Goal: Task Accomplishment & Management: Manage account settings

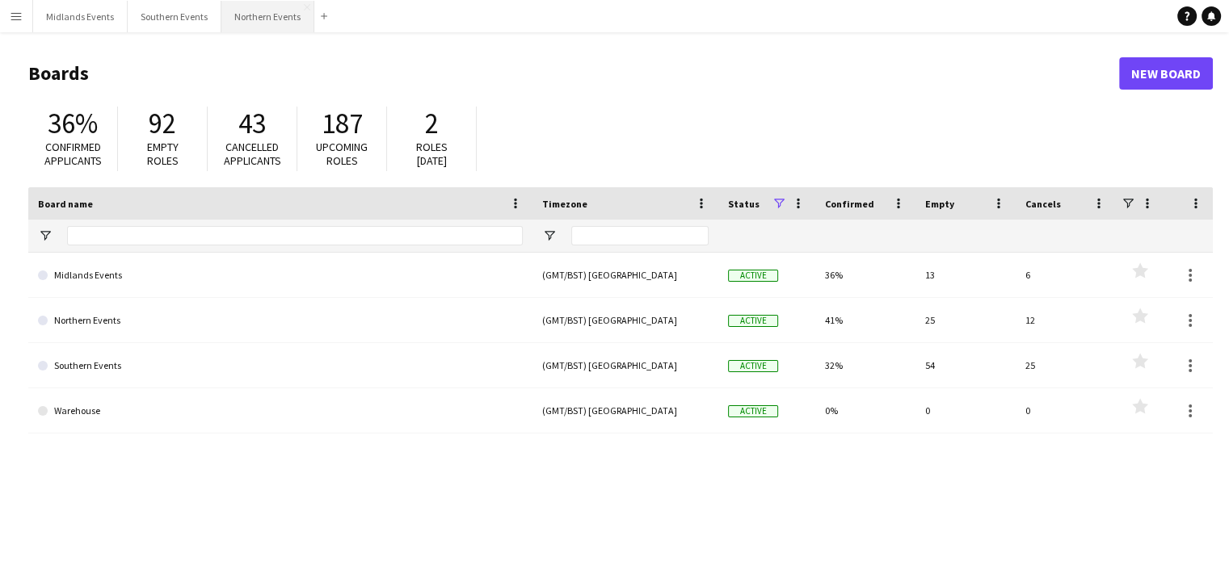
click at [267, 19] on button "Northern Events Close" at bounding box center [267, 17] width 93 height 32
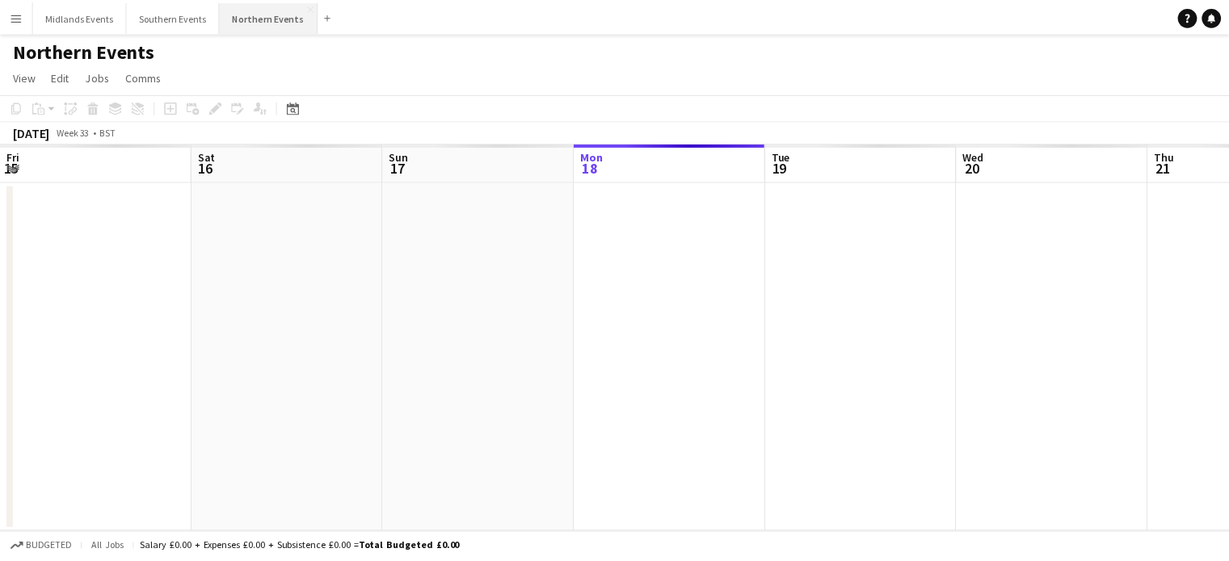
scroll to position [0, 386]
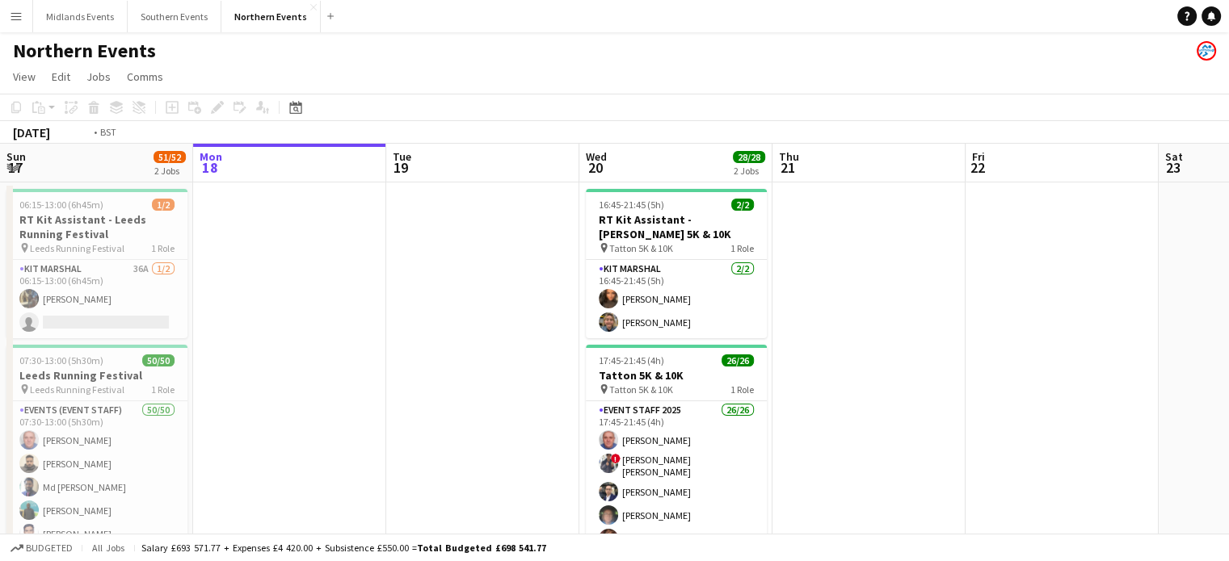
click at [429, 459] on app-calendar-viewport "Fri 15 Sat 16 Sun 17 51/52 2 Jobs Mon 18 Tue 19 Wed 20 28/28 2 Jobs Thu 21 Fri …" at bounding box center [614, 455] width 1229 height 623
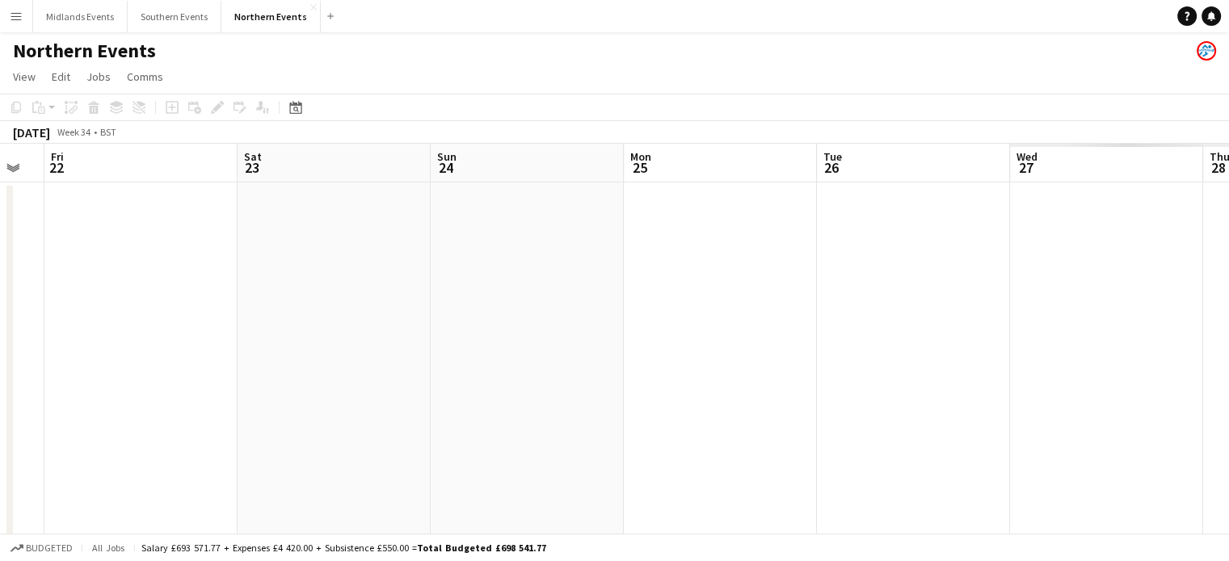
drag, startPoint x: 966, startPoint y: 481, endPoint x: 520, endPoint y: 483, distance: 445.9
click at [520, 483] on app-calendar-viewport "Sun 17 51/52 2 Jobs Mon 18 Tue 19 Wed 20 28/28 2 Jobs Thu 21 Fri 22 Sat 23 Sun …" at bounding box center [614, 455] width 1229 height 623
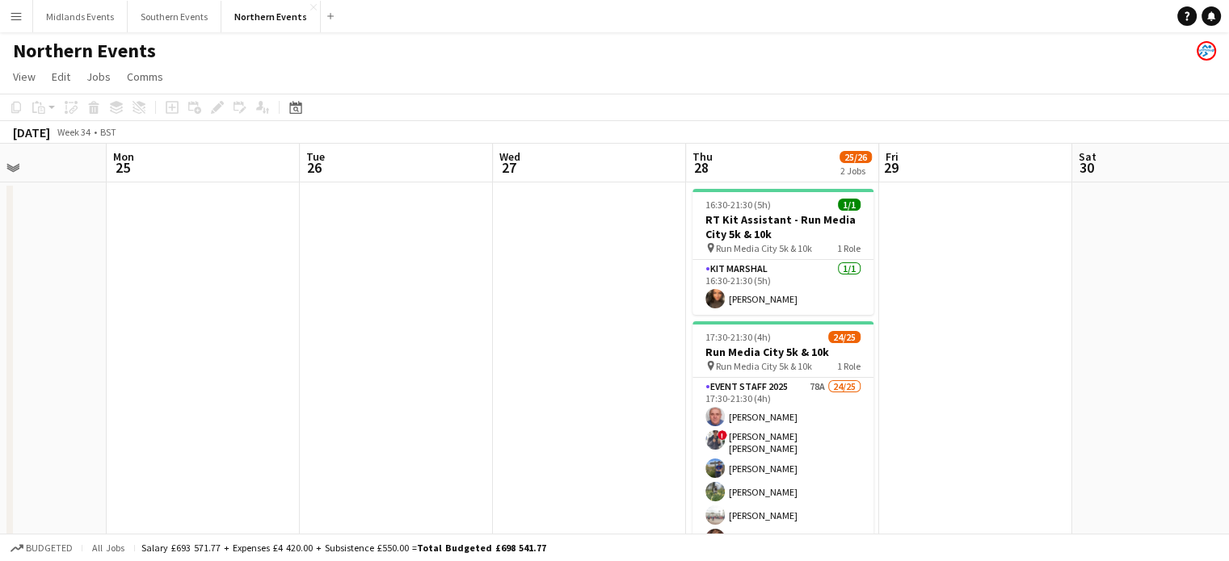
drag, startPoint x: 724, startPoint y: 522, endPoint x: 465, endPoint y: 506, distance: 258.9
click at [465, 506] on app-calendar-viewport "Thu 21 Fri 22 Sat 23 Sun 24 Mon 25 Tue 26 Wed 27 Thu 28 25/26 2 Jobs Fri 29 Sat…" at bounding box center [614, 455] width 1229 height 623
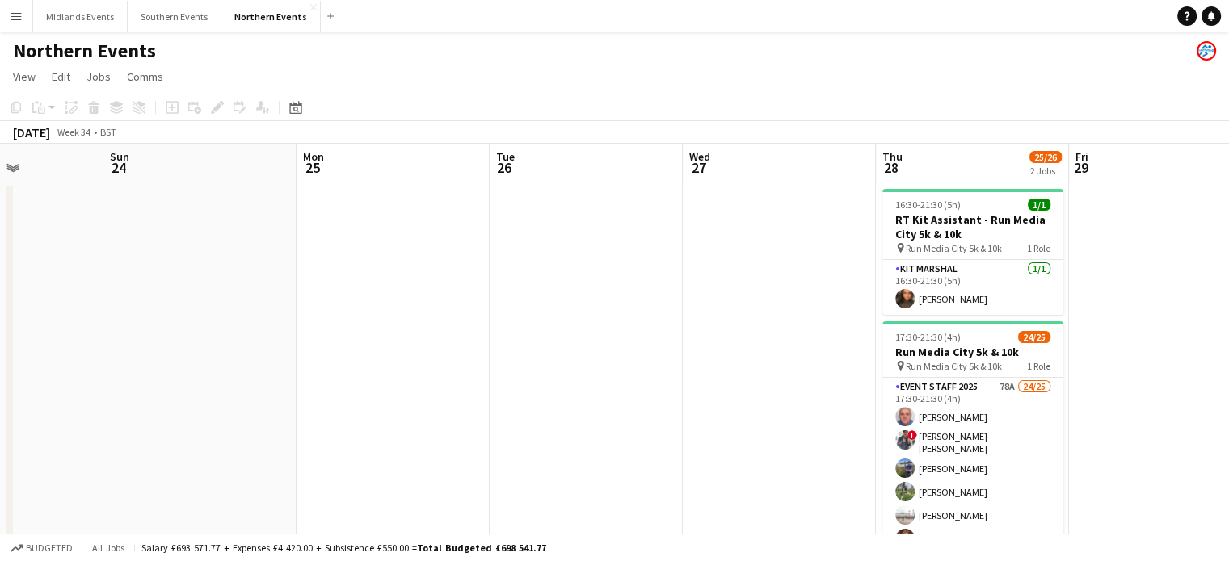
drag, startPoint x: 833, startPoint y: 548, endPoint x: 443, endPoint y: 543, distance: 389.4
click at [443, 543] on div "Budgeted All jobs Salary £693 571.77 + Expenses £4 420.00 + Subsistence £550.00…" at bounding box center [614, 547] width 1229 height 27
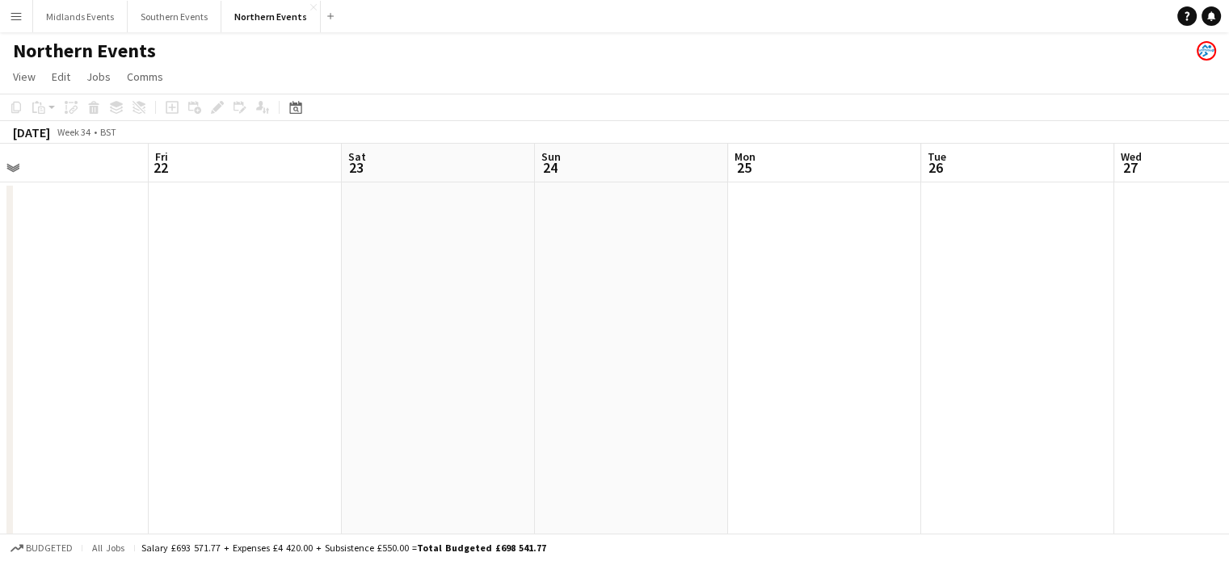
drag, startPoint x: 433, startPoint y: 343, endPoint x: 477, endPoint y: 296, distance: 65.2
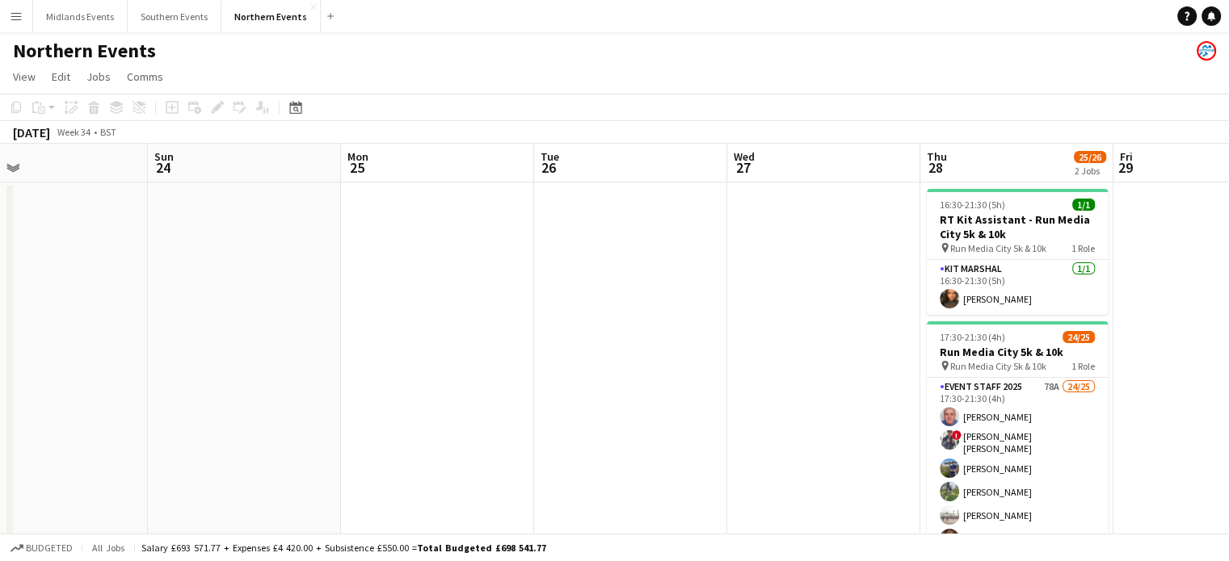
drag, startPoint x: 565, startPoint y: 308, endPoint x: 516, endPoint y: 323, distance: 50.8
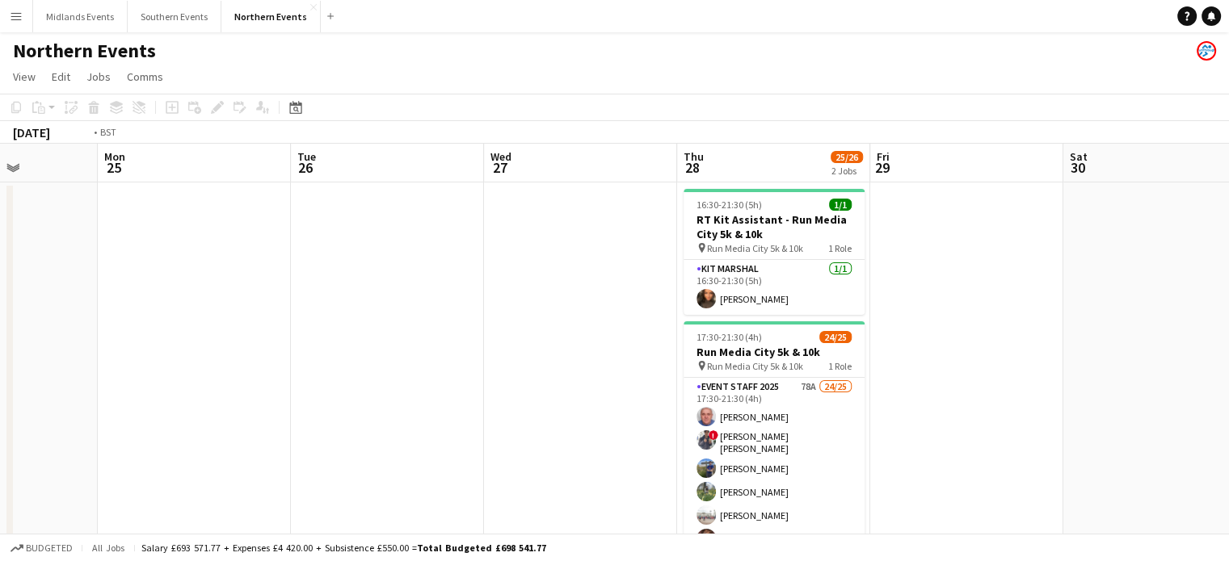
scroll to position [0, 669]
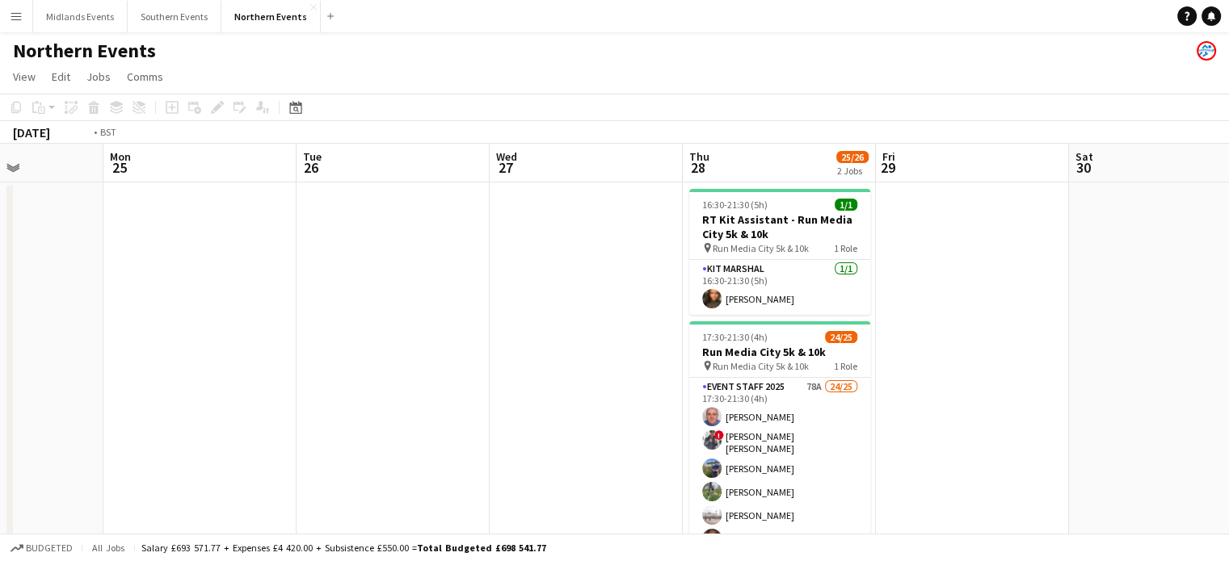
drag, startPoint x: 533, startPoint y: 326, endPoint x: 153, endPoint y: 313, distance: 380.7
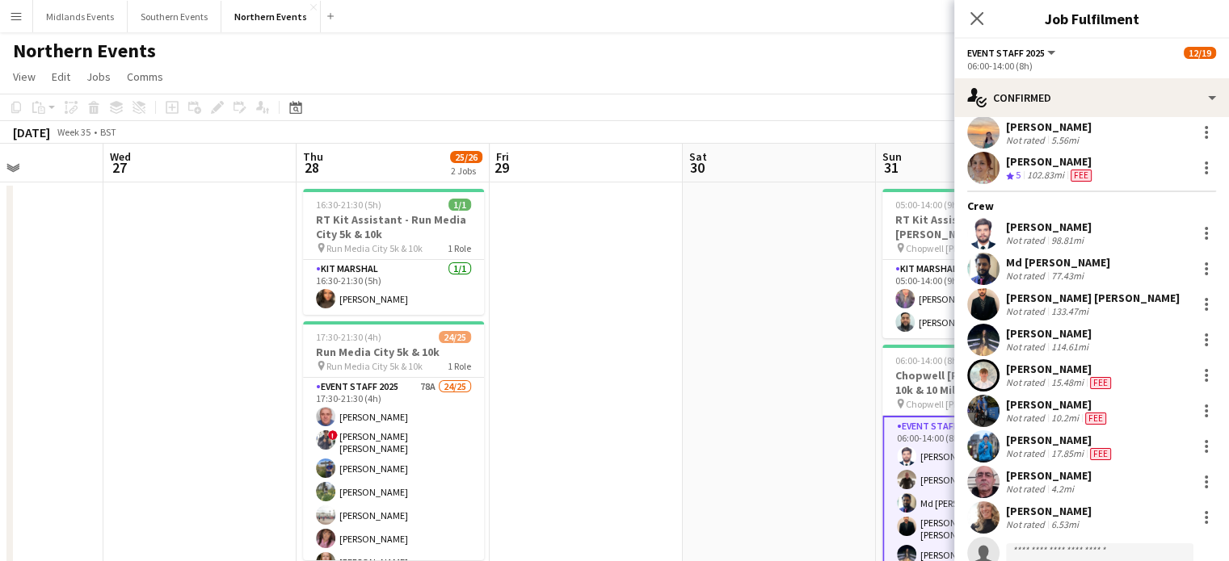
scroll to position [101, 0]
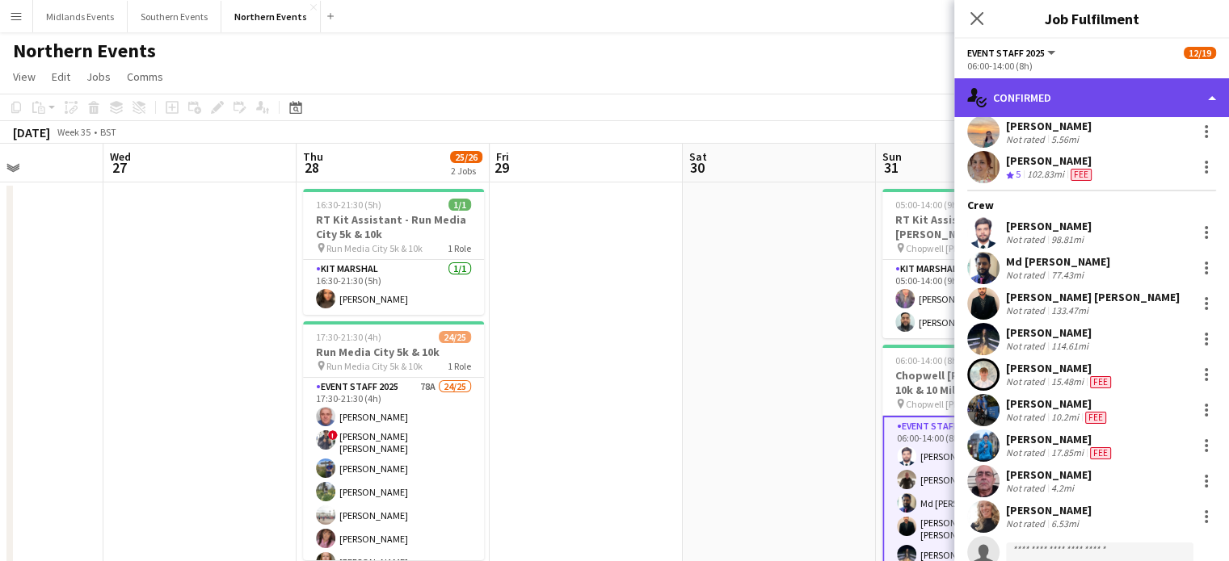
click at [1163, 93] on div "single-neutral-actions-check-2 Confirmed" at bounding box center [1091, 97] width 275 height 39
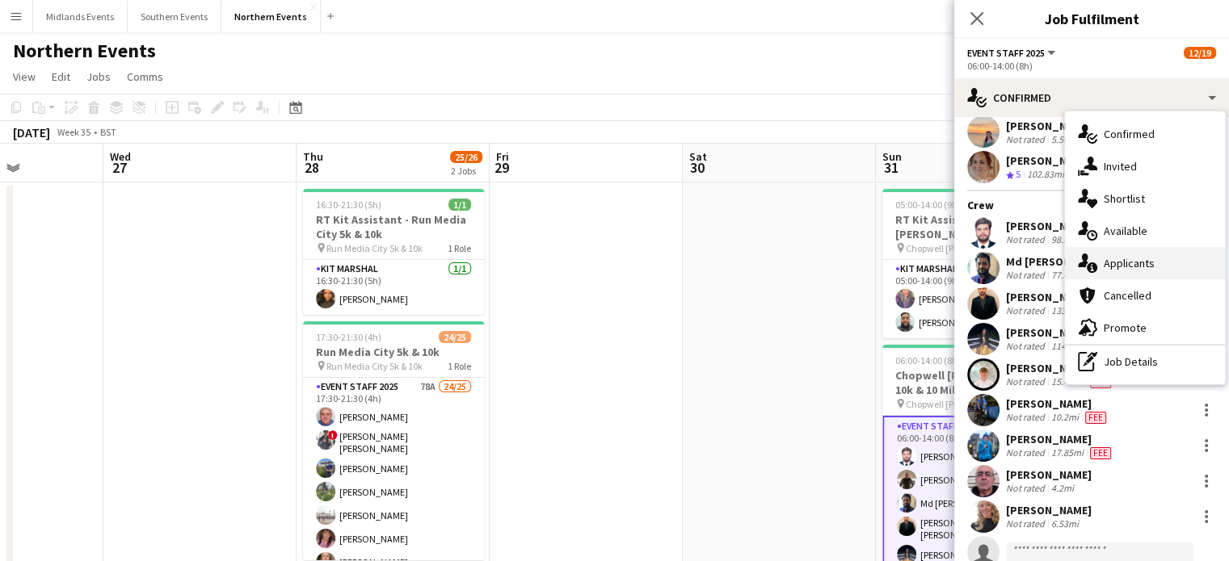
click at [1116, 265] on div "single-neutral-actions-information Applicants" at bounding box center [1145, 263] width 160 height 32
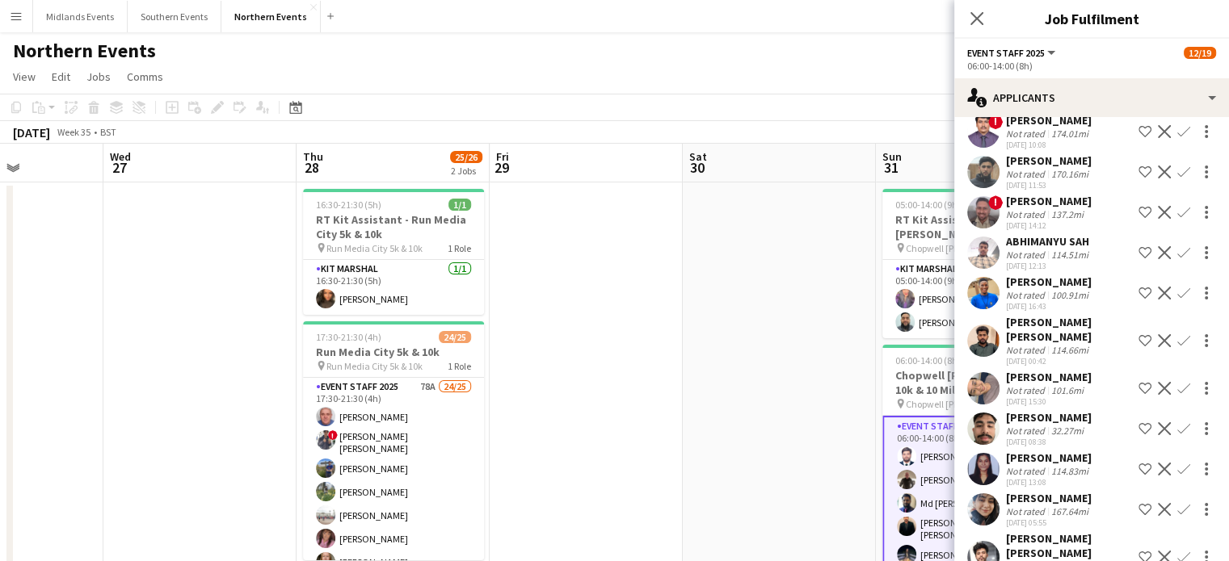
scroll to position [342, 0]
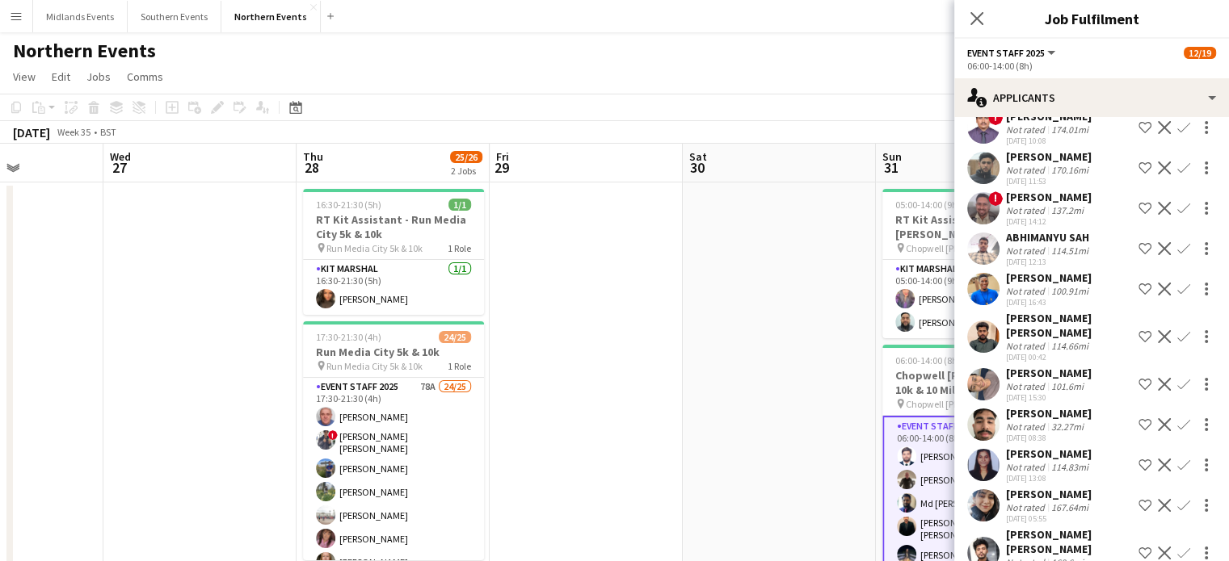
click at [1174, 435] on button "Confirm" at bounding box center [1183, 424] width 19 height 19
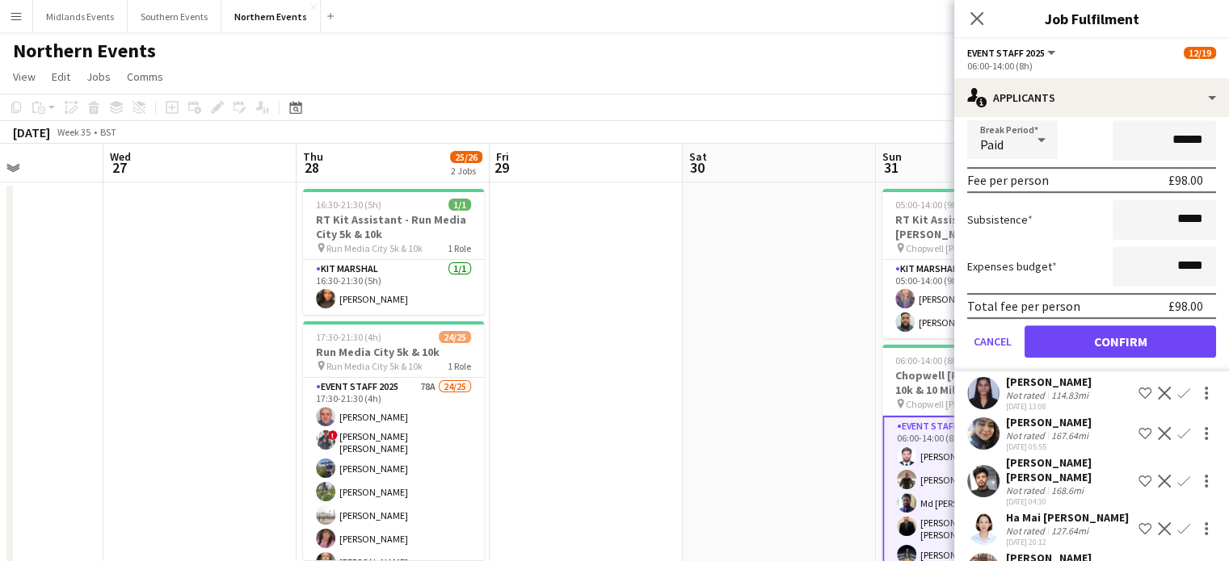
scroll to position [775, 0]
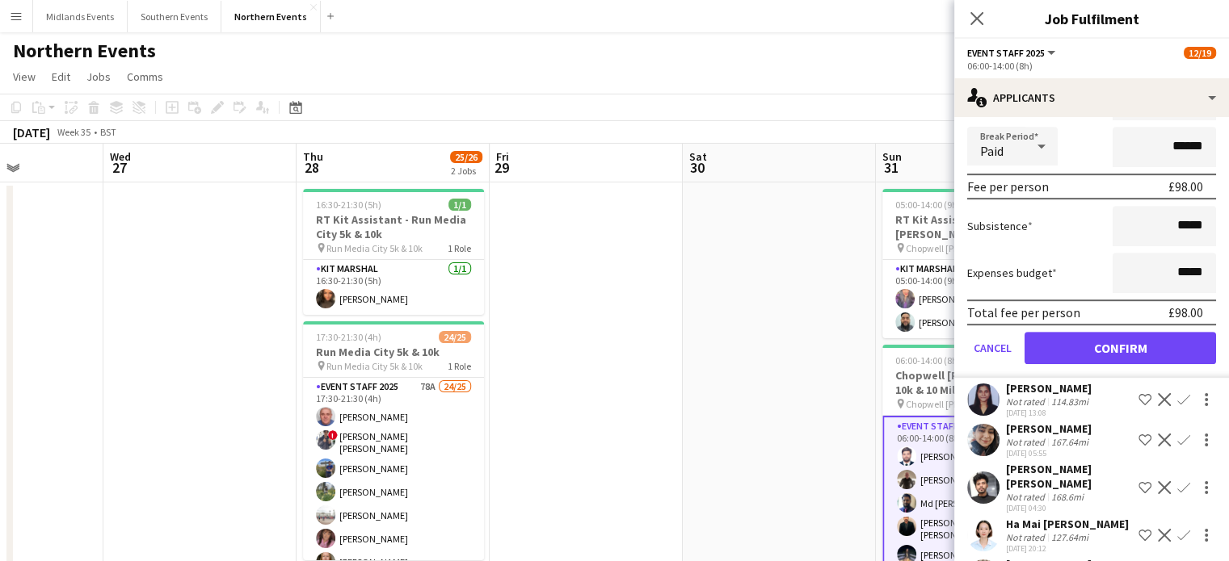
click at [1168, 378] on form "Fee Type Hourly 8h x ****** Break Period Paid ****** Fee per person £98.00 Subs…" at bounding box center [1091, 205] width 275 height 345
click at [1162, 359] on button "Confirm" at bounding box center [1119, 348] width 191 height 32
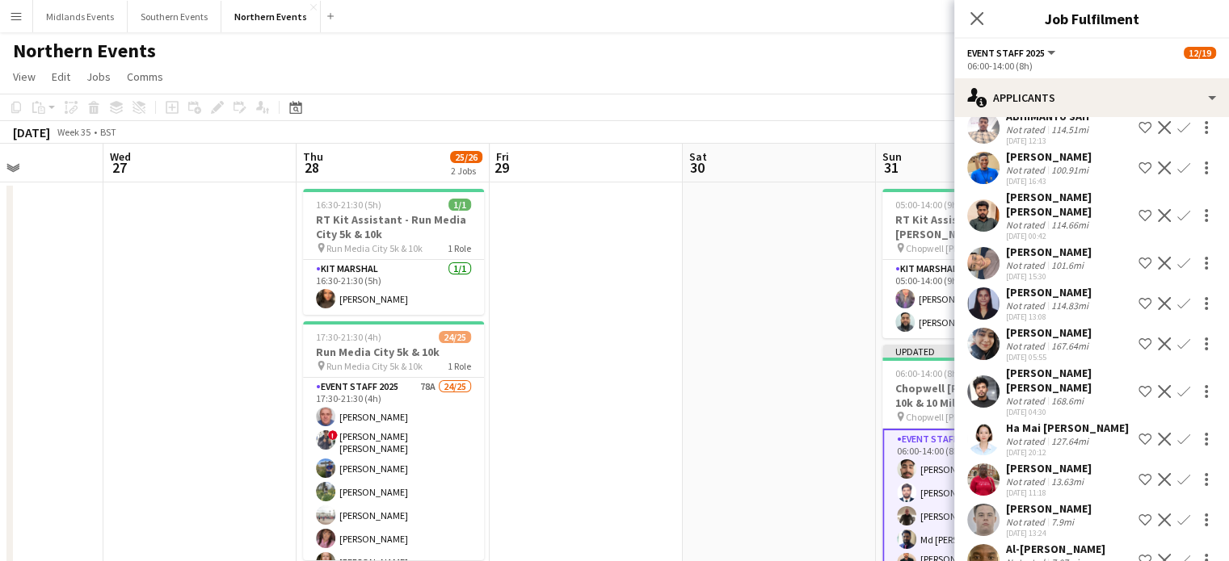
scroll to position [526, 0]
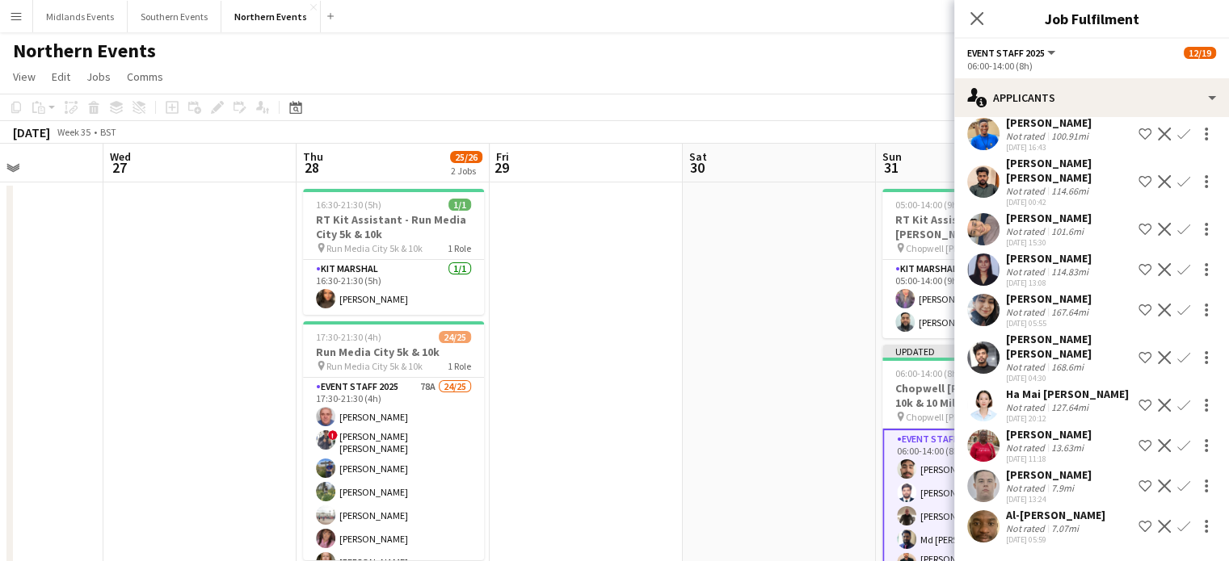
click at [1177, 439] on app-icon "Confirm" at bounding box center [1183, 445] width 13 height 13
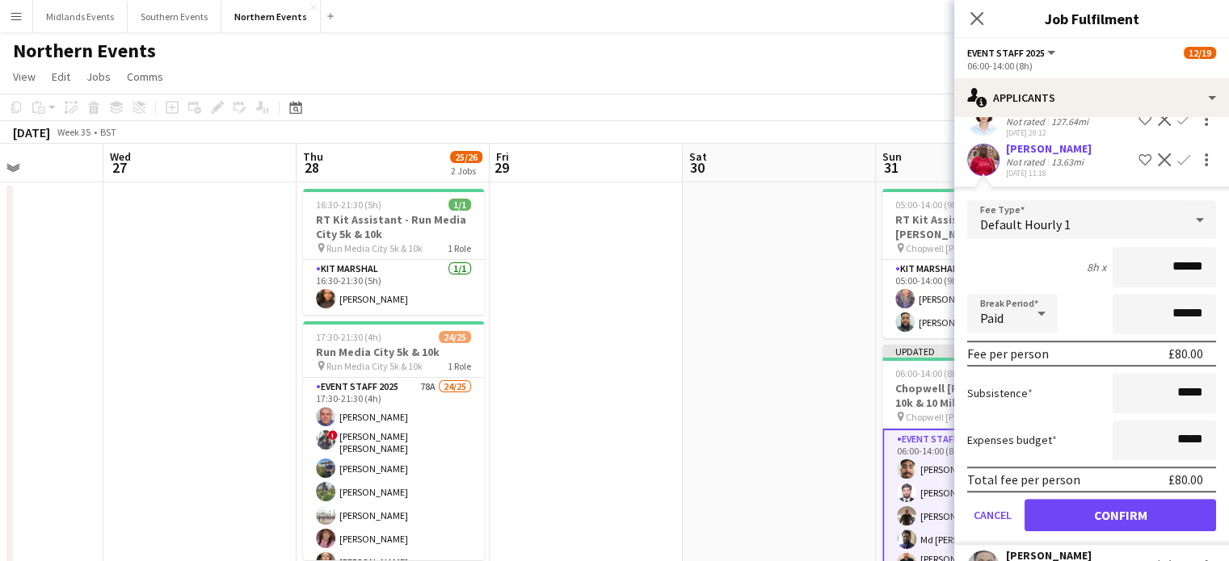
scroll to position [891, 0]
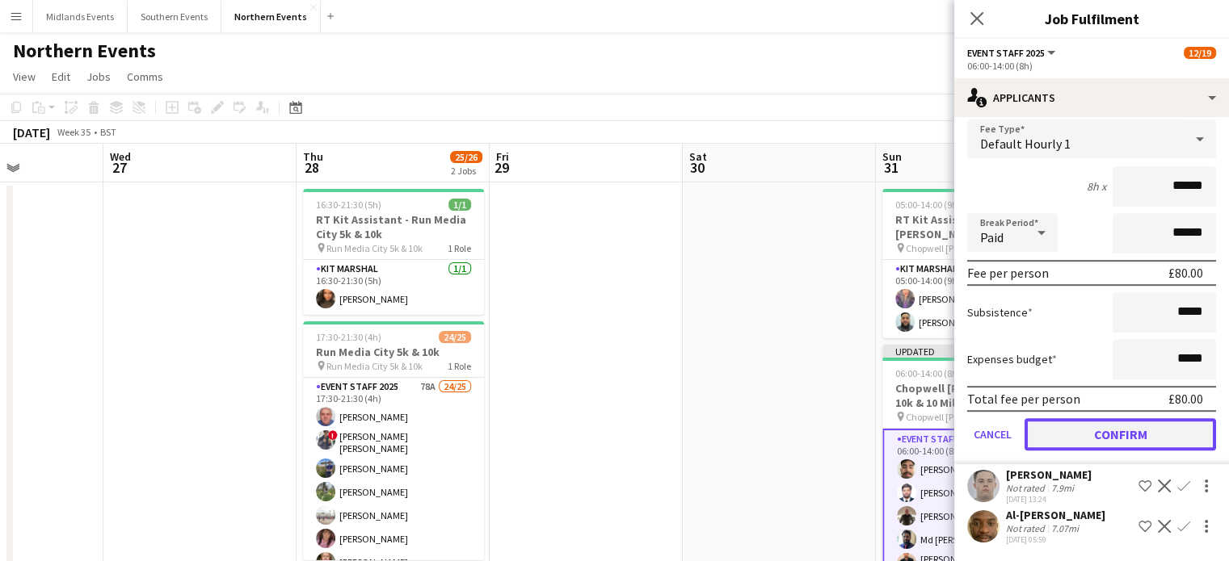
click at [1148, 435] on button "Confirm" at bounding box center [1119, 434] width 191 height 32
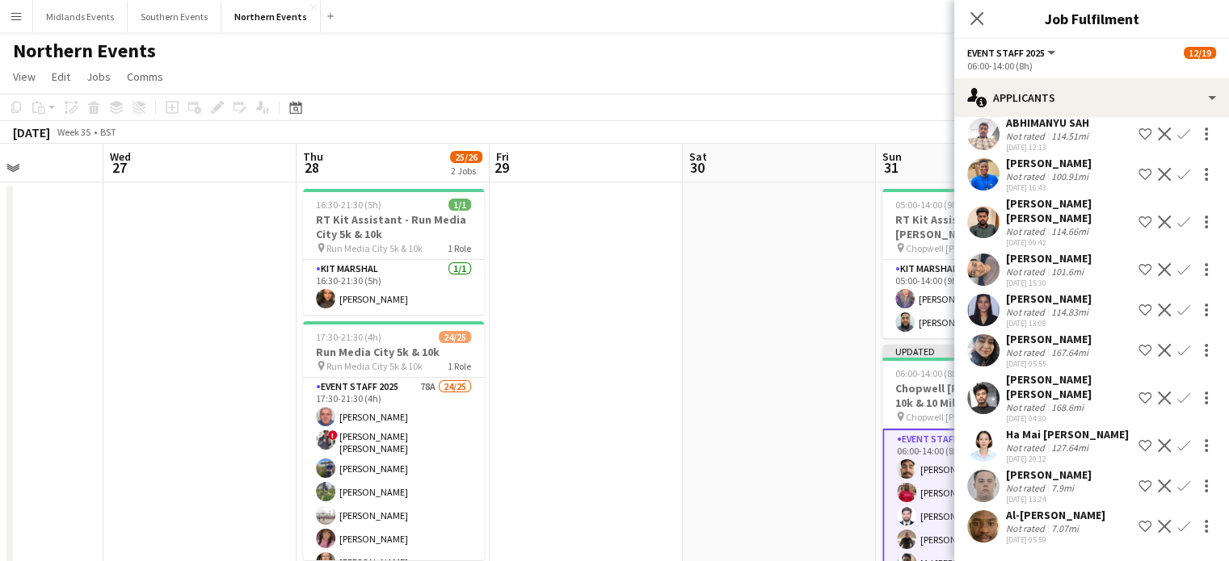
scroll to position [471, 0]
click at [1177, 481] on app-icon "Confirm" at bounding box center [1183, 486] width 13 height 13
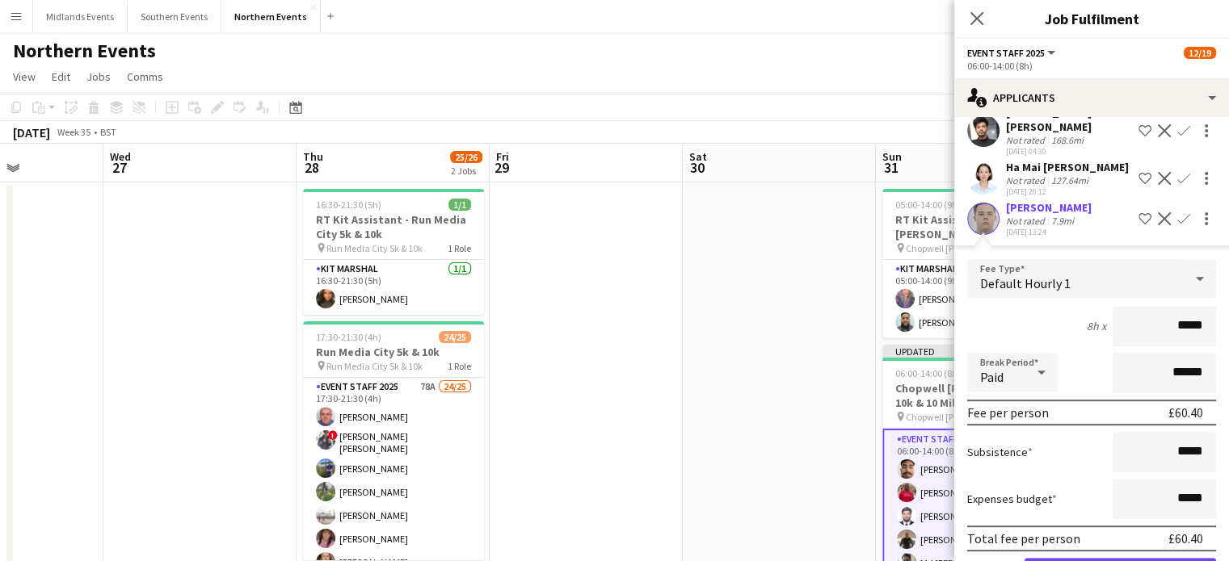
scroll to position [836, 0]
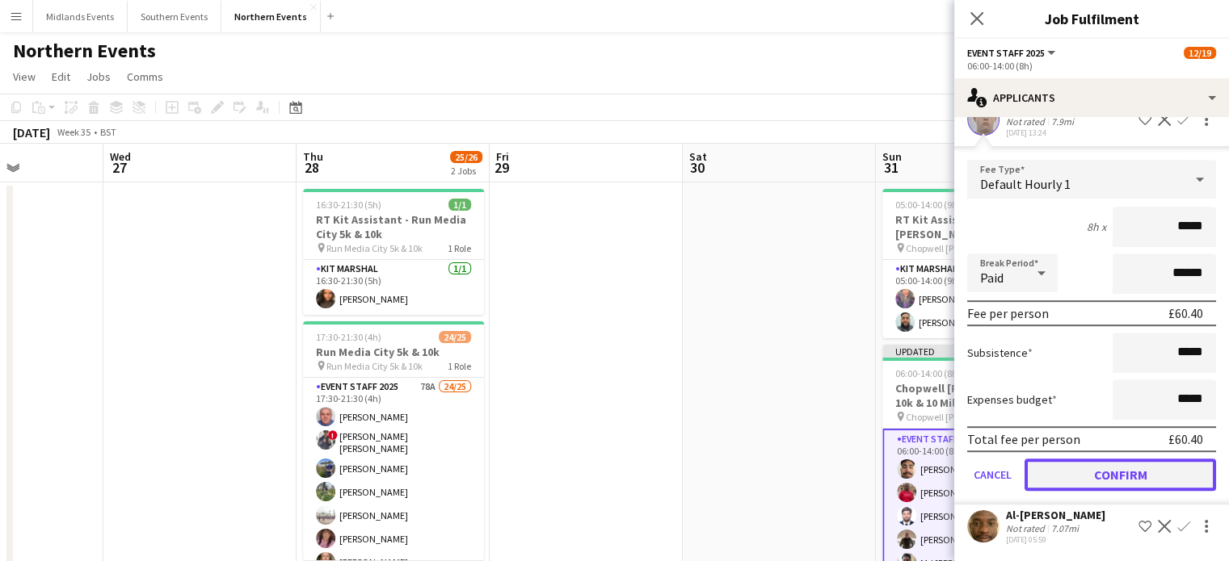
click at [1135, 475] on button "Confirm" at bounding box center [1119, 475] width 191 height 32
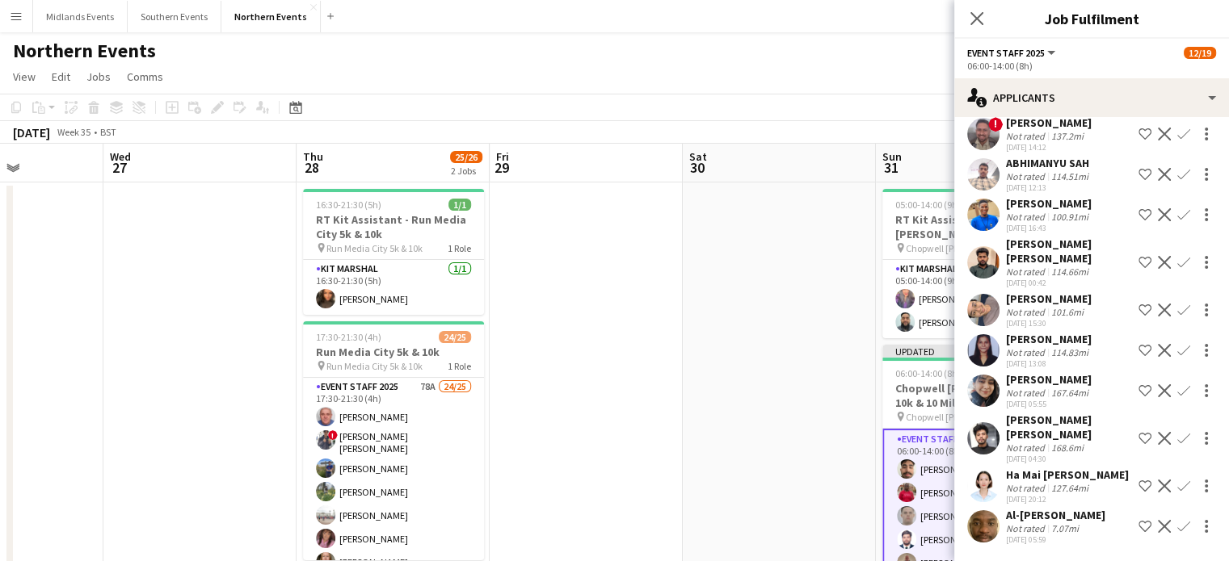
scroll to position [431, 0]
click at [1177, 523] on app-icon "Confirm" at bounding box center [1183, 526] width 13 height 13
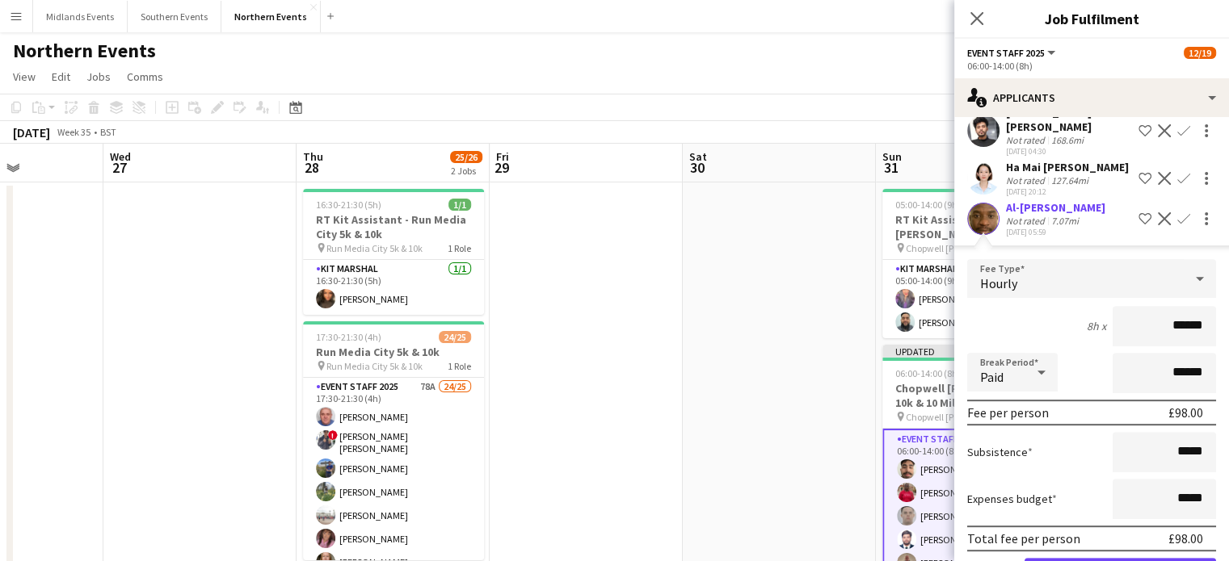
scroll to position [795, 0]
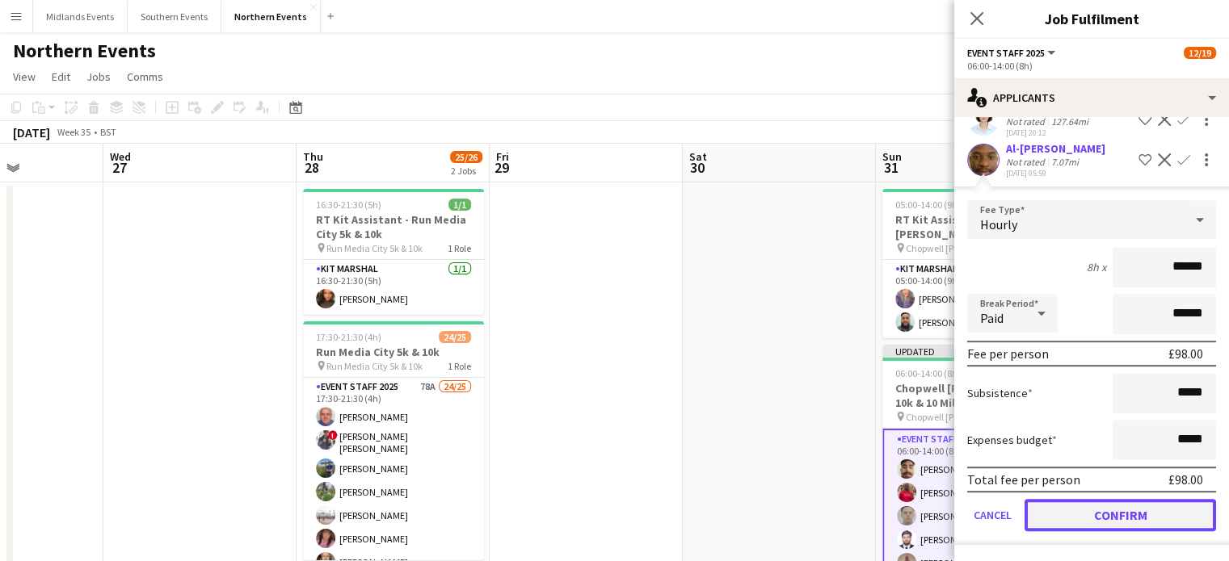
click at [1190, 511] on button "Confirm" at bounding box center [1119, 515] width 191 height 32
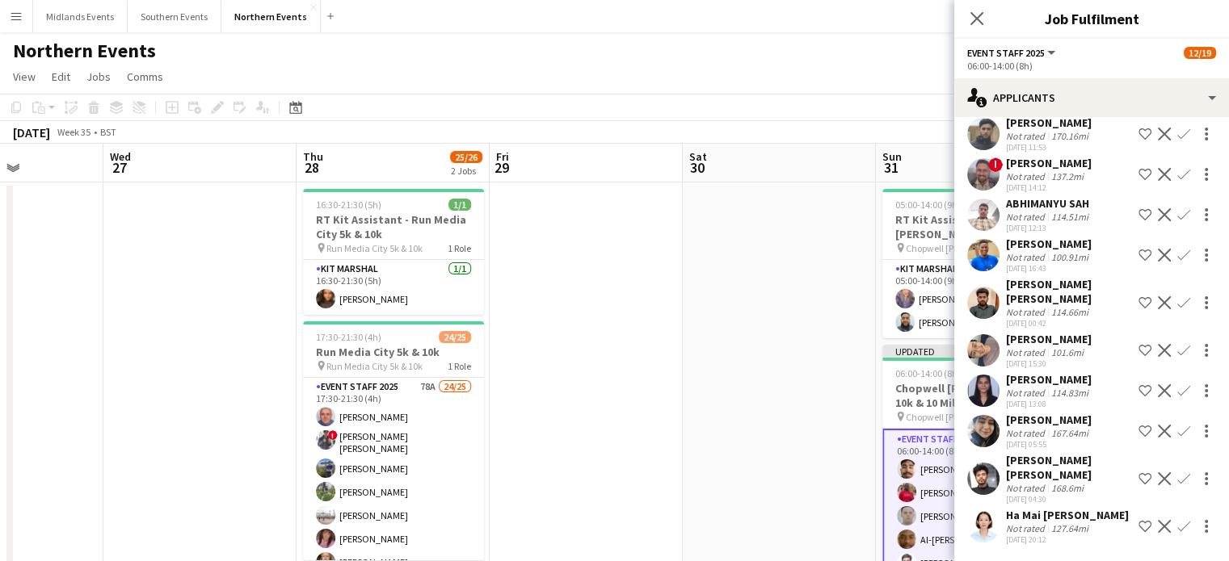
scroll to position [390, 0]
click at [973, 25] on icon "Close pop-in" at bounding box center [975, 18] width 15 height 15
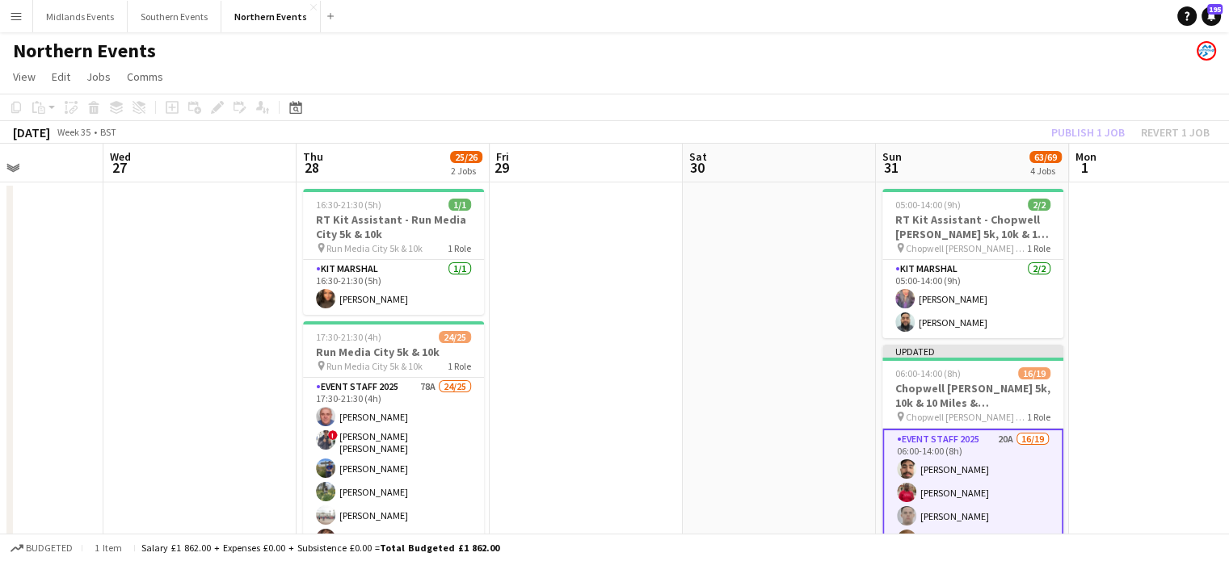
click at [999, 140] on div "[DATE] Week 35 • BST Publish 1 job Revert 1 job" at bounding box center [614, 132] width 1229 height 23
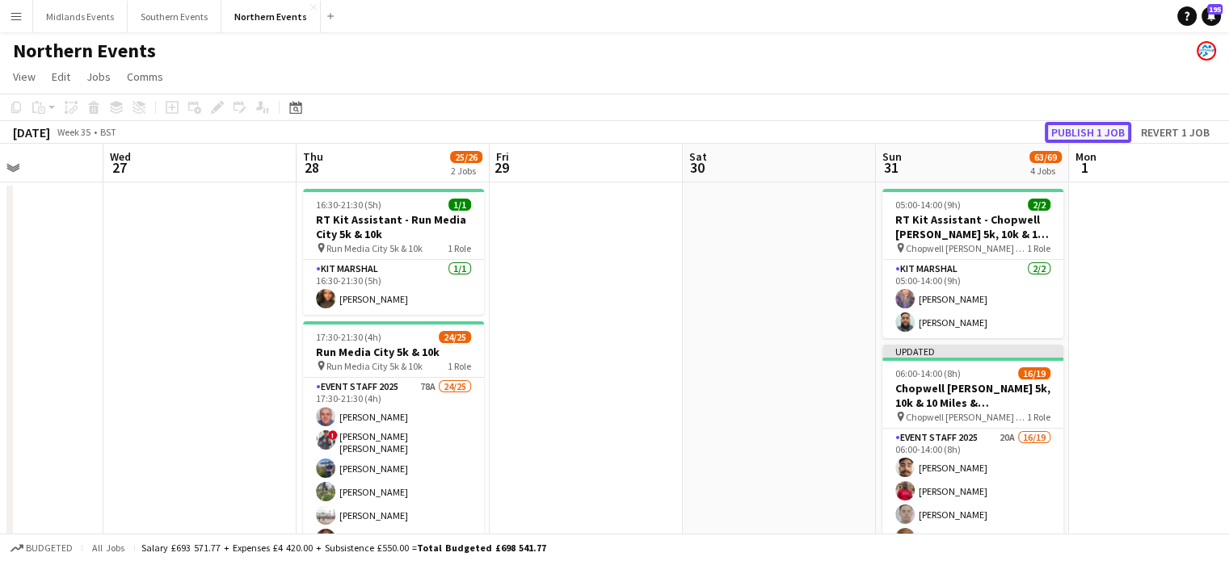
click at [1087, 135] on button "Publish 1 job" at bounding box center [1087, 132] width 86 height 21
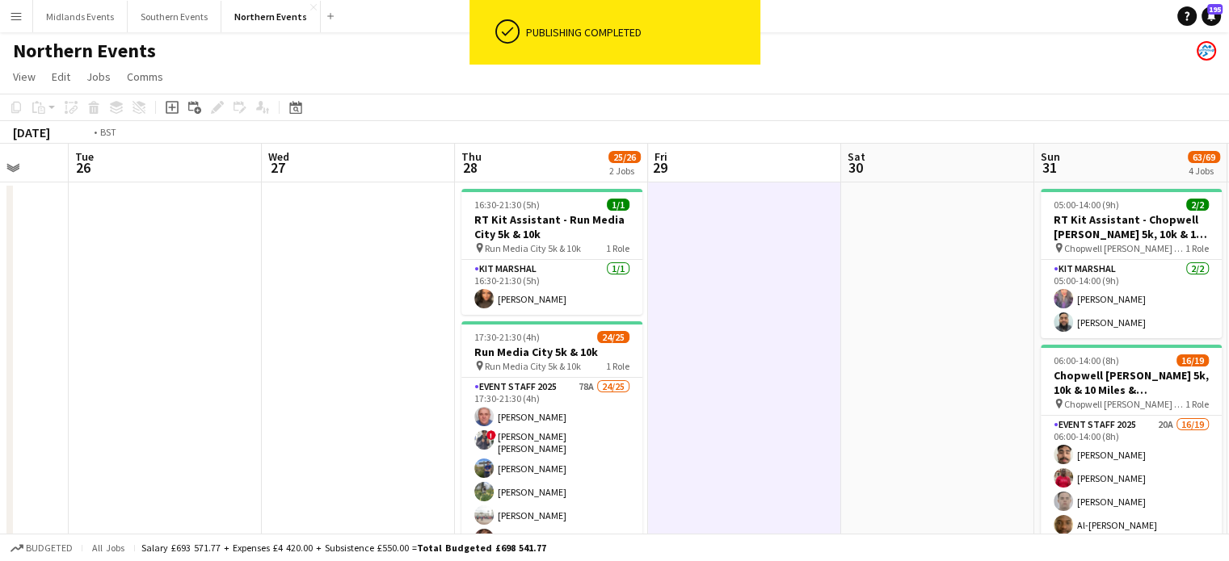
drag, startPoint x: 98, startPoint y: 324, endPoint x: 546, endPoint y: 326, distance: 448.3
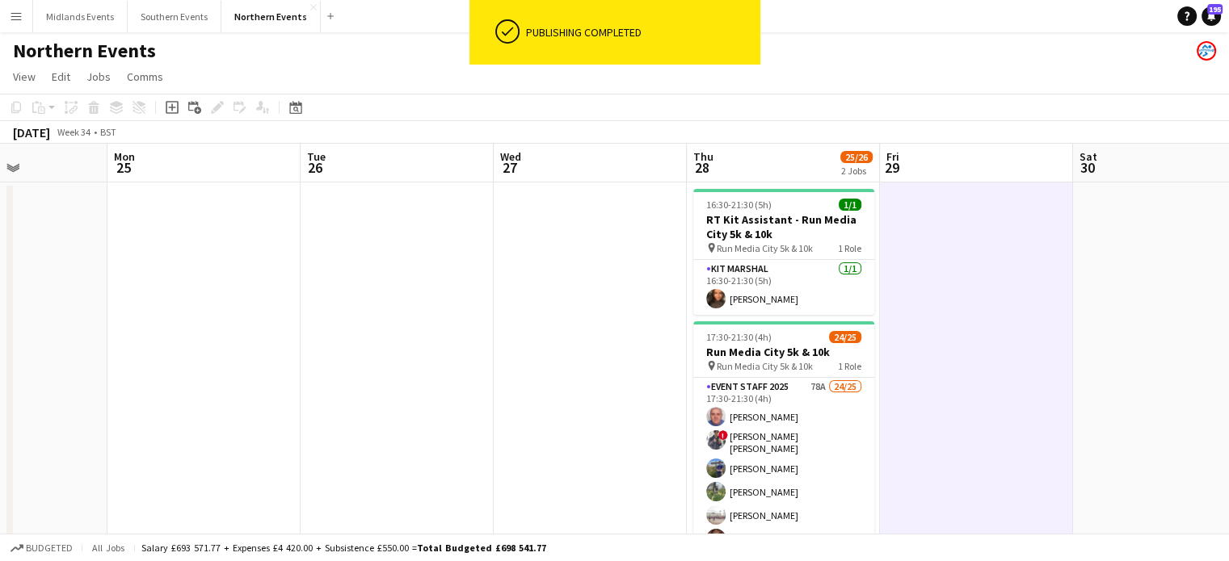
drag, startPoint x: 161, startPoint y: 276, endPoint x: 695, endPoint y: 333, distance: 537.7
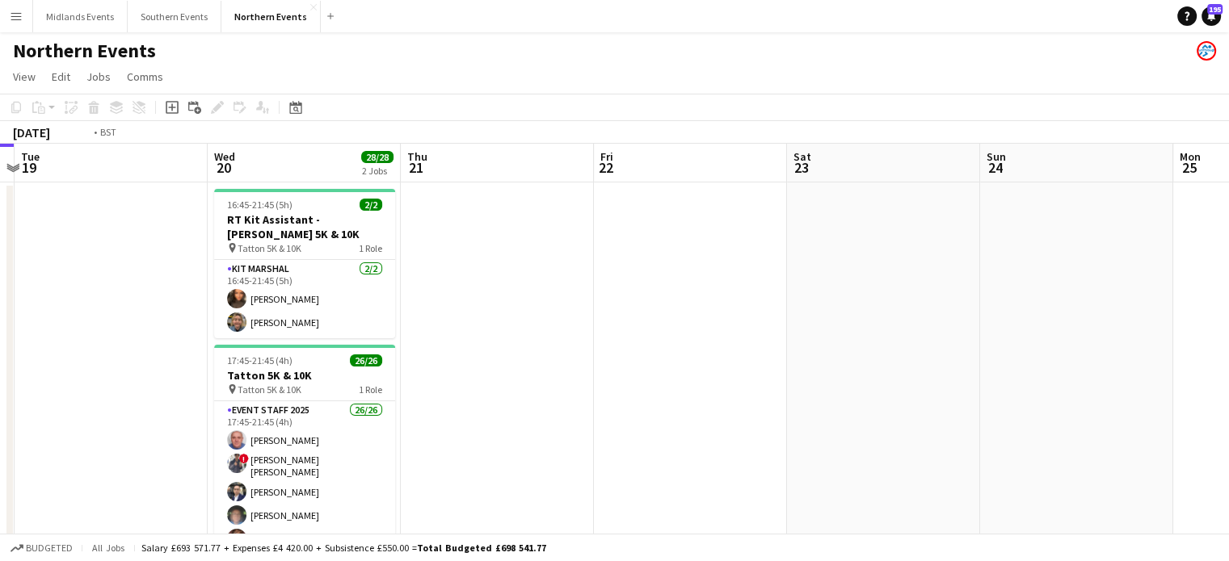
scroll to position [0, 372]
drag, startPoint x: 605, startPoint y: 334, endPoint x: 1195, endPoint y: 318, distance: 590.7
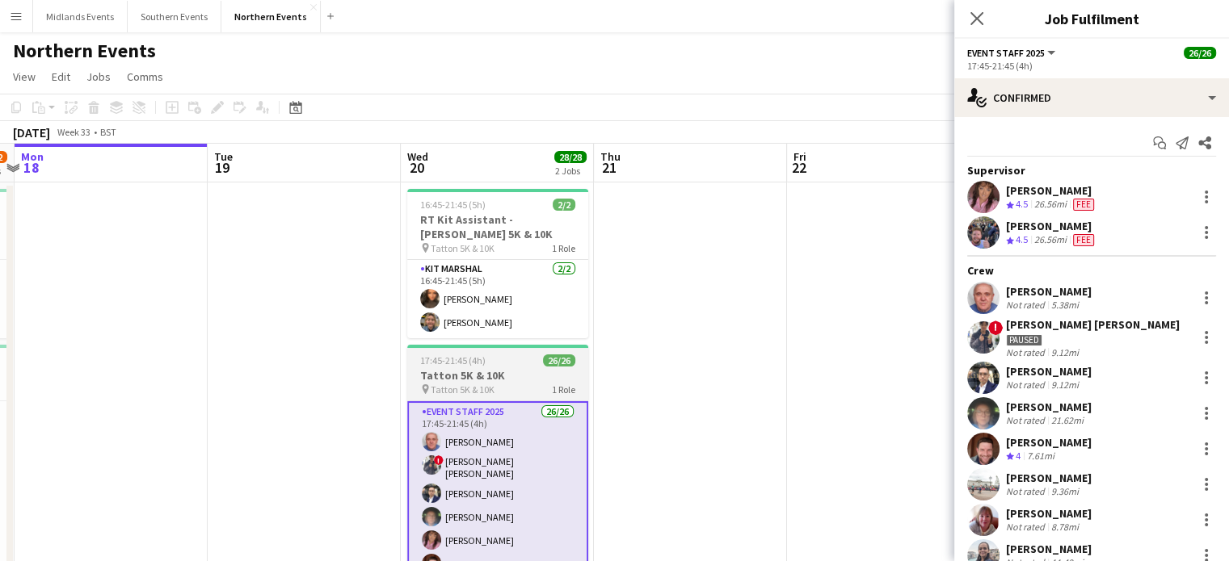
click at [478, 377] on h3 "Tatton 5K & 10K" at bounding box center [497, 375] width 181 height 15
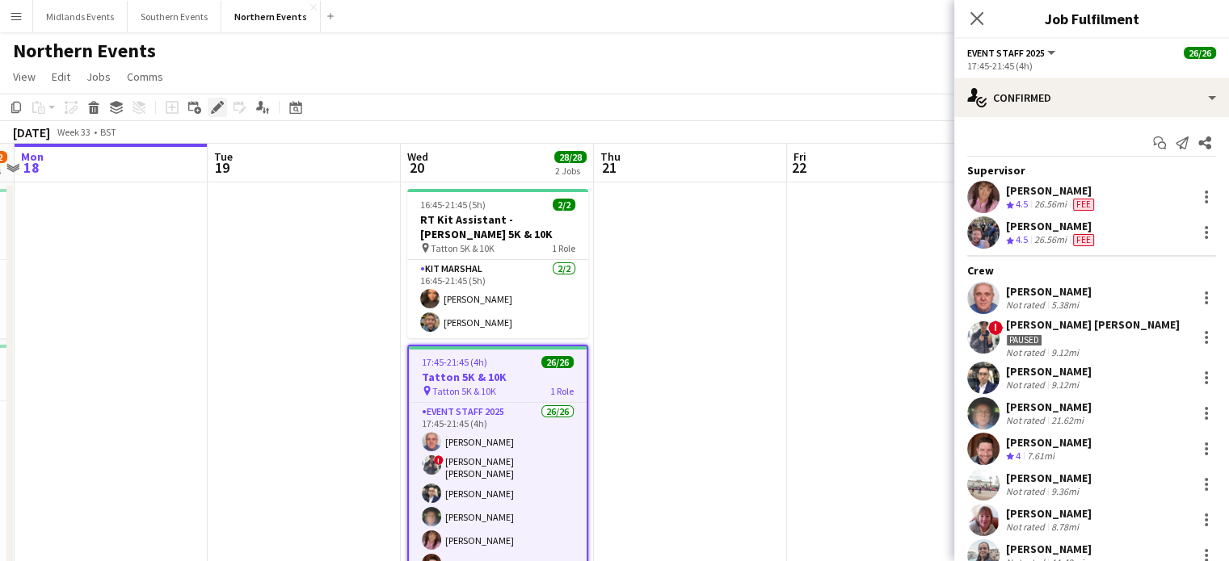
click at [216, 106] on icon at bounding box center [216, 107] width 9 height 9
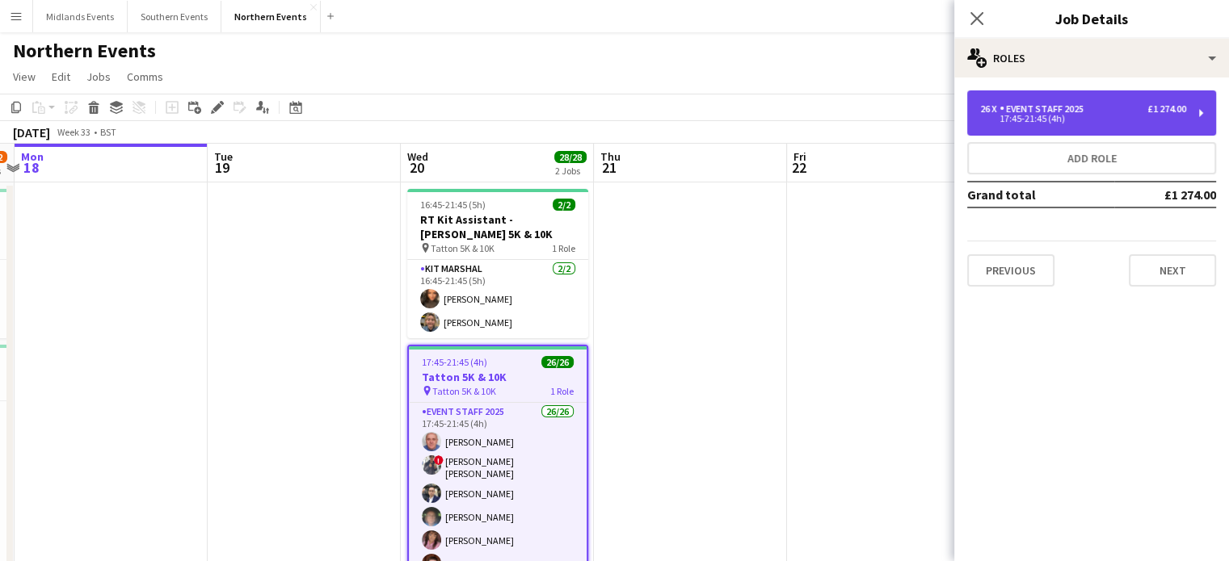
click at [1044, 127] on div "26 x Event Staff 2025 £1 274.00 17:45-21:45 (4h)" at bounding box center [1091, 112] width 249 height 45
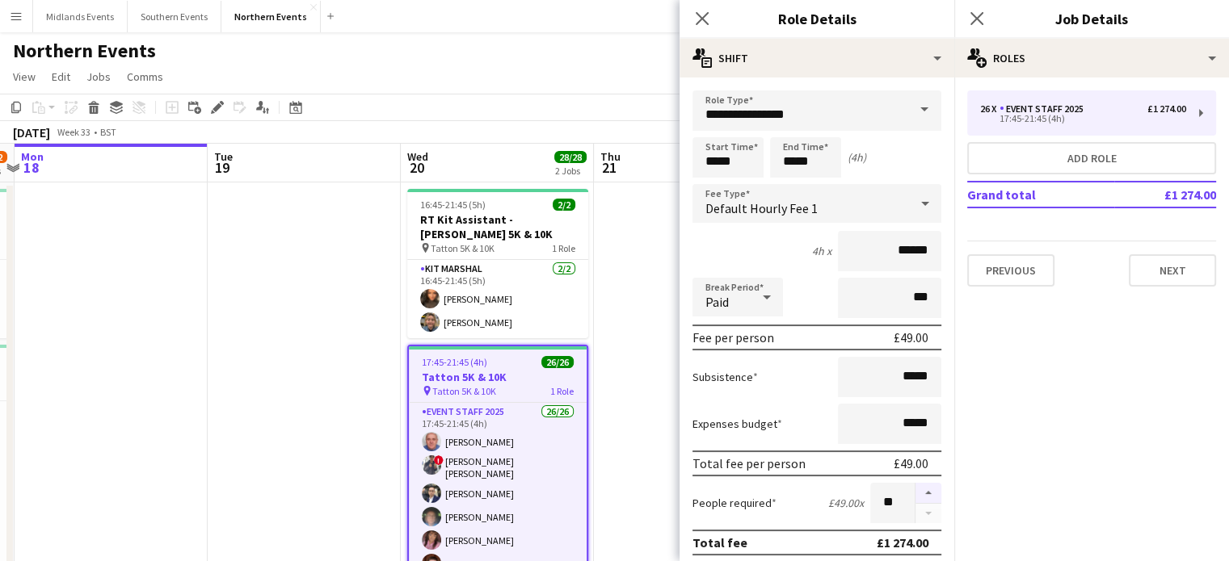
click at [915, 484] on button "button" at bounding box center [928, 493] width 26 height 21
click at [915, 486] on button "button" at bounding box center [928, 493] width 26 height 21
type input "**"
click at [980, 9] on app-icon "Close pop-in" at bounding box center [976, 18] width 23 height 23
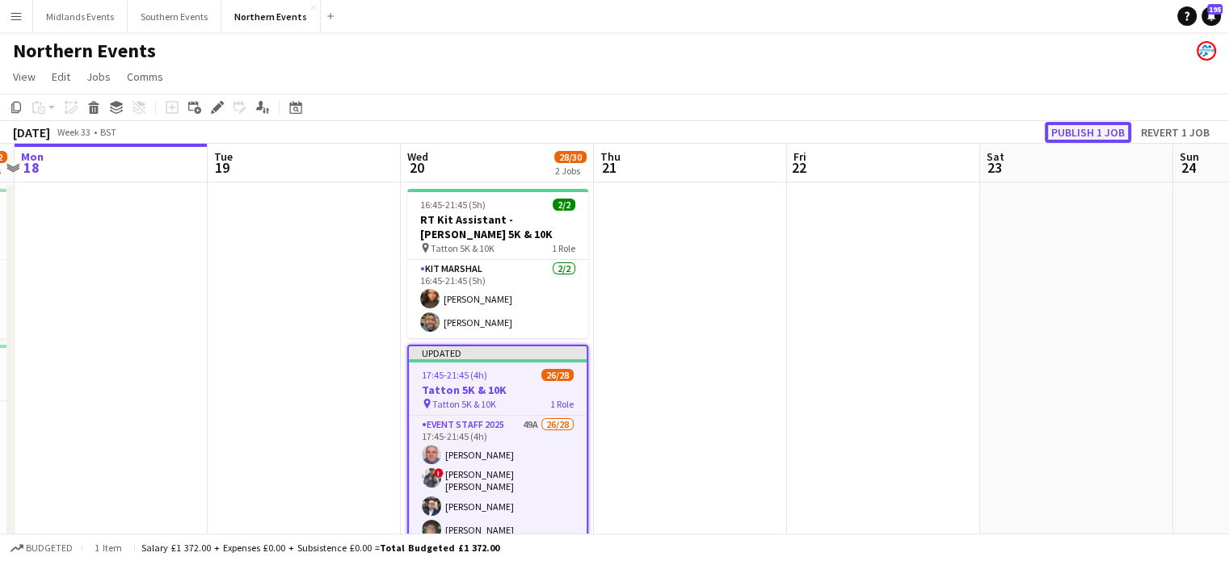
click at [1078, 140] on button "Publish 1 job" at bounding box center [1087, 132] width 86 height 21
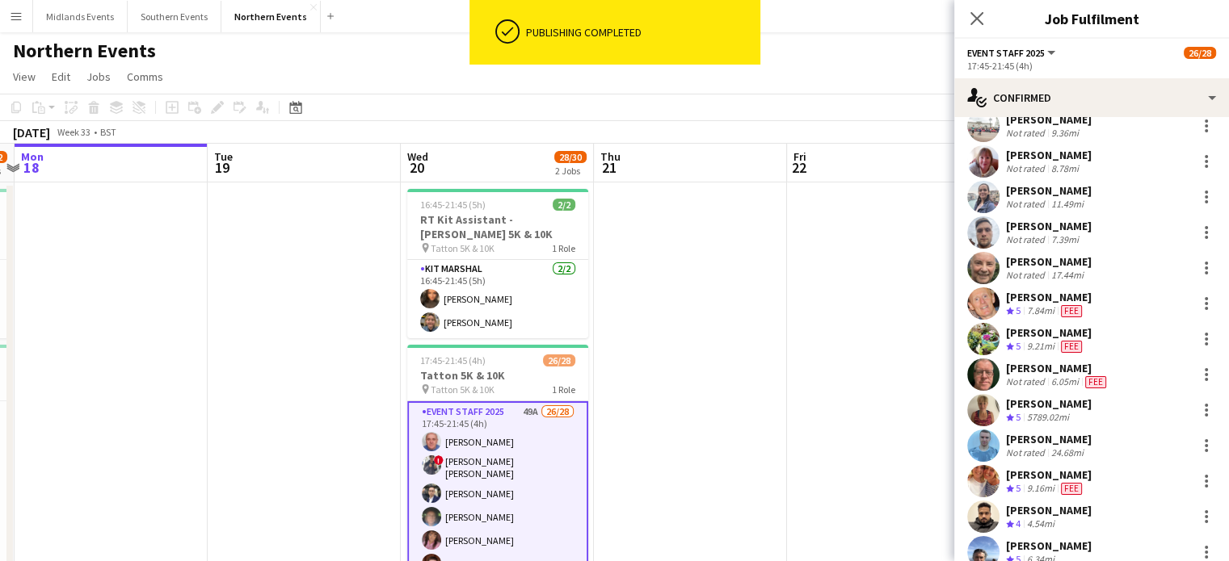
scroll to position [239, 0]
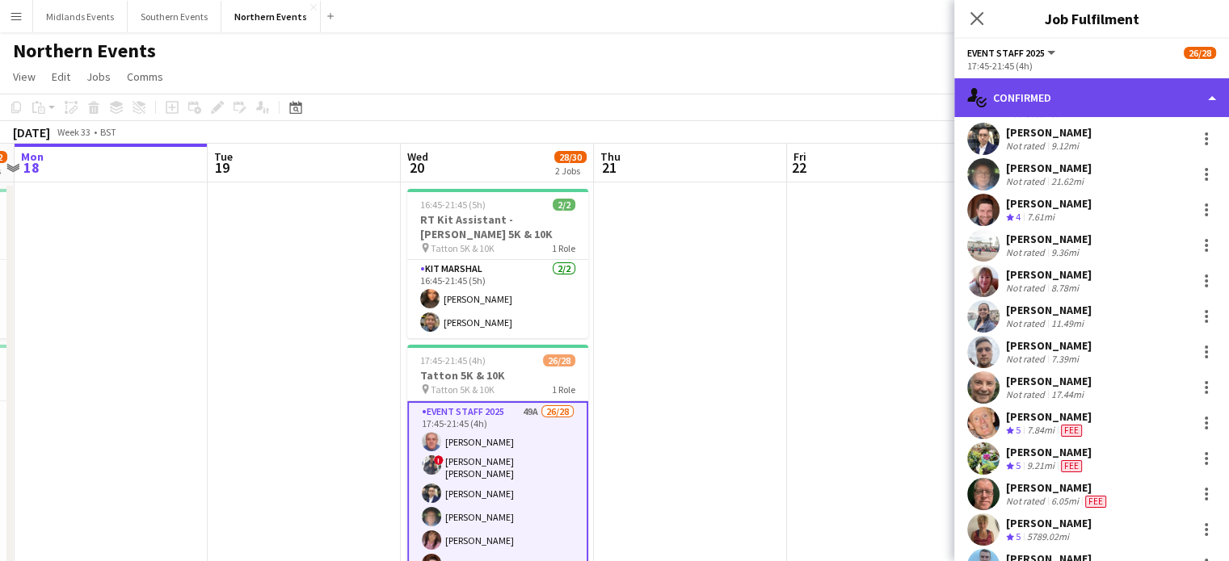
click at [1096, 86] on div "single-neutral-actions-check-2 Confirmed" at bounding box center [1091, 97] width 275 height 39
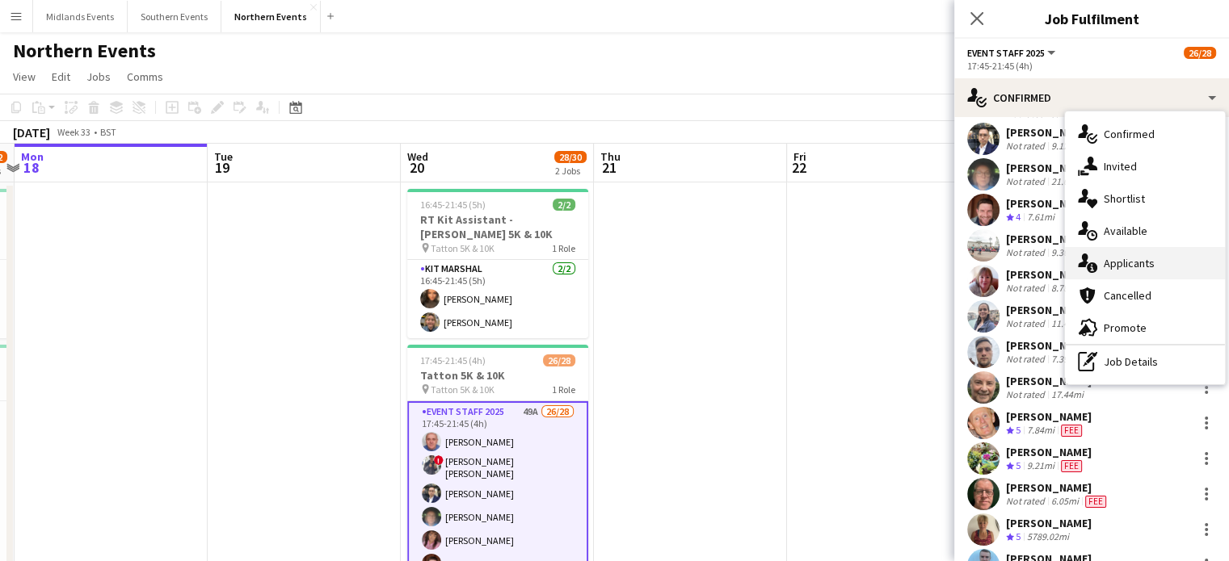
click at [1142, 270] on div "single-neutral-actions-information Applicants" at bounding box center [1145, 263] width 160 height 32
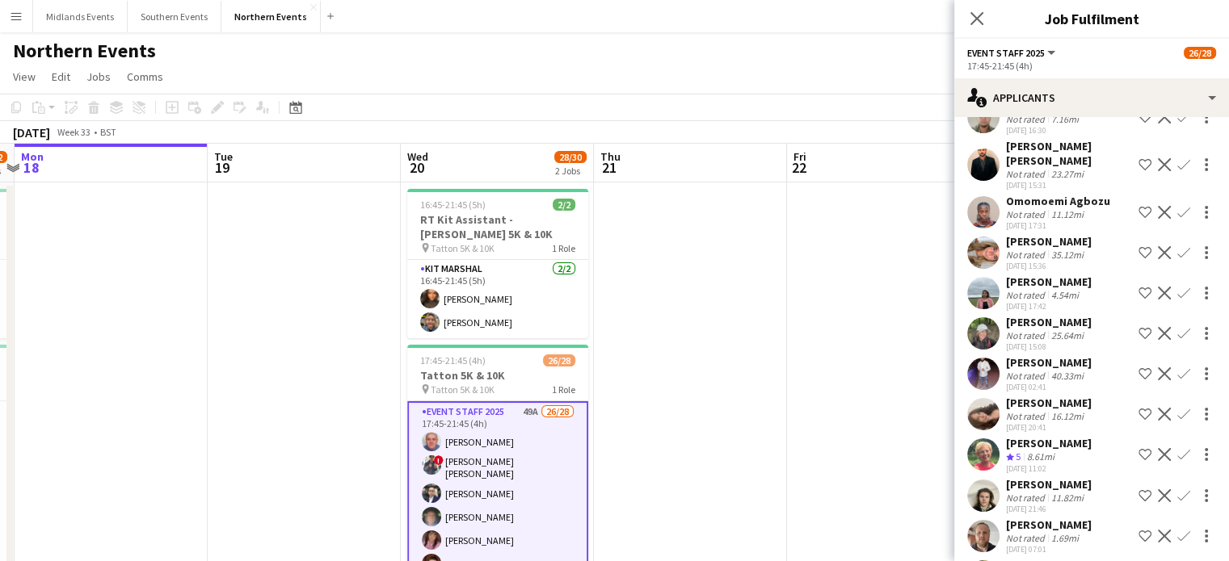
scroll to position [1624, 0]
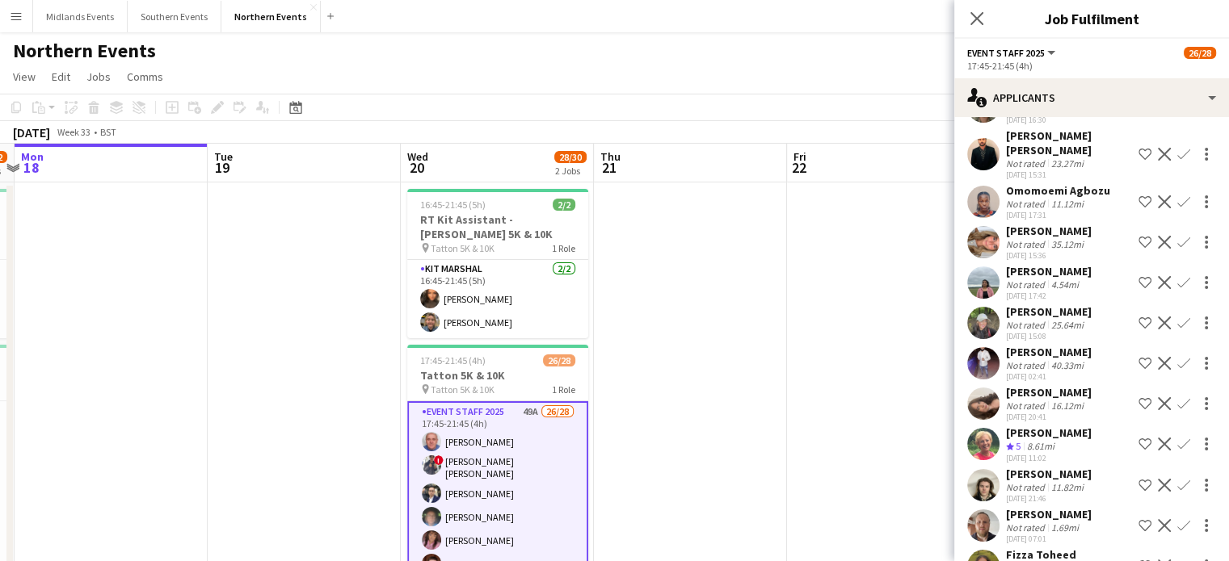
click at [1177, 439] on app-icon "Confirm" at bounding box center [1183, 444] width 13 height 13
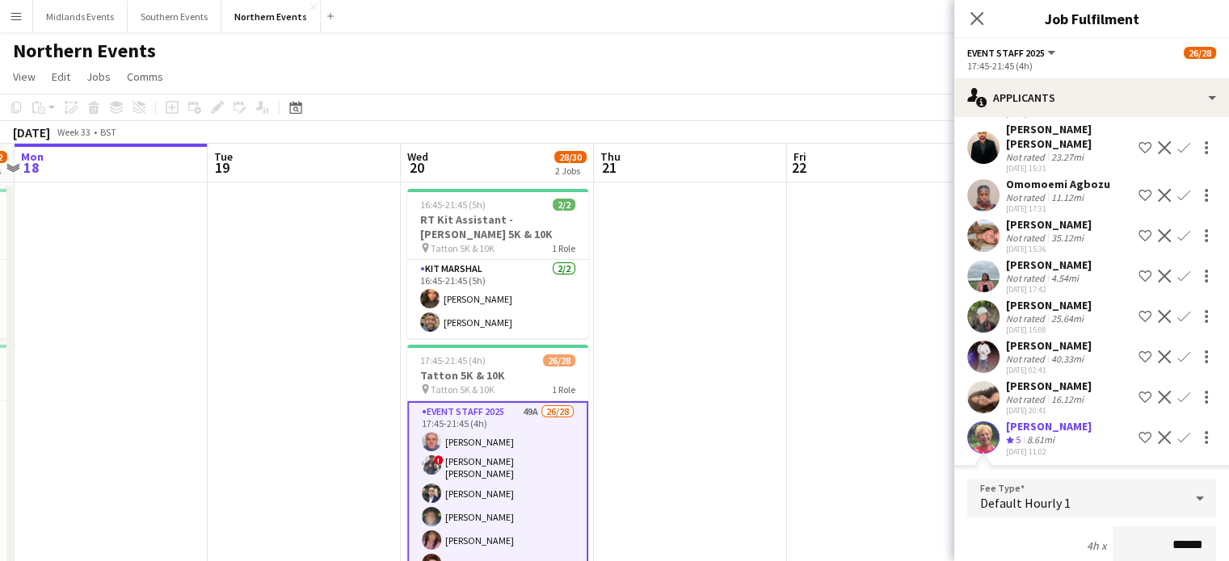
scroll to position [2024, 0]
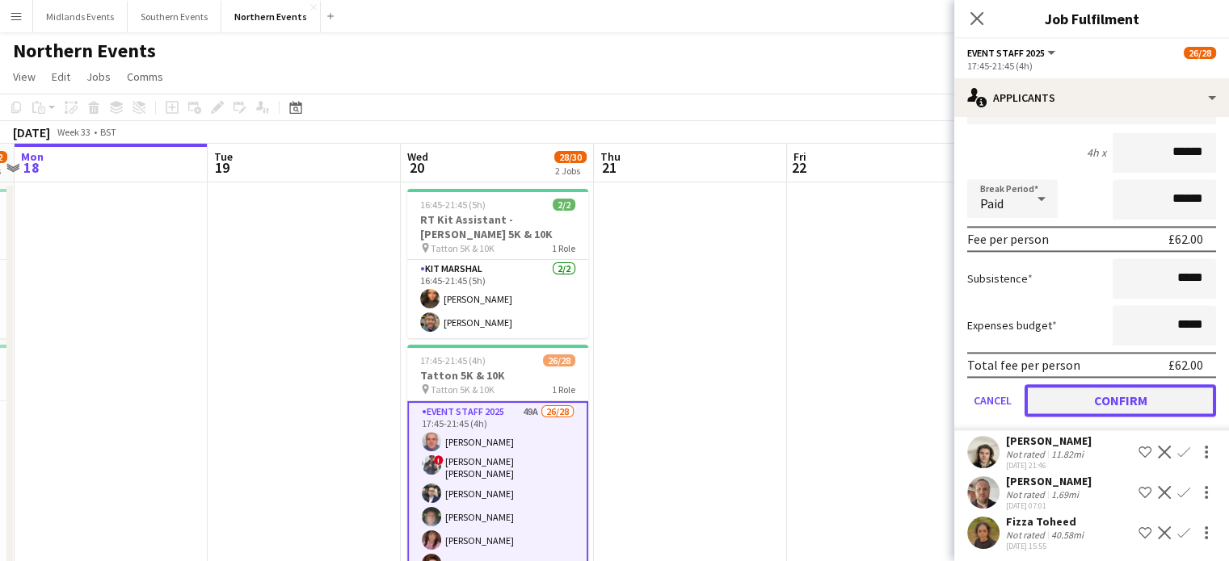
click at [1143, 392] on button "Confirm" at bounding box center [1119, 400] width 191 height 32
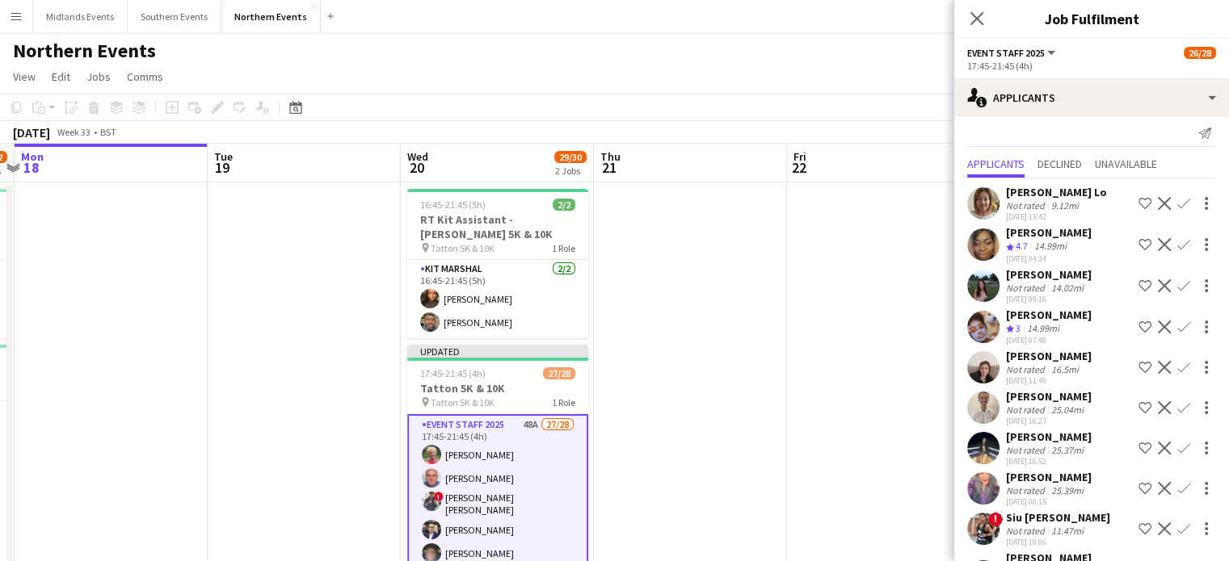
scroll to position [0, 0]
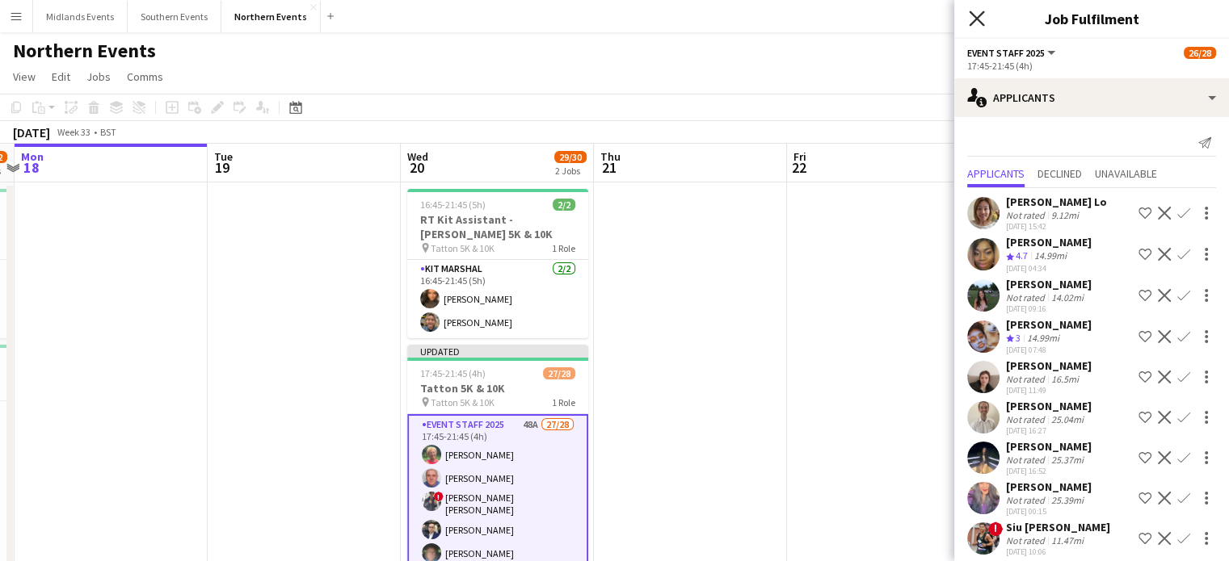
click at [976, 20] on icon "Close pop-in" at bounding box center [975, 18] width 15 height 15
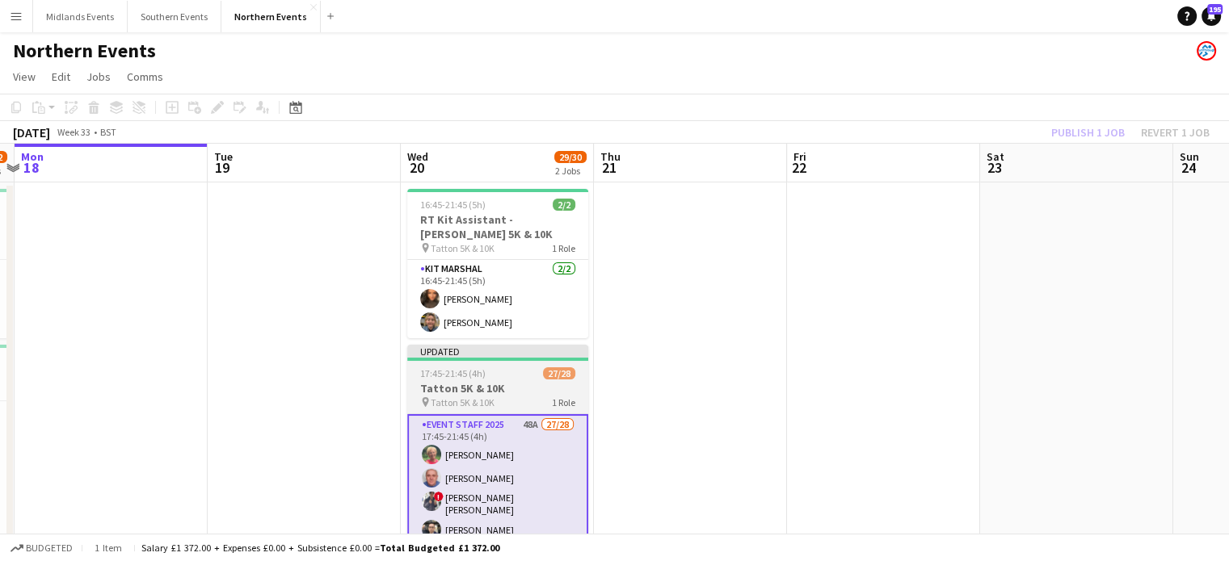
click at [574, 388] on h3 "Tatton 5K & 10K" at bounding box center [497, 388] width 181 height 15
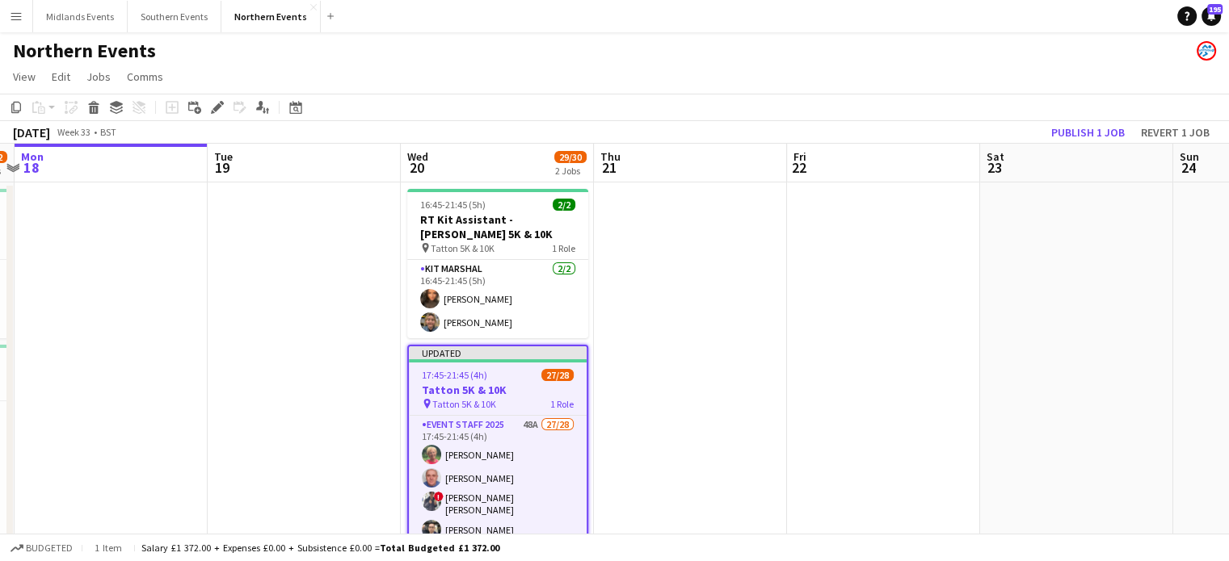
click at [485, 393] on h3 "Tatton 5K & 10K" at bounding box center [498, 390] width 178 height 15
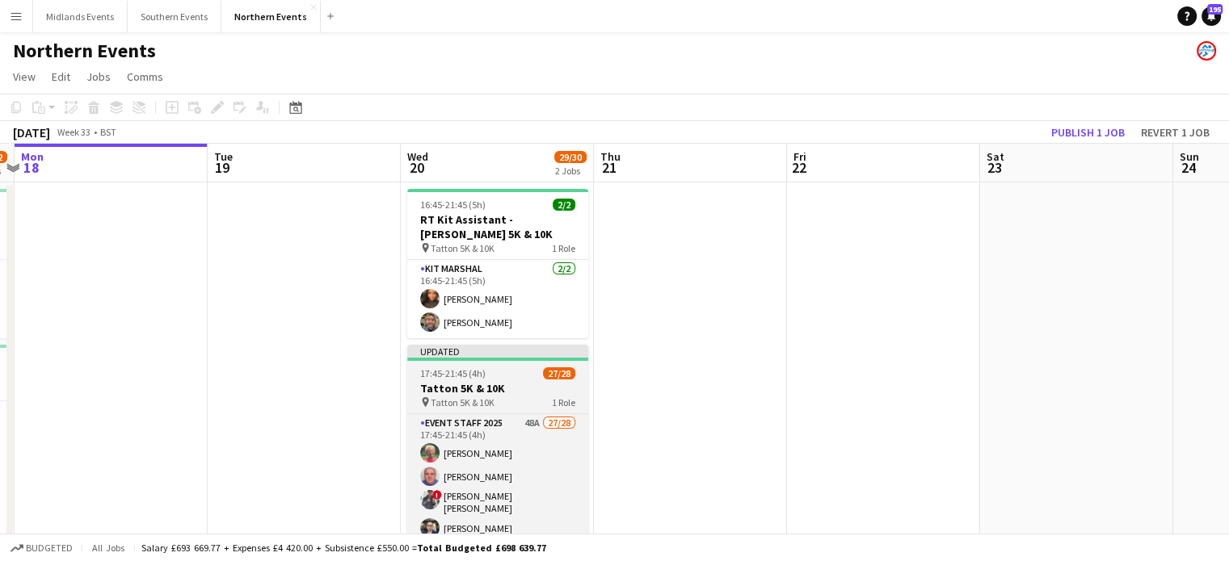
click at [450, 392] on h3 "Tatton 5K & 10K" at bounding box center [497, 388] width 181 height 15
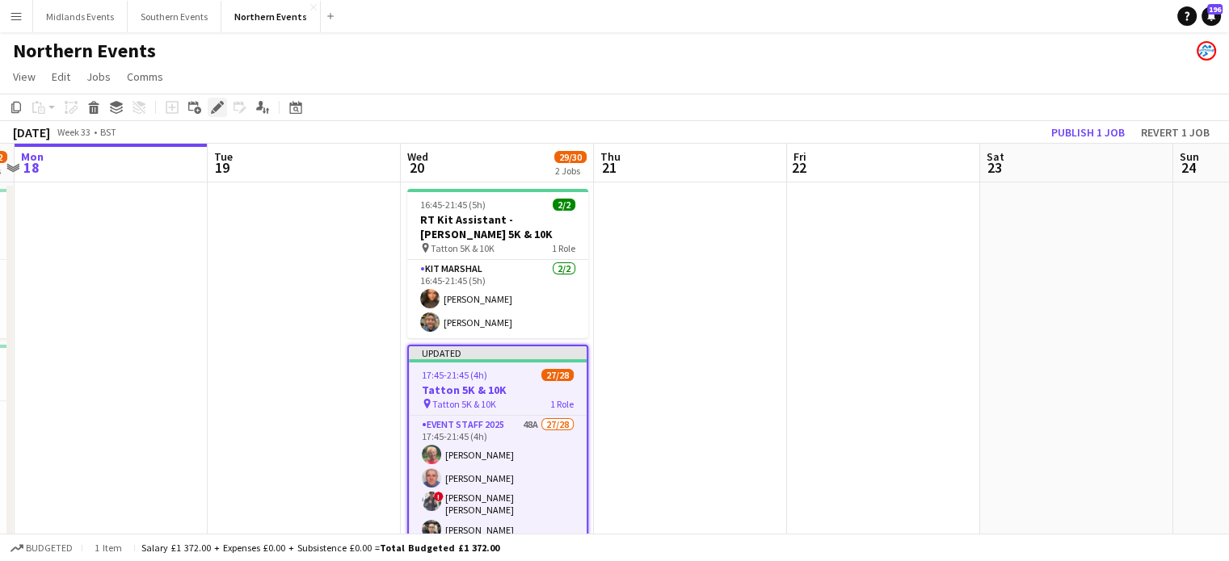
click at [216, 103] on icon "Edit" at bounding box center [217, 107] width 13 height 13
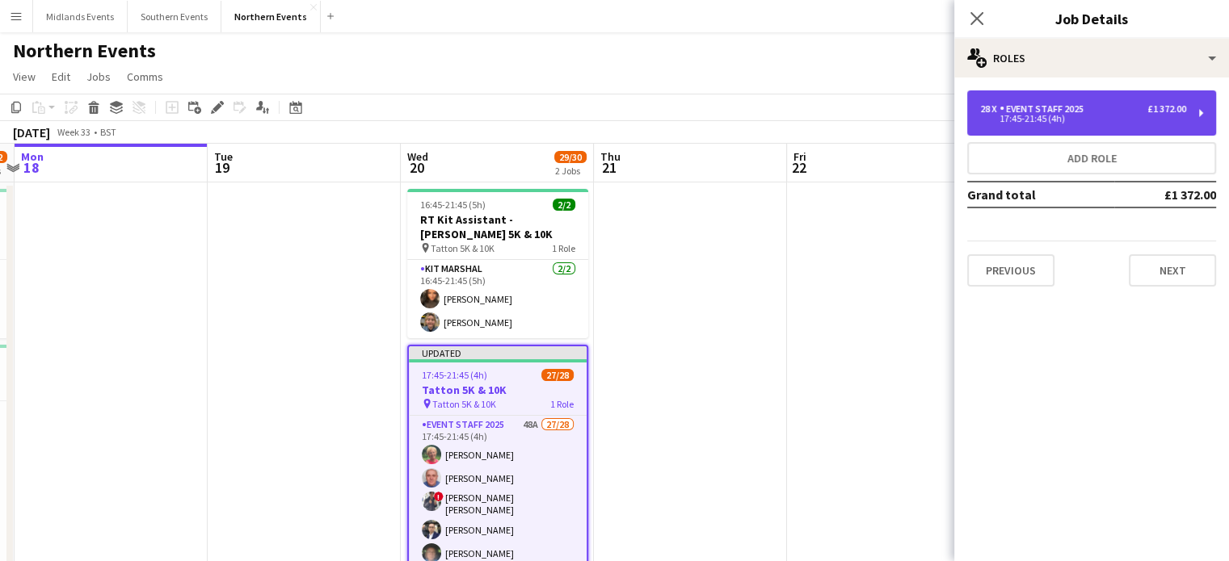
click at [1048, 121] on div "17:45-21:45 (4h)" at bounding box center [1083, 119] width 206 height 8
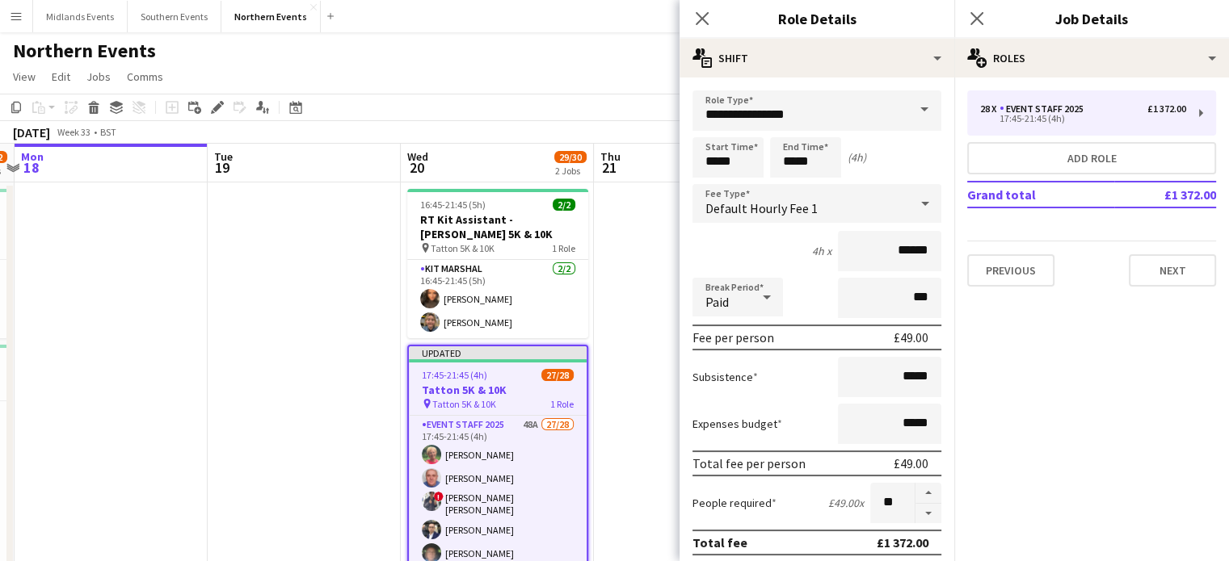
click at [917, 511] on button "button" at bounding box center [928, 514] width 26 height 20
type input "**"
click at [974, 28] on app-icon "Close pop-in" at bounding box center [976, 18] width 23 height 23
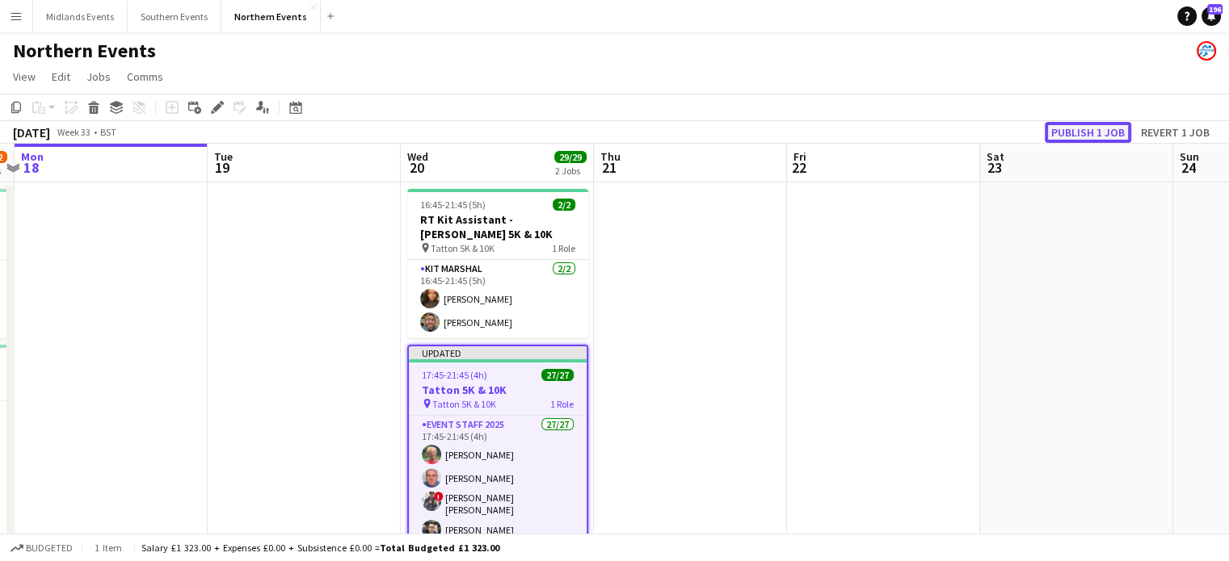
click at [1065, 124] on button "Publish 1 job" at bounding box center [1087, 132] width 86 height 21
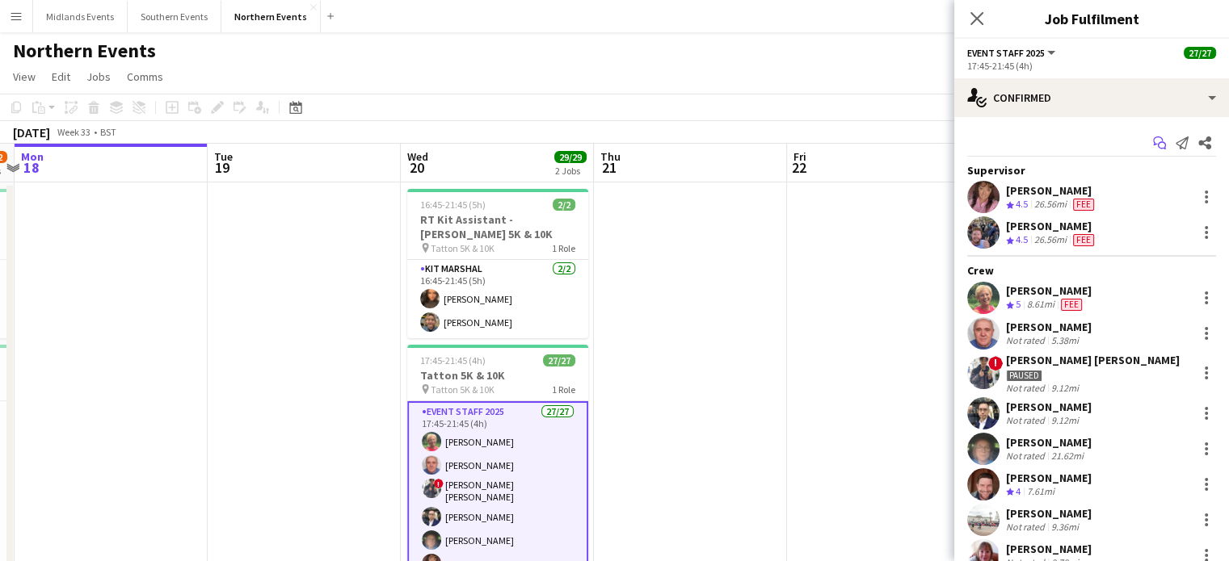
click at [1153, 146] on icon "Start chat" at bounding box center [1159, 143] width 13 height 13
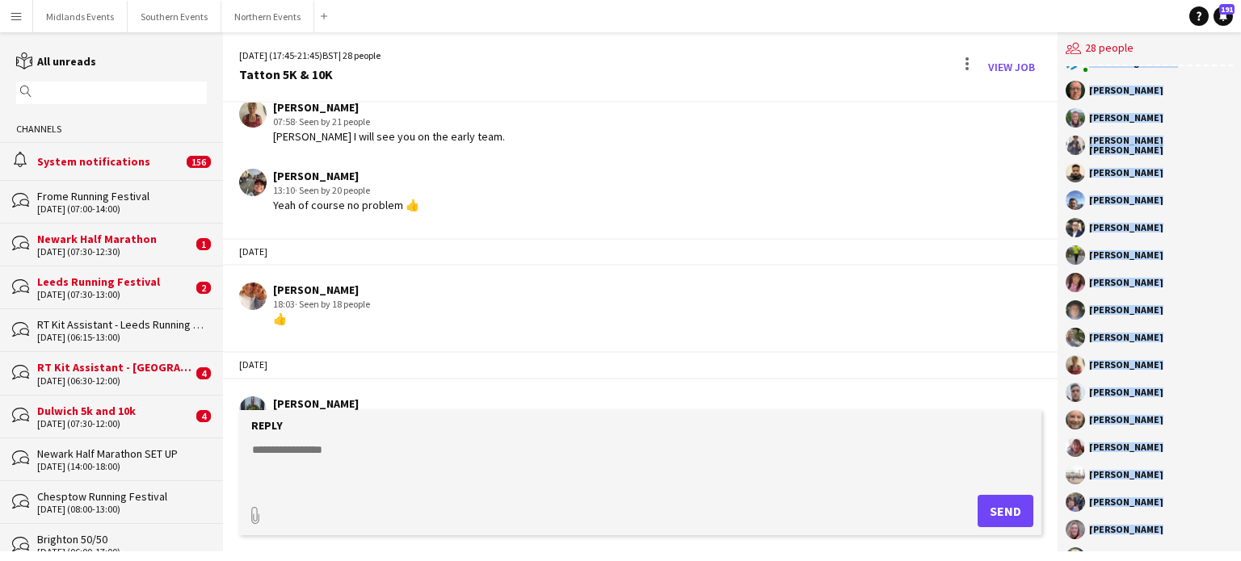
scroll to position [300, 0]
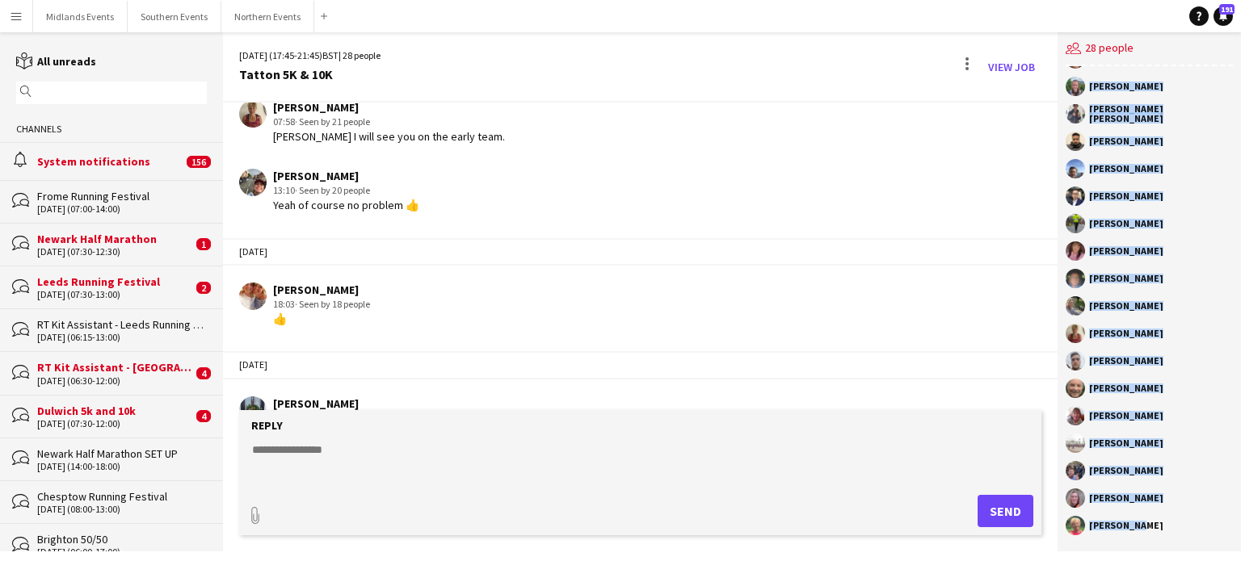
drag, startPoint x: 1088, startPoint y: 82, endPoint x: 1172, endPoint y: 535, distance: 460.1
click at [1172, 535] on div "[PERSON_NAME] [PERSON_NAME] [PERSON_NAME] [PERSON_NAME] [PERSON_NAME] [PERSON_N…" at bounding box center [1148, 308] width 183 height 485
copy div "[PERSON_NAME] [PERSON_NAME] [PERSON_NAME] [PERSON_NAME] [PERSON_NAME] [PERSON_N…"
click at [1107, 156] on app-chat-member "[PERSON_NAME]" at bounding box center [1148, 145] width 167 height 27
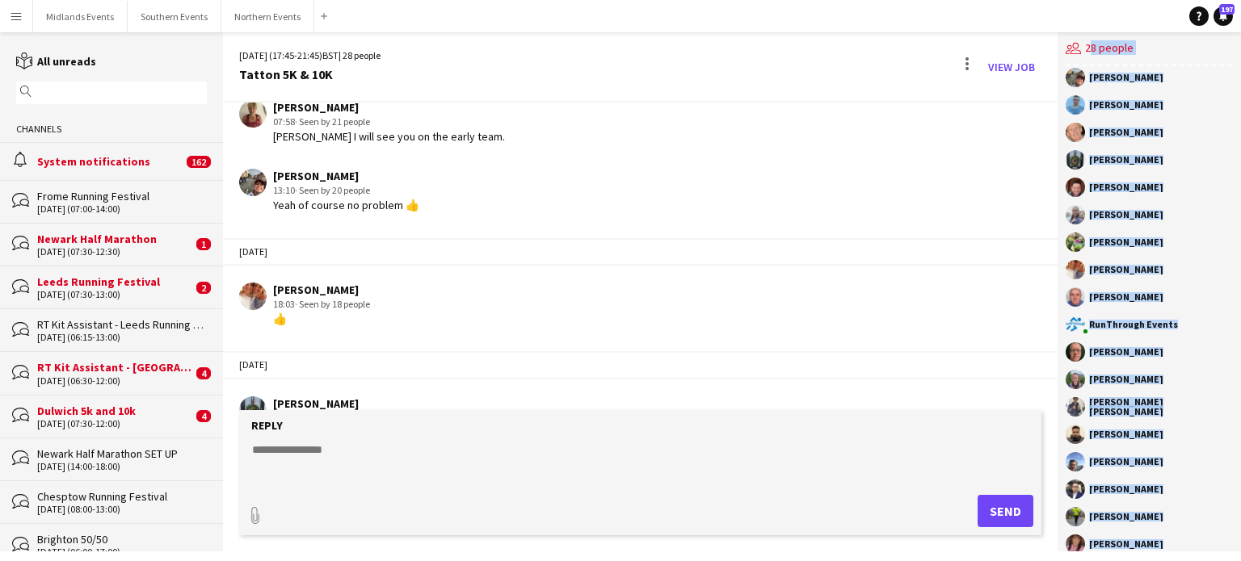
scroll to position [0, 0]
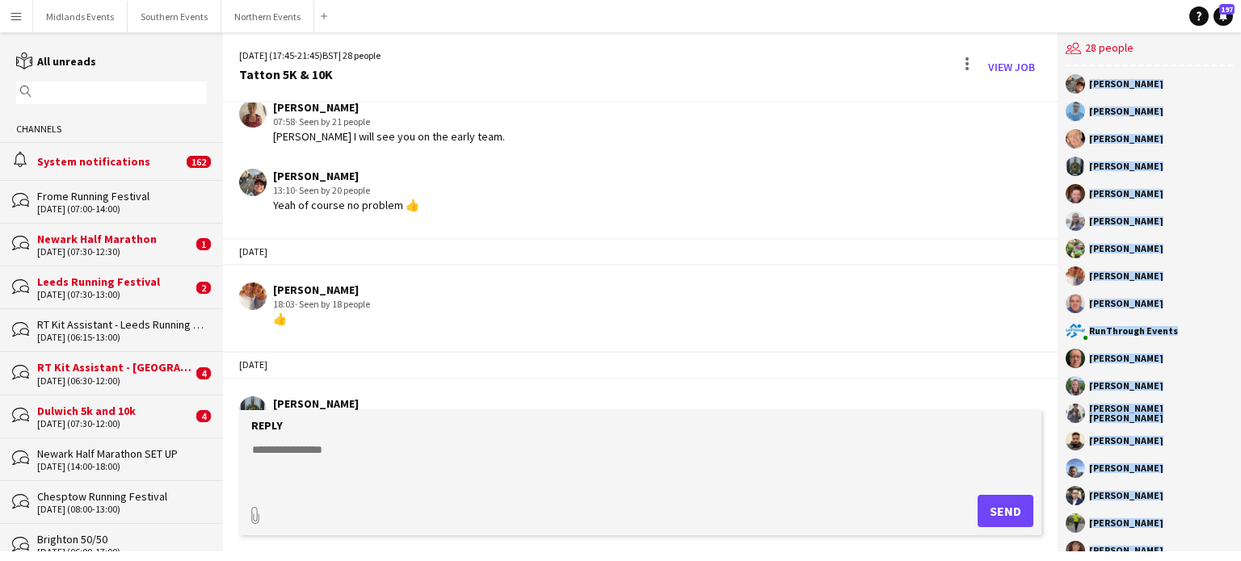
drag, startPoint x: 1129, startPoint y: 526, endPoint x: 1084, endPoint y: 82, distance: 446.6
click at [1084, 82] on div "[PERSON_NAME] [PERSON_NAME] [PERSON_NAME] [PERSON_NAME] [PERSON_NAME] [PERSON_N…" at bounding box center [1148, 308] width 183 height 485
copy div "[PERSON_NAME] [PERSON_NAME] [PERSON_NAME] [PERSON_NAME] [PERSON_NAME] [PERSON_N…"
click at [247, 17] on button "Northern Events Close" at bounding box center [267, 17] width 93 height 32
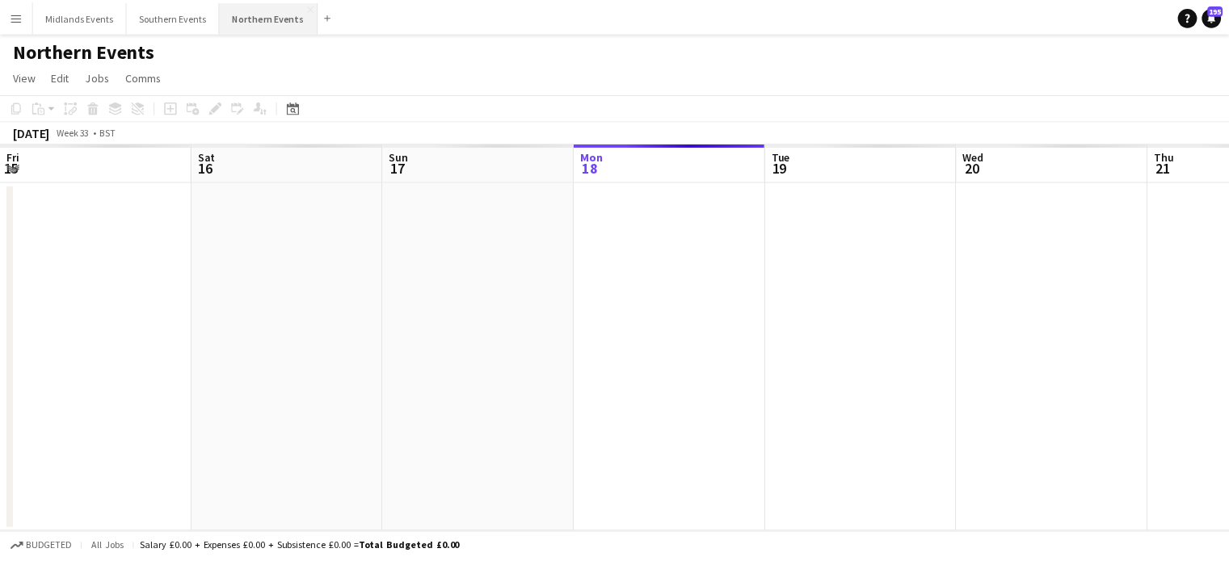
scroll to position [0, 386]
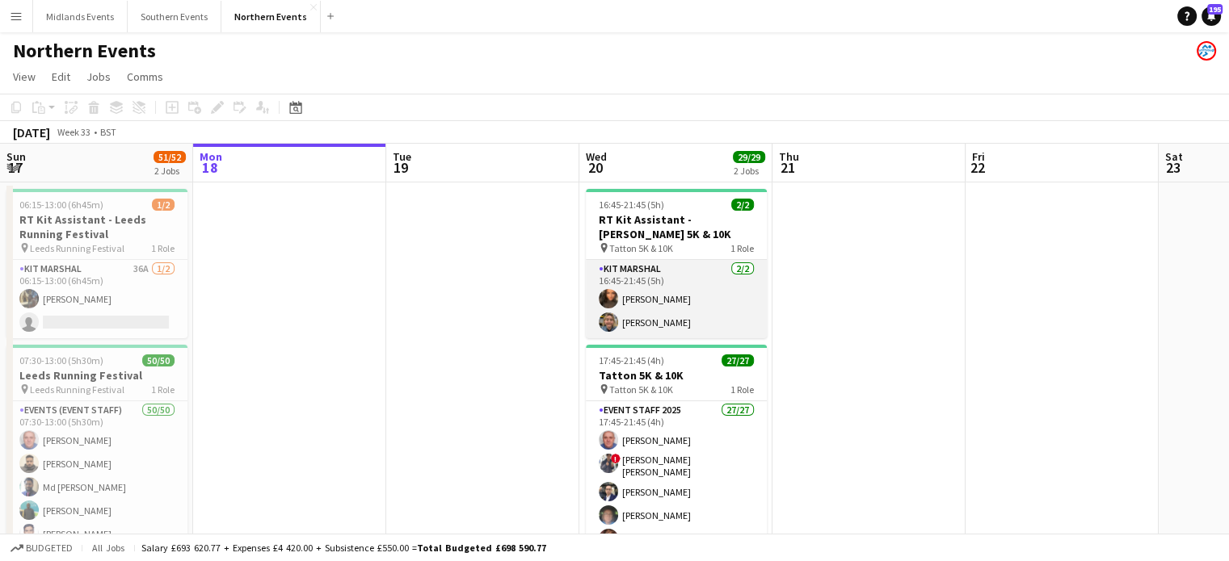
click at [649, 300] on app-card-role "Kit Marshal [DATE] 16:45-21:45 (5h) [PERSON_NAME] [PERSON_NAME]" at bounding box center [676, 299] width 181 height 78
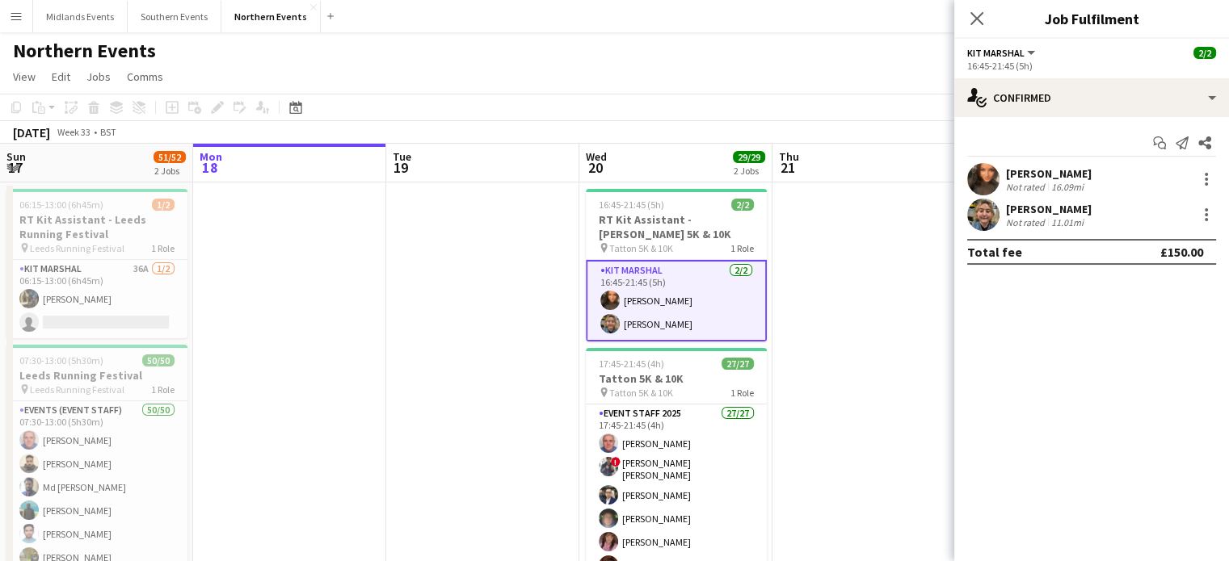
drag, startPoint x: 1083, startPoint y: 209, endPoint x: 1007, endPoint y: 212, distance: 76.0
click at [1007, 212] on div "[PERSON_NAME]" at bounding box center [1049, 209] width 86 height 15
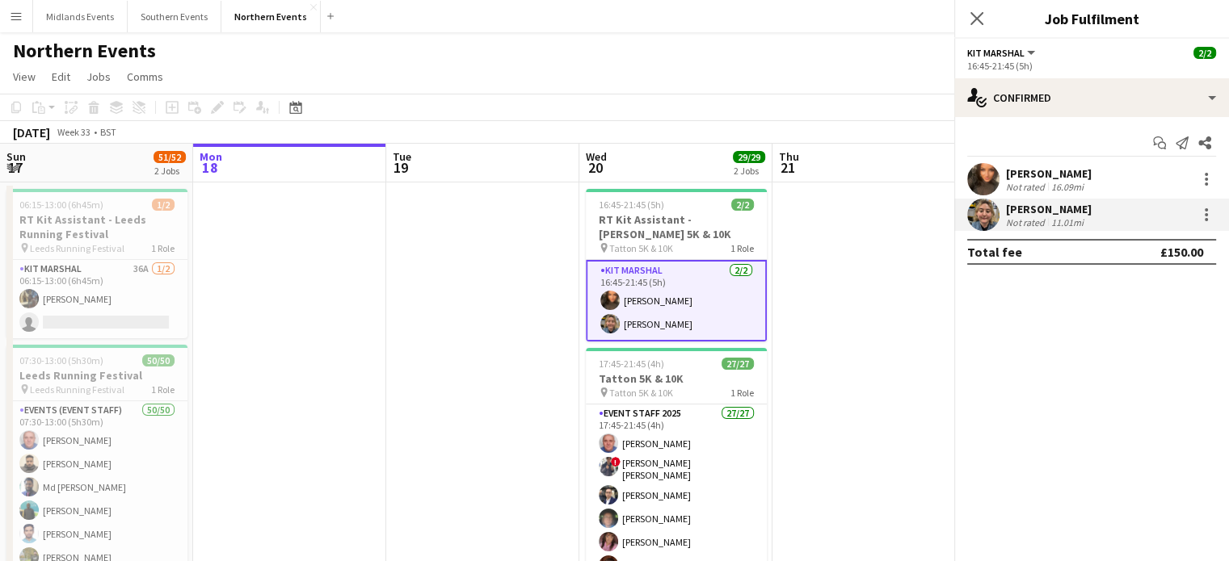
copy div "[PERSON_NAME]"
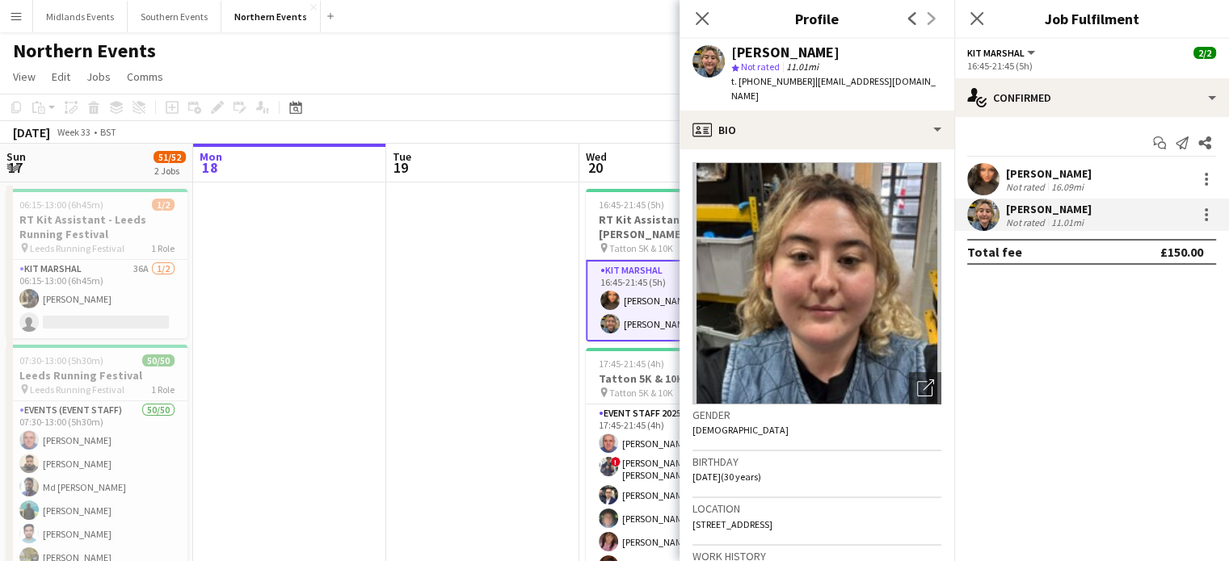
drag, startPoint x: 1099, startPoint y: 168, endPoint x: 1007, endPoint y: 178, distance: 92.6
click at [1007, 178] on div "[PERSON_NAME] Not rated 16.09mi" at bounding box center [1091, 179] width 275 height 32
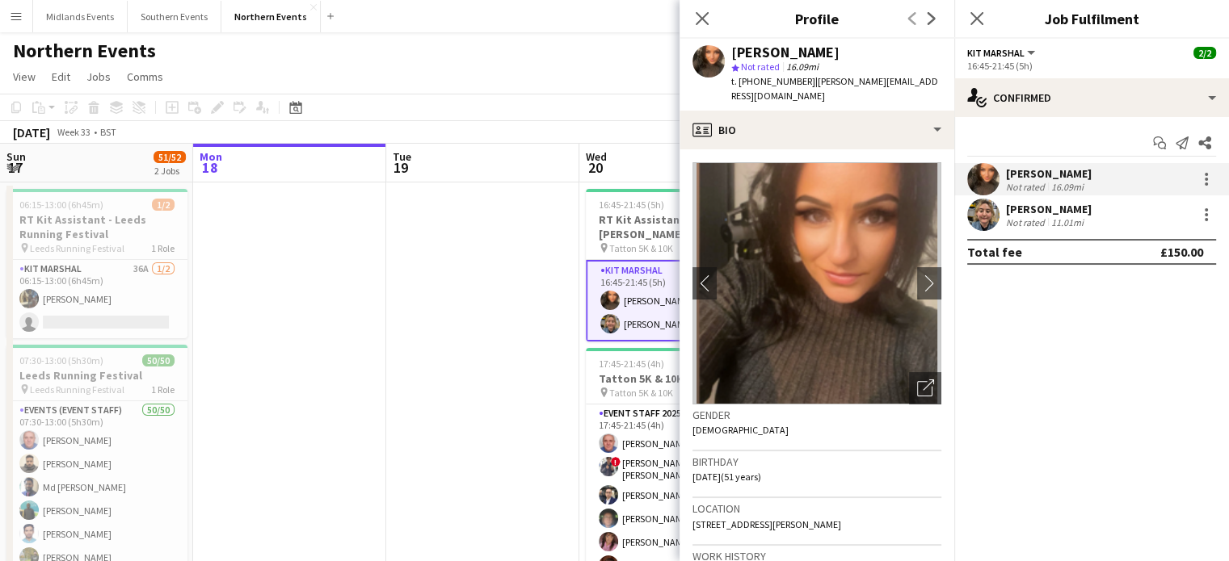
copy div "[PERSON_NAME]"
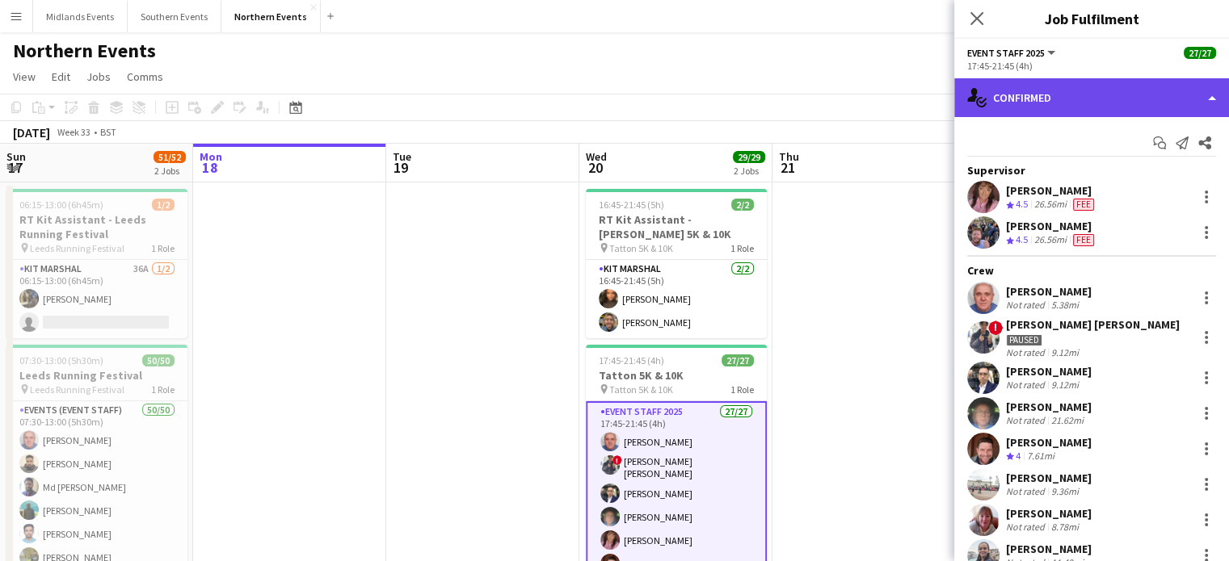
click at [1102, 111] on div "single-neutral-actions-check-2 Confirmed" at bounding box center [1091, 97] width 275 height 39
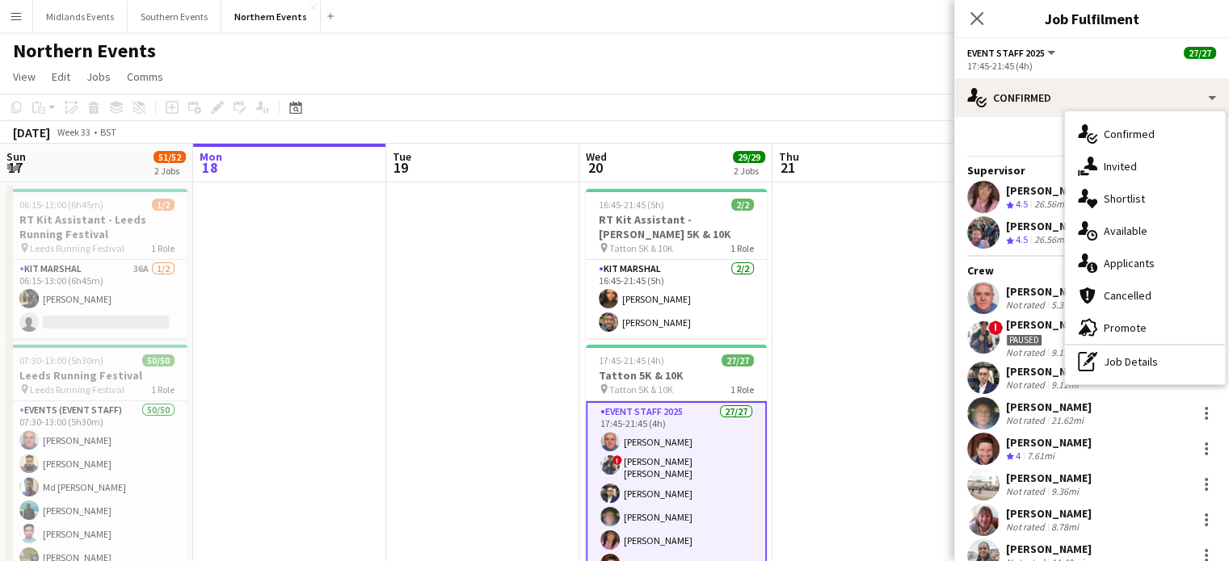
click at [1018, 151] on div "Start chat Send notification Share" at bounding box center [1091, 143] width 249 height 27
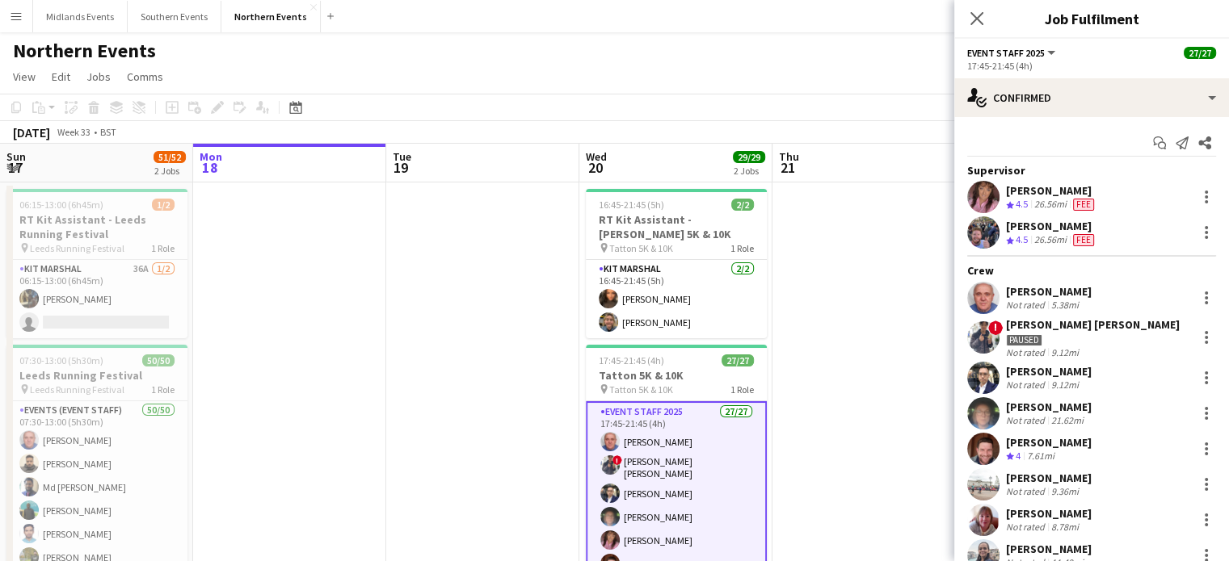
click at [1153, 142] on icon "Start chat" at bounding box center [1159, 143] width 13 height 13
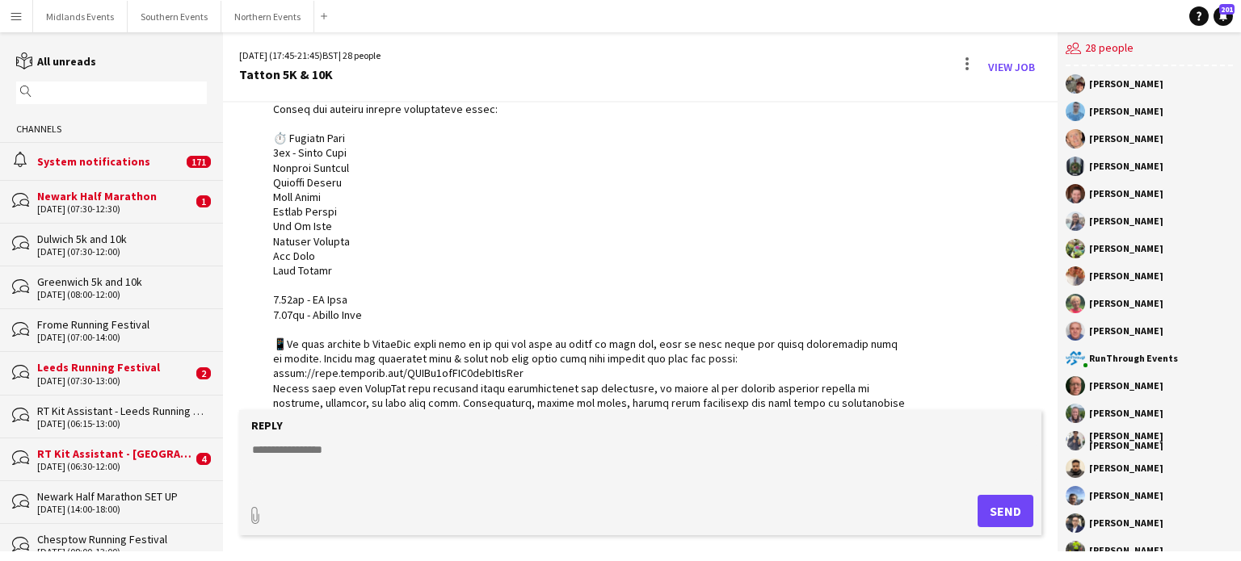
scroll to position [137, 0]
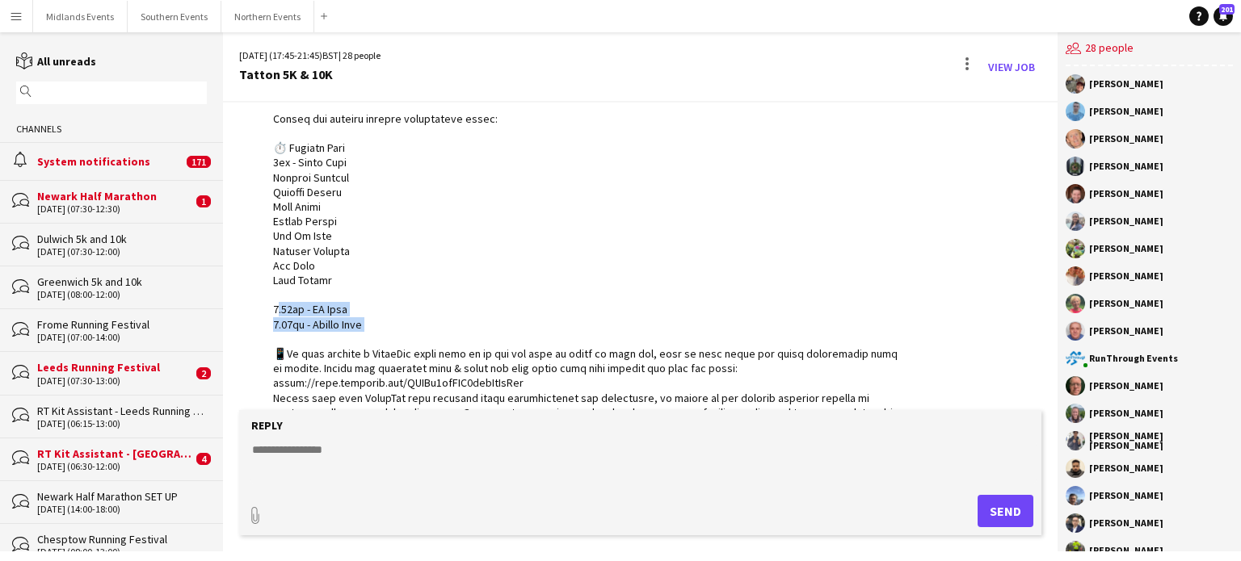
drag, startPoint x: 379, startPoint y: 322, endPoint x: 271, endPoint y: 307, distance: 109.3
click at [271, 307] on div "RunThrough Events 22:17 · Seen by 26 people" at bounding box center [572, 449] width 667 height 853
copy div "5.30pm - EV Team 5.45pm - Course Team"
drag, startPoint x: 532, startPoint y: 384, endPoint x: 266, endPoint y: 384, distance: 266.6
click at [266, 384] on div "RunThrough Events 22:17 · Seen by 26 people" at bounding box center [572, 449] width 667 height 853
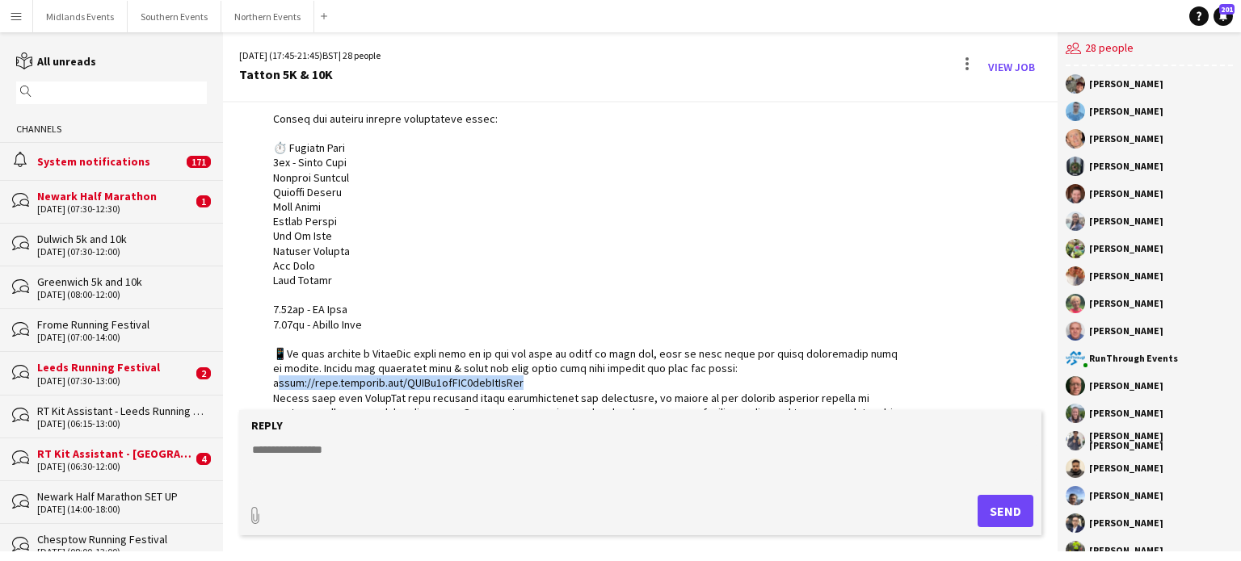
copy div "ttps://chat.whatsapp.com/DVKIf0zgVQF6efmCvNhQrd"
click at [143, 91] on input "text" at bounding box center [119, 93] width 167 height 15
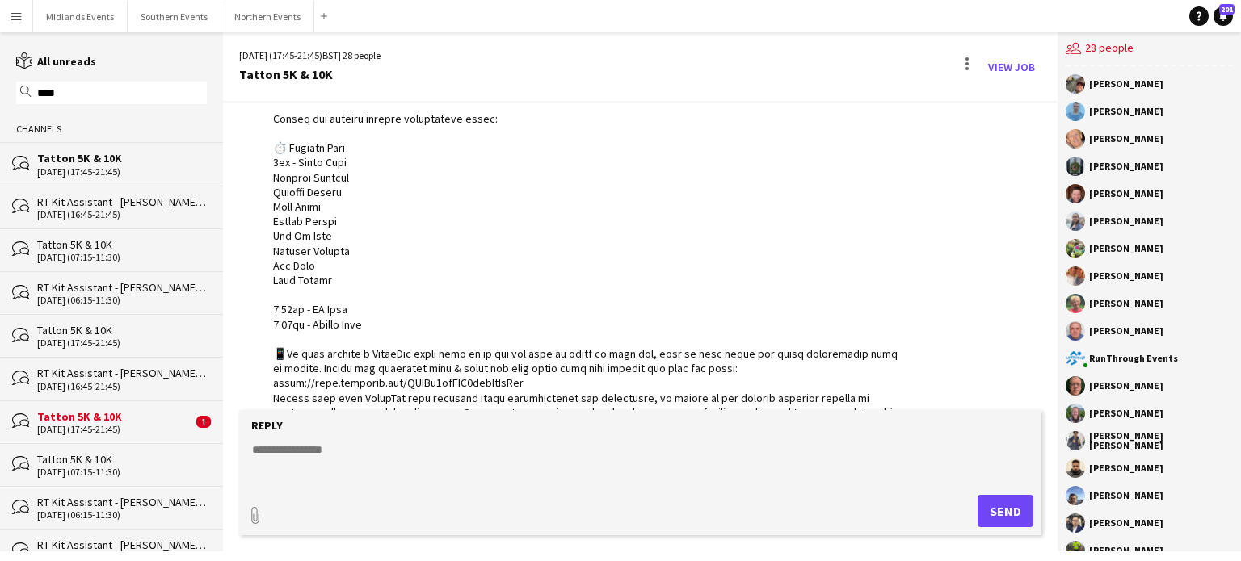
type input "****"
click at [111, 162] on div "Tatton 5K & 10K" at bounding box center [122, 158] width 170 height 15
click at [75, 158] on div "Tatton 5K & 10K" at bounding box center [122, 158] width 170 height 15
click at [84, 326] on div "Tatton 5K & 10K" at bounding box center [122, 330] width 170 height 15
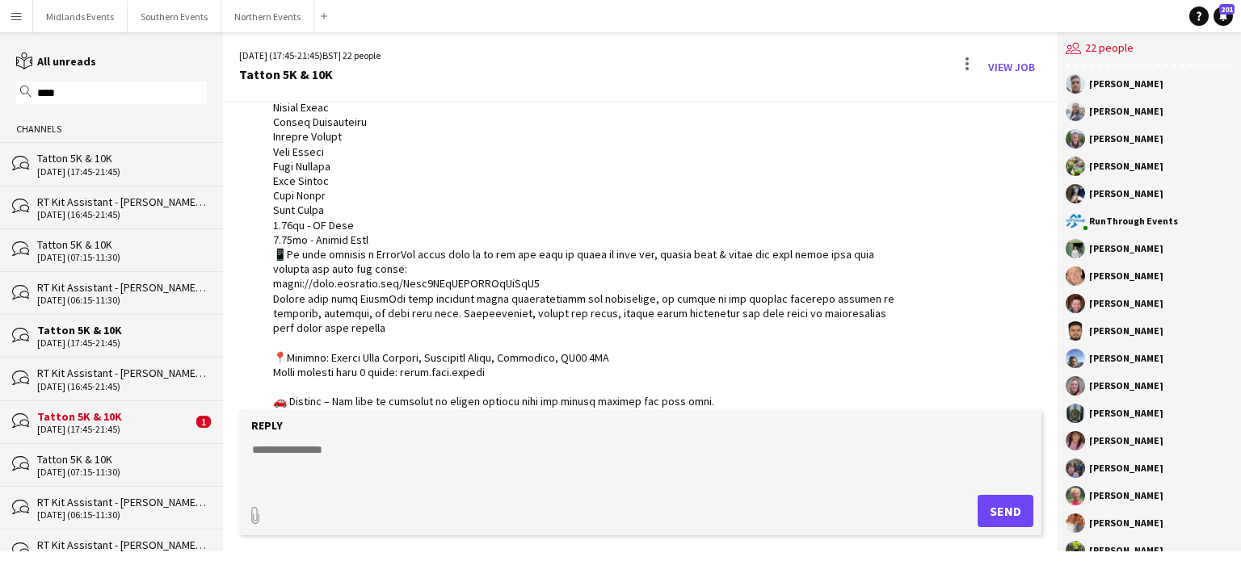
scroll to position [1519, 0]
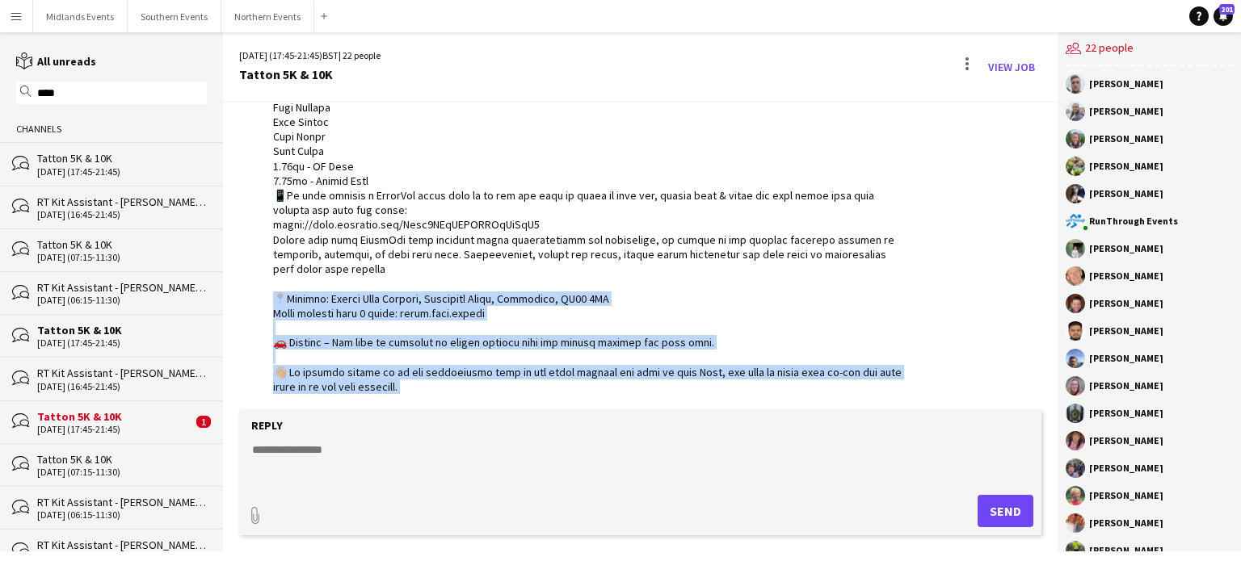
drag, startPoint x: 275, startPoint y: 284, endPoint x: 688, endPoint y: 368, distance: 421.9
click at [688, 368] on div at bounding box center [589, 335] width 633 height 735
copy div "Address: Tatton Park Gardens, Mereheath Drive, Knutsford, WA16 6QN Event villag…"
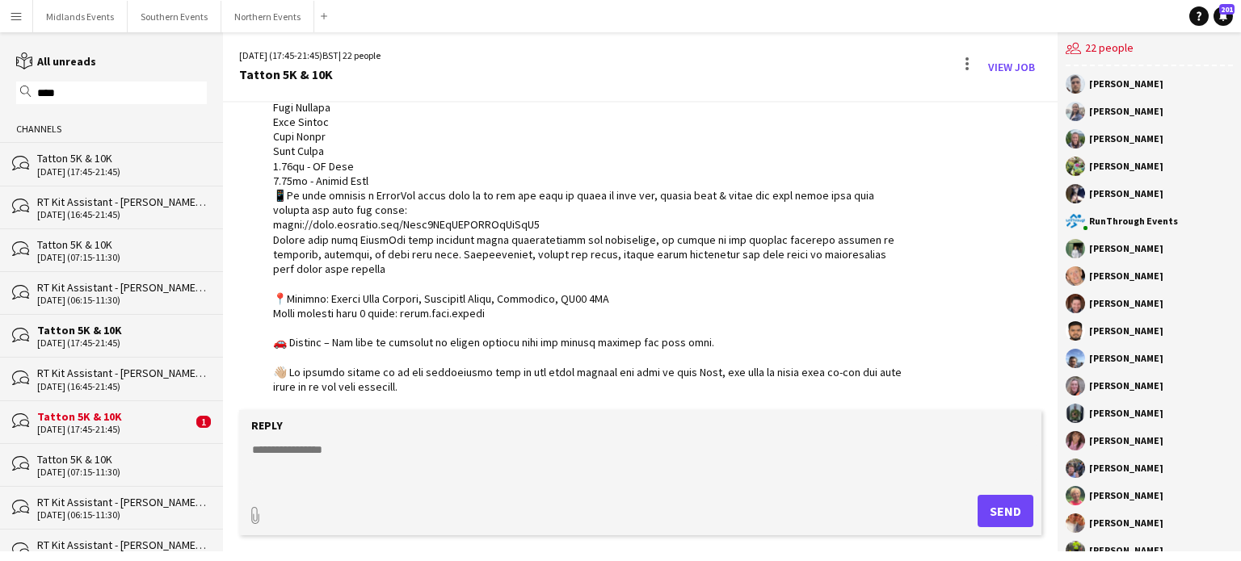
click at [108, 167] on div "[DATE] (17:45-21:45)" at bounding box center [122, 171] width 170 height 11
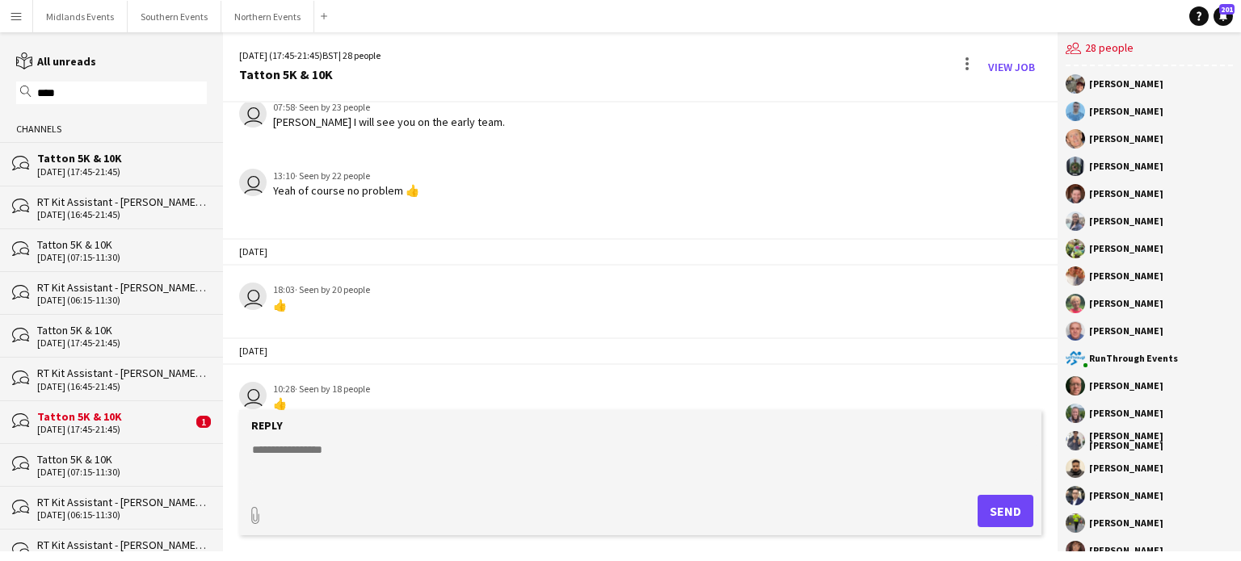
scroll to position [1923, 0]
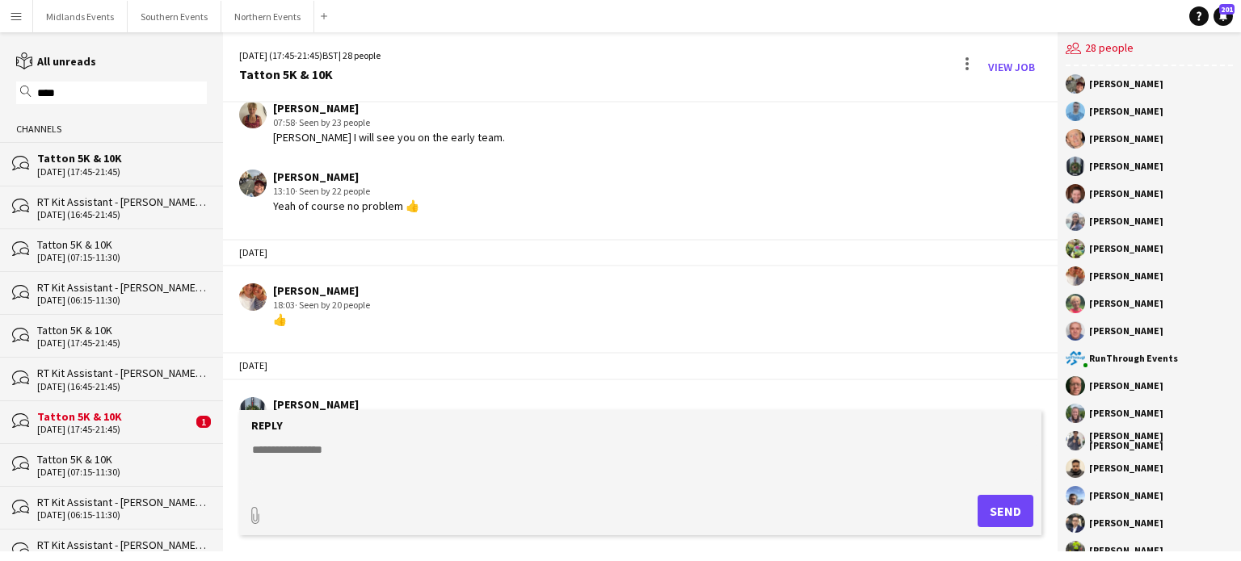
click at [311, 448] on textarea at bounding box center [643, 463] width 786 height 42
paste textarea "**********"
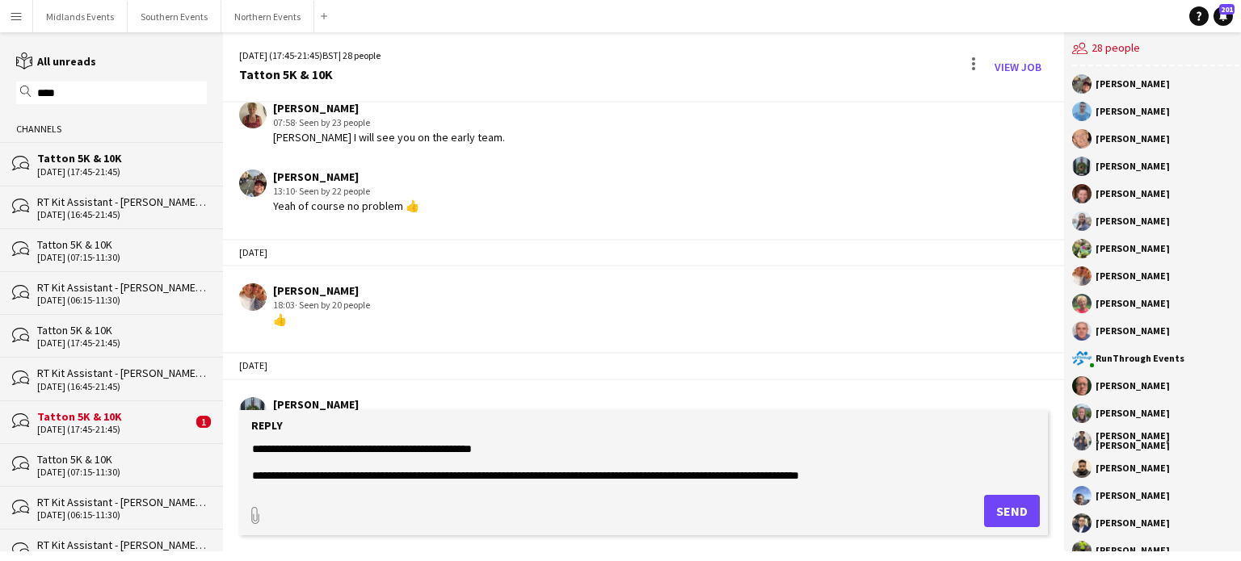
click at [876, 450] on textarea at bounding box center [643, 463] width 786 height 42
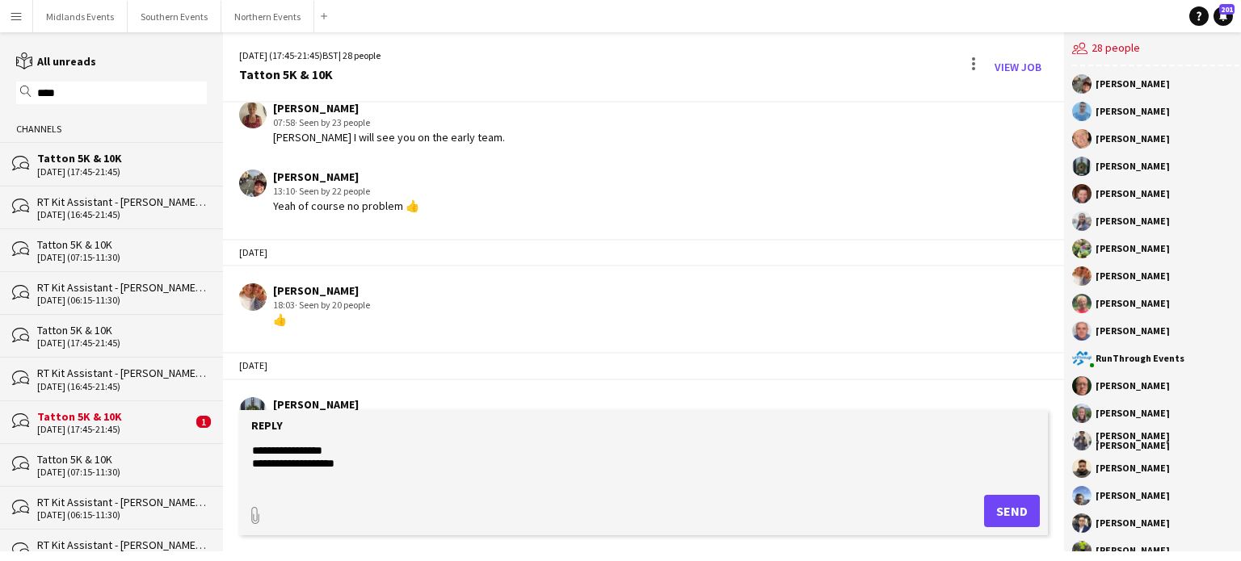
scroll to position [162, 0]
click at [511, 436] on form "Reply paperclip Send" at bounding box center [643, 472] width 809 height 125
click at [506, 466] on textarea at bounding box center [643, 463] width 786 height 42
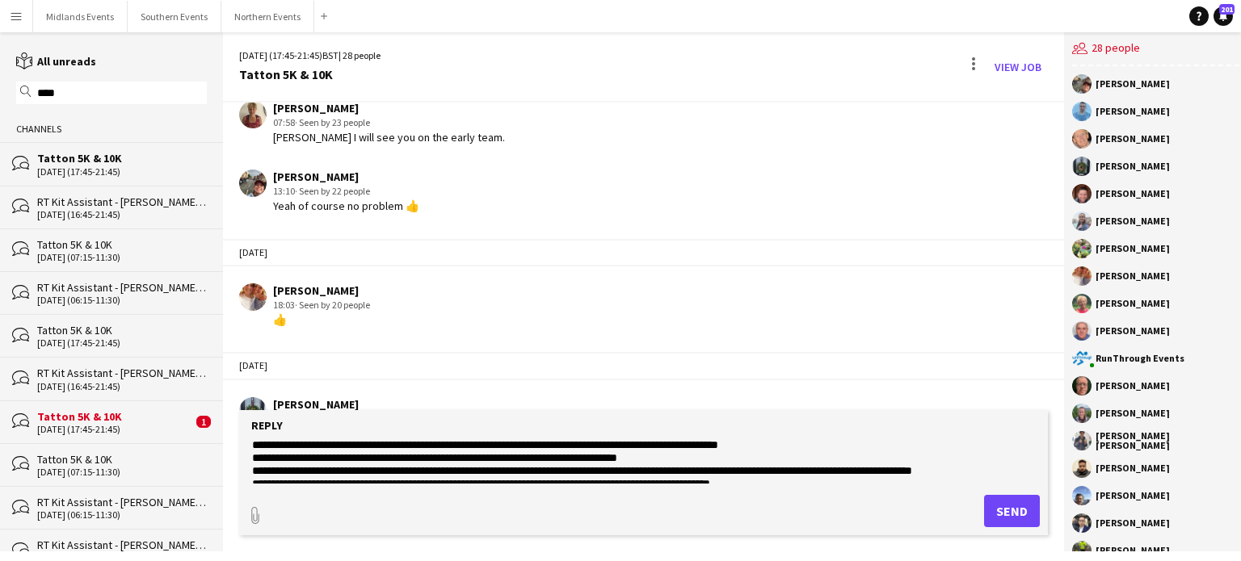
scroll to position [297, 0]
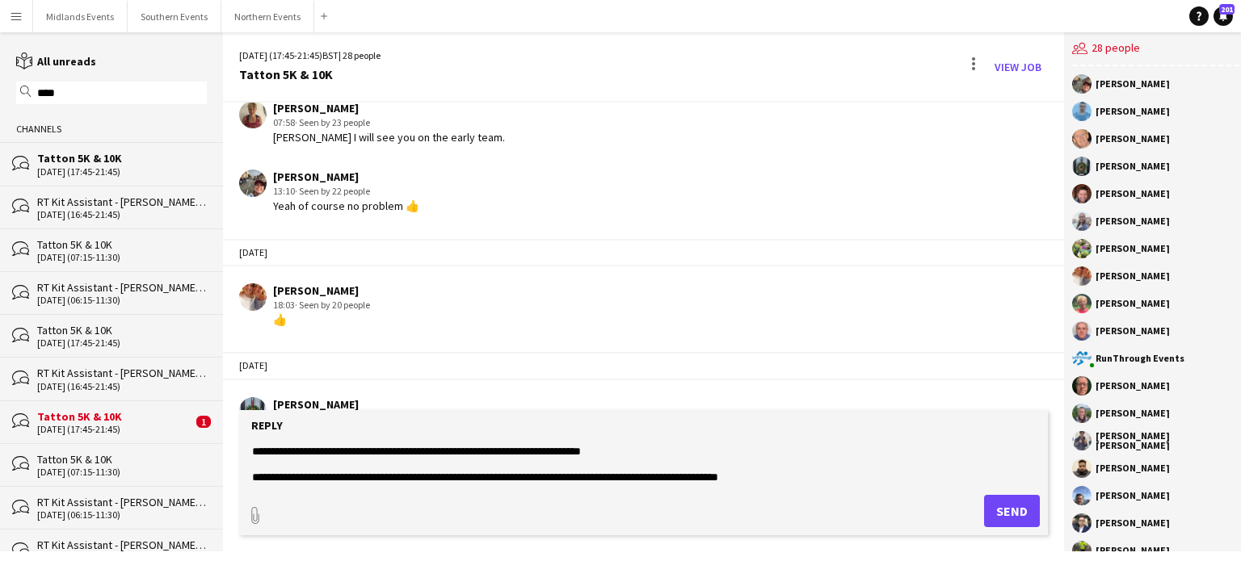
click at [898, 488] on form "Reply paperclip Send" at bounding box center [643, 472] width 809 height 125
click at [898, 481] on textarea at bounding box center [643, 463] width 786 height 42
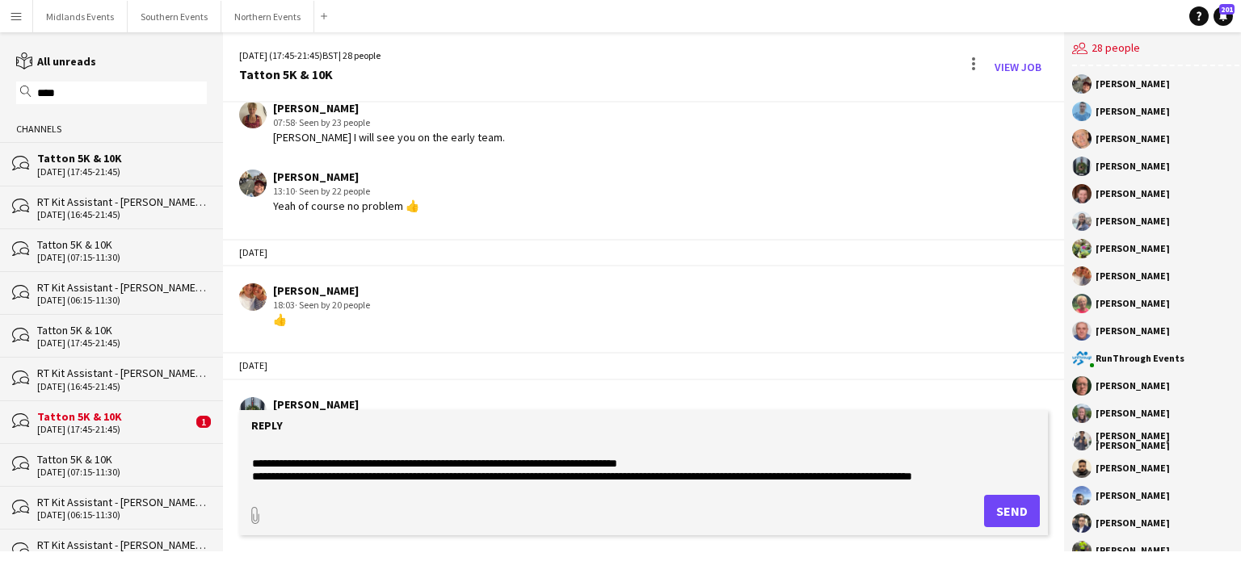
click at [723, 465] on textarea at bounding box center [643, 463] width 786 height 42
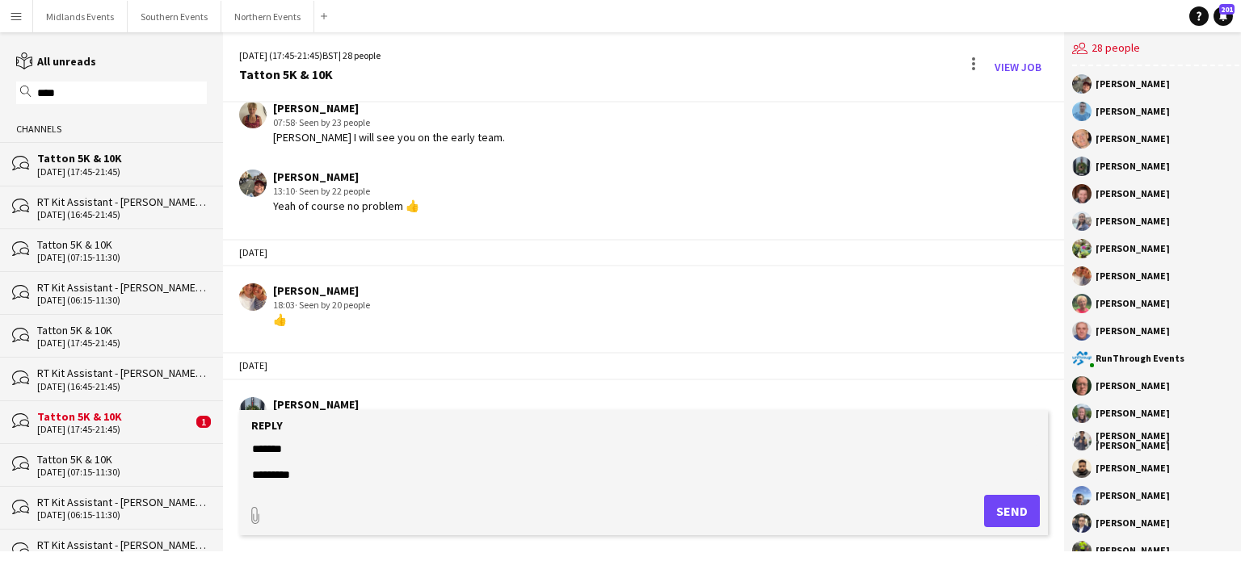
scroll to position [676, 0]
type textarea "**********"
click at [999, 513] on button "Send" at bounding box center [1012, 511] width 56 height 32
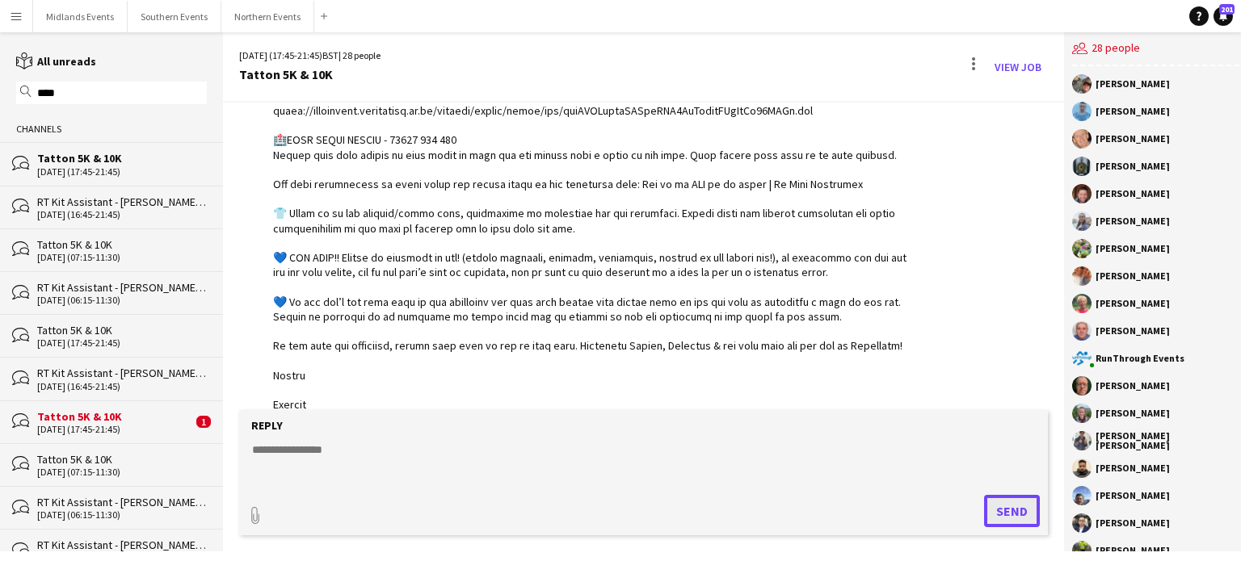
scroll to position [2889, 0]
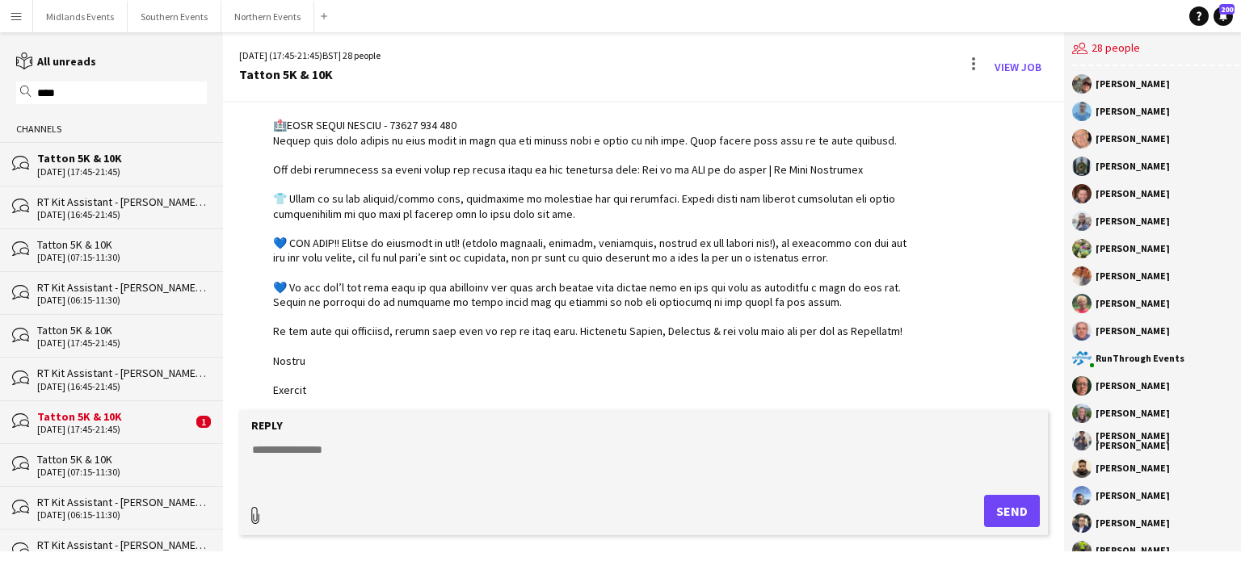
type input "**********"
click at [989, 518] on span "Upload Upload" at bounding box center [992, 509] width 70 height 19
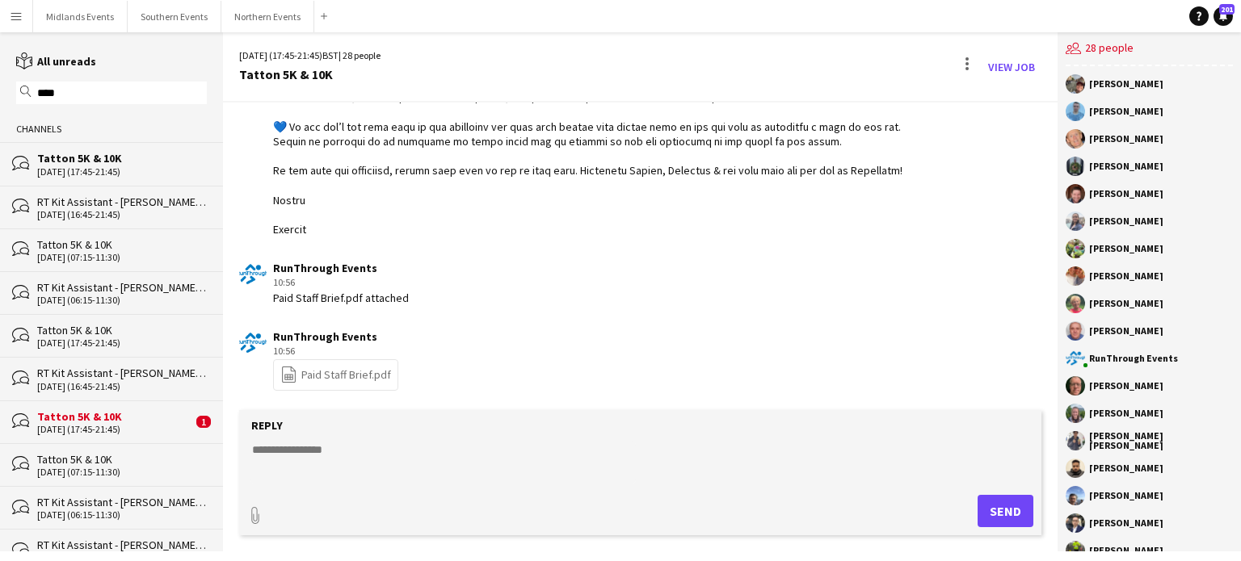
scroll to position [3029, 0]
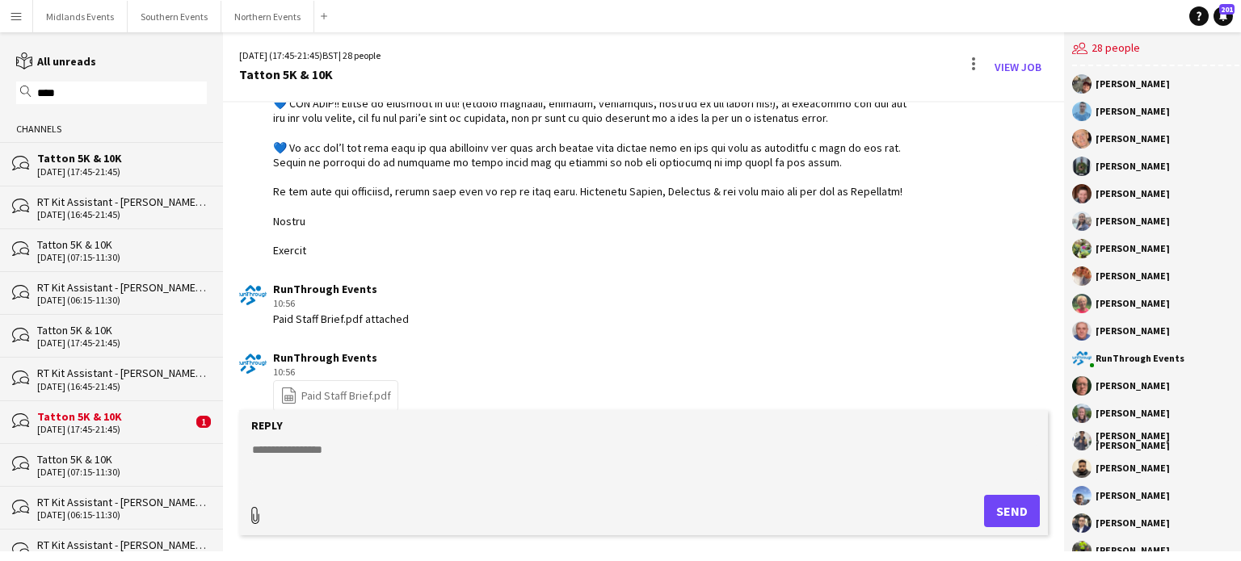
type input "**********"
click at [1010, 516] on span "Upload Upload" at bounding box center [992, 509] width 70 height 19
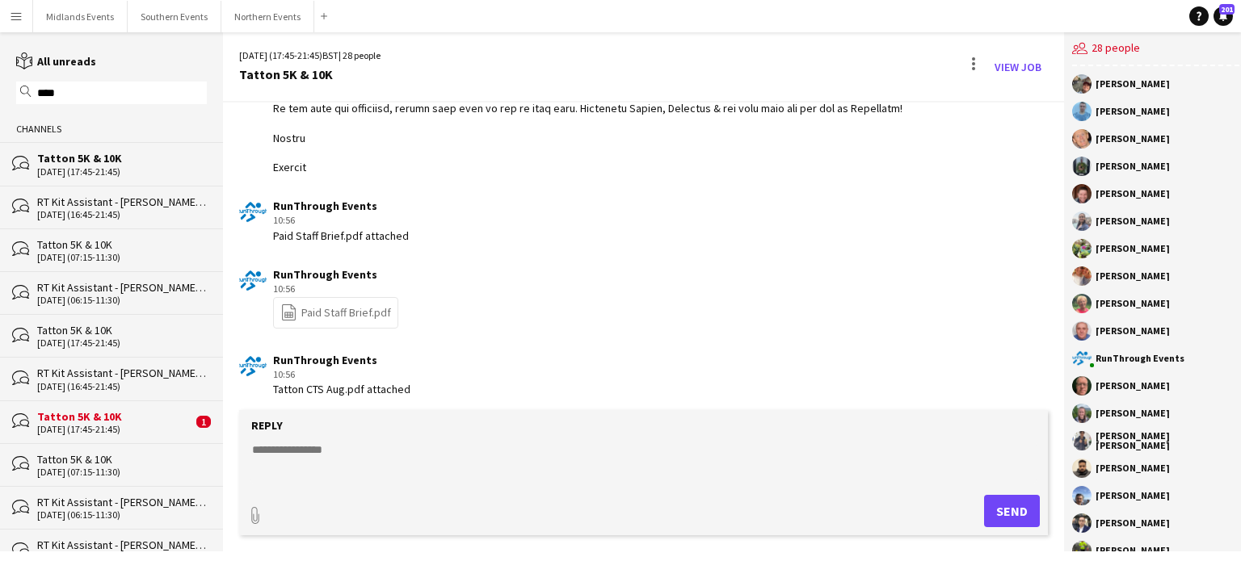
scroll to position [3183, 0]
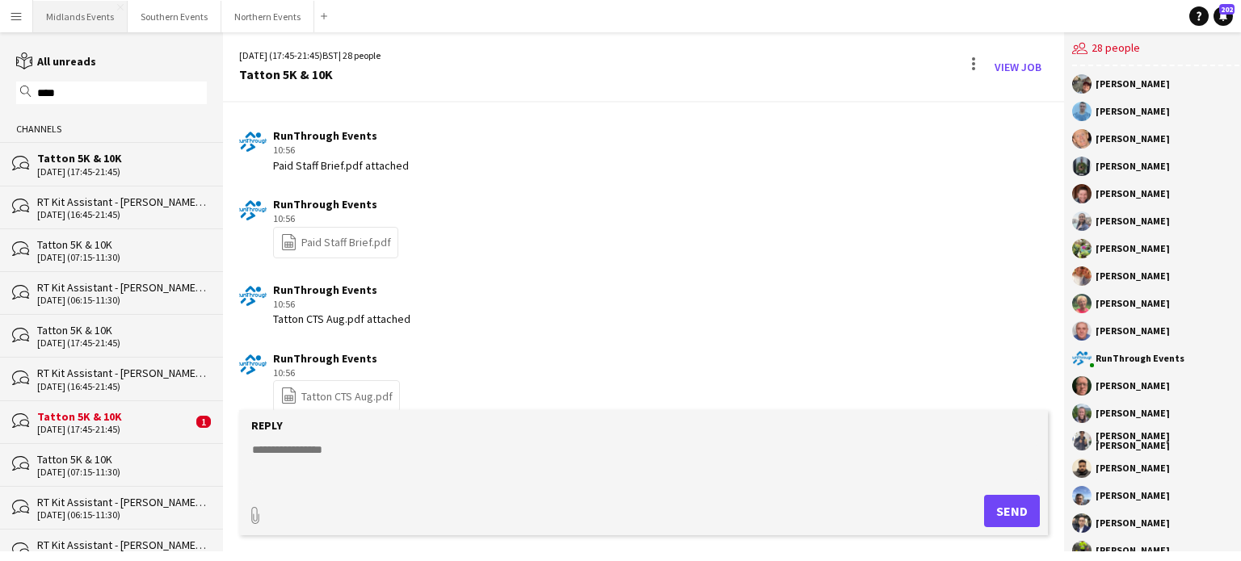
click at [69, 22] on button "Midlands Events Close" at bounding box center [80, 17] width 95 height 32
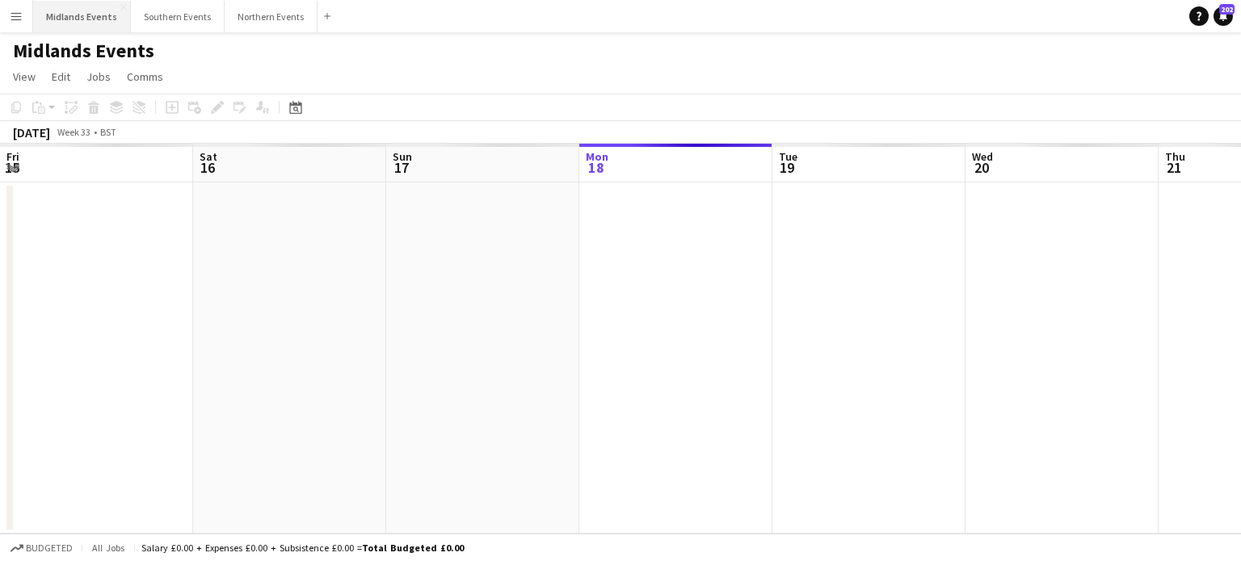
scroll to position [0, 386]
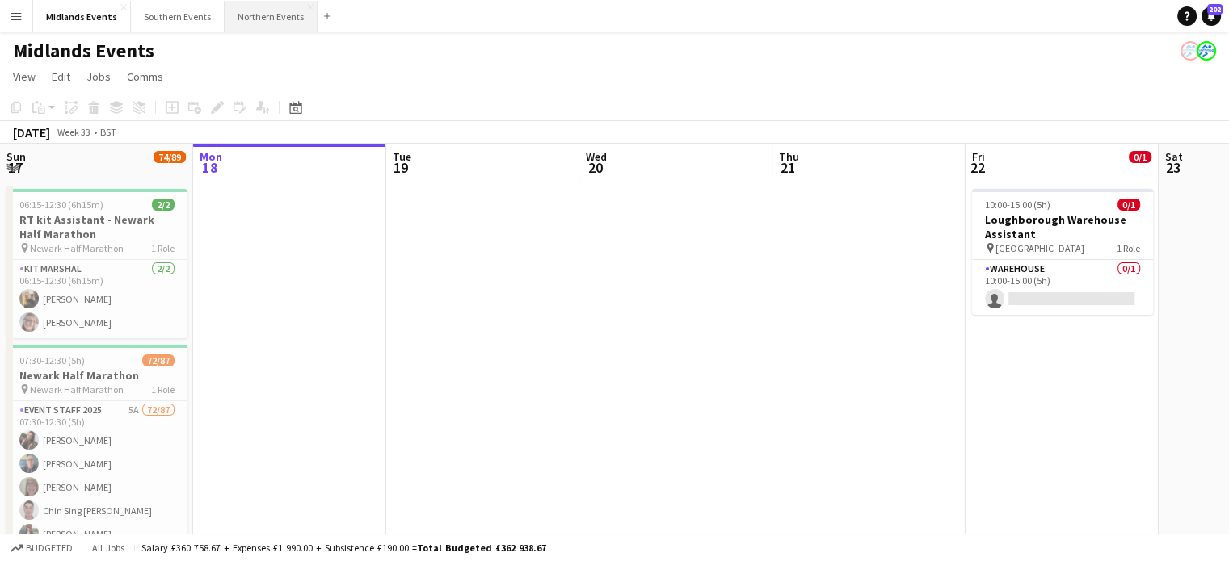
click at [254, 26] on button "Northern Events Close" at bounding box center [271, 17] width 93 height 32
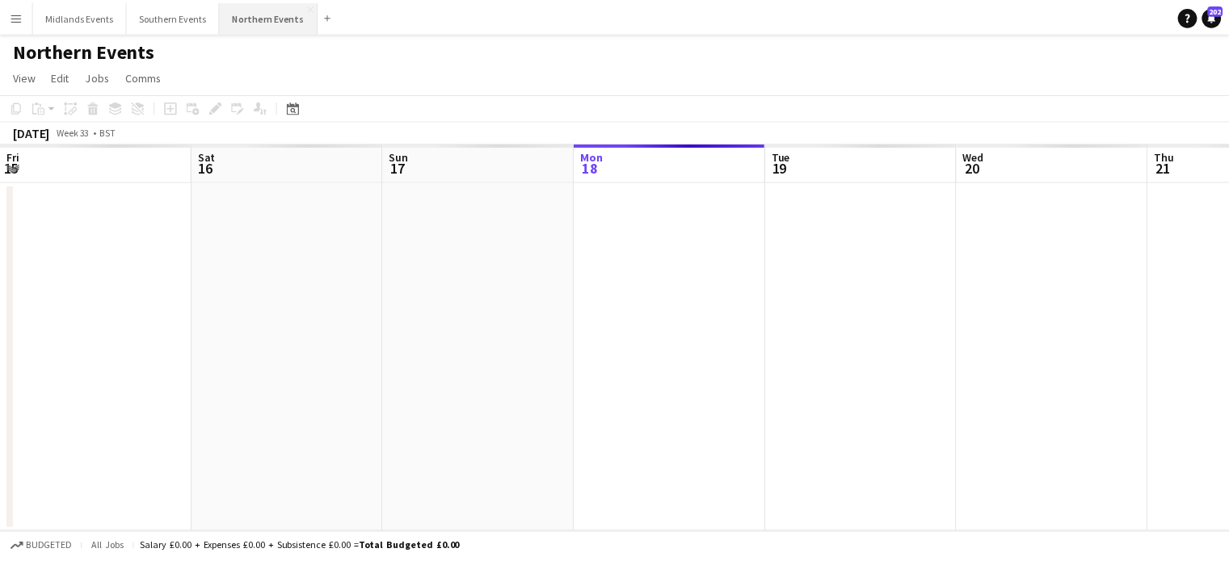
scroll to position [0, 386]
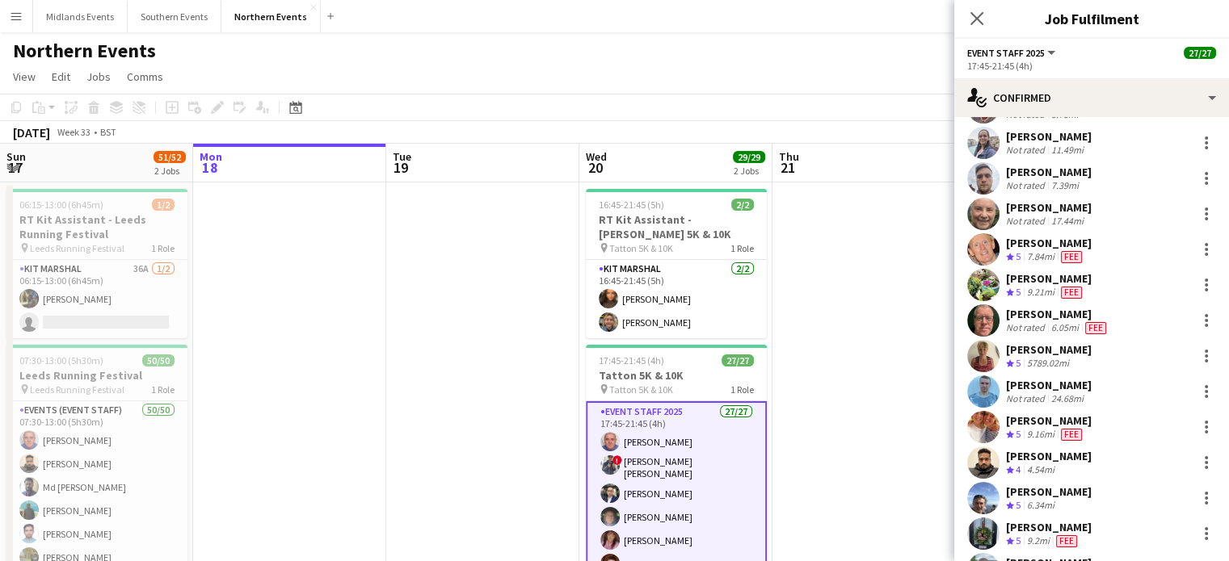
scroll to position [402, 0]
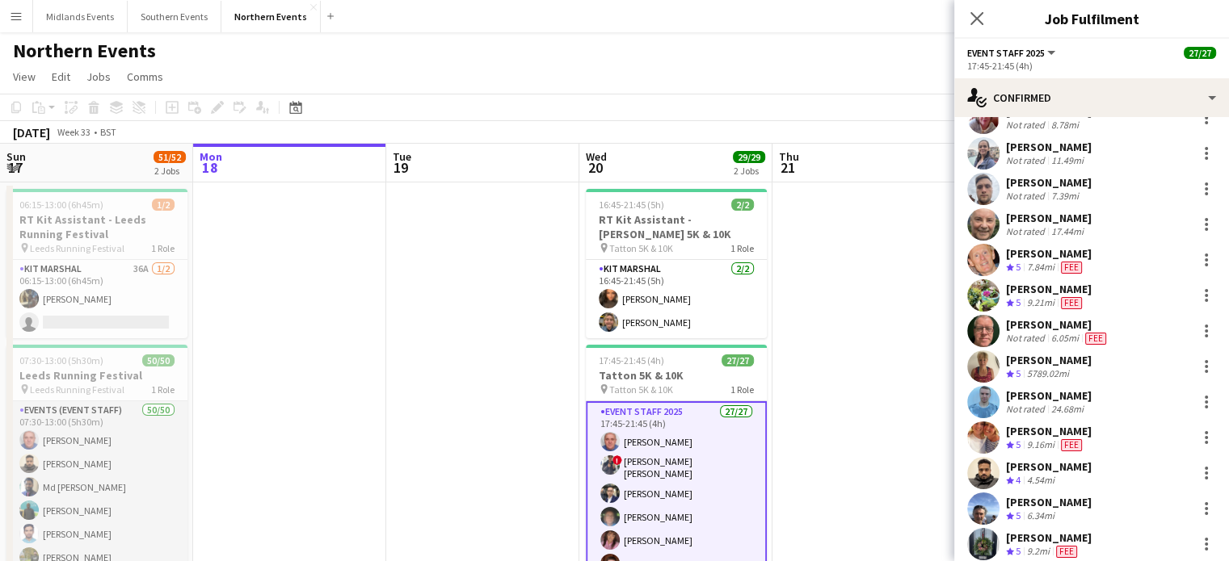
click at [19, 464] on app-user-avatar at bounding box center [28, 463] width 19 height 19
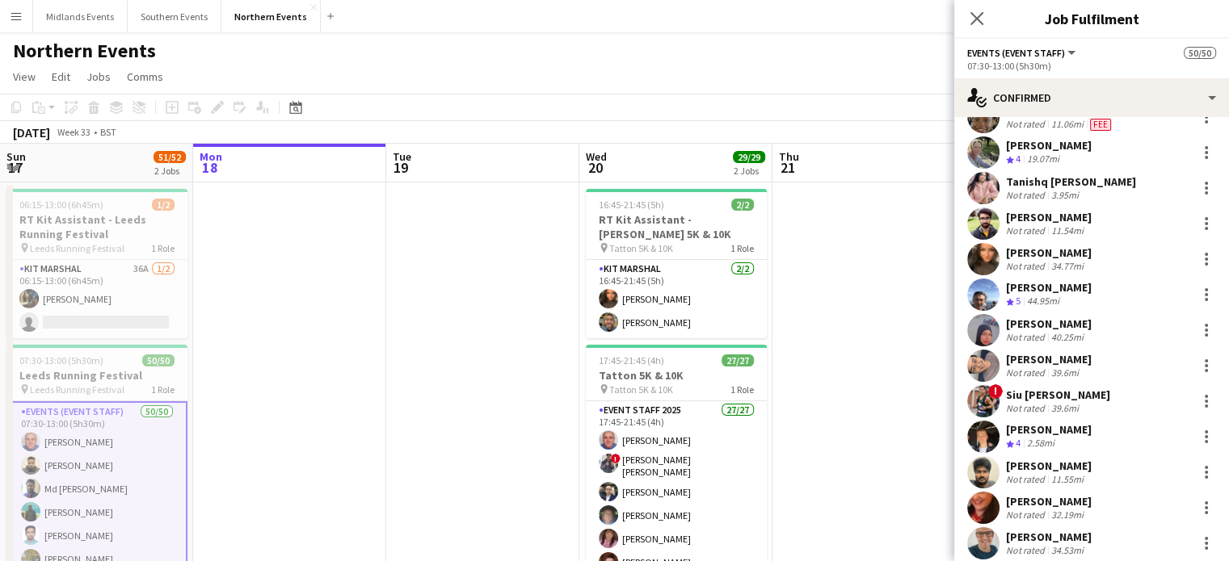
scroll to position [1179, 0]
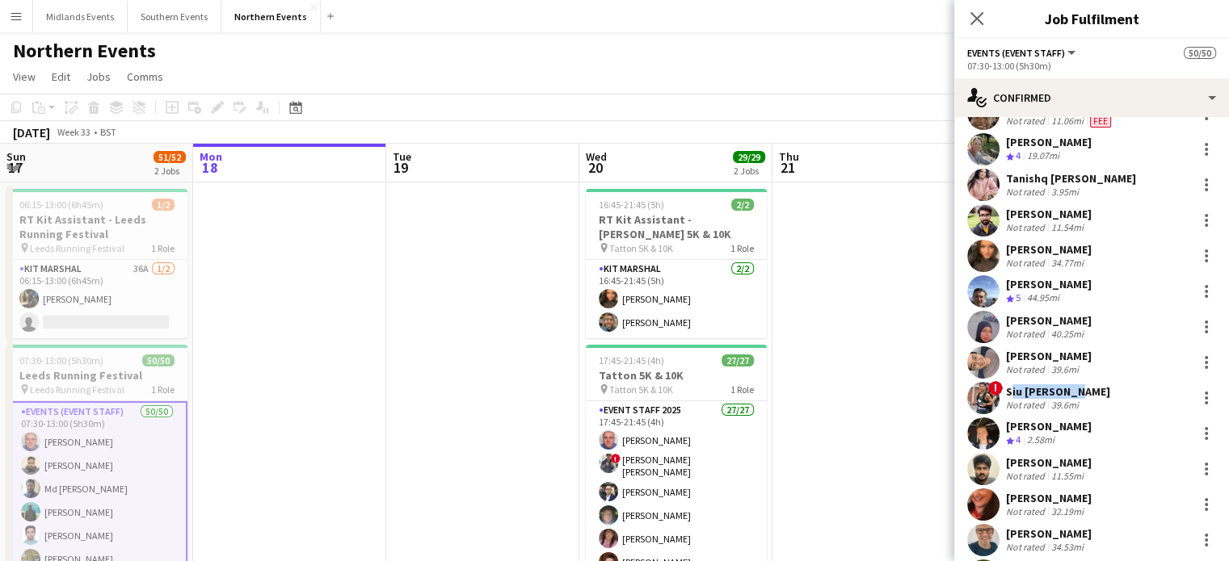
drag, startPoint x: 1067, startPoint y: 387, endPoint x: 1006, endPoint y: 393, distance: 61.7
click at [1006, 393] on div "Siu [PERSON_NAME]" at bounding box center [1058, 391] width 104 height 15
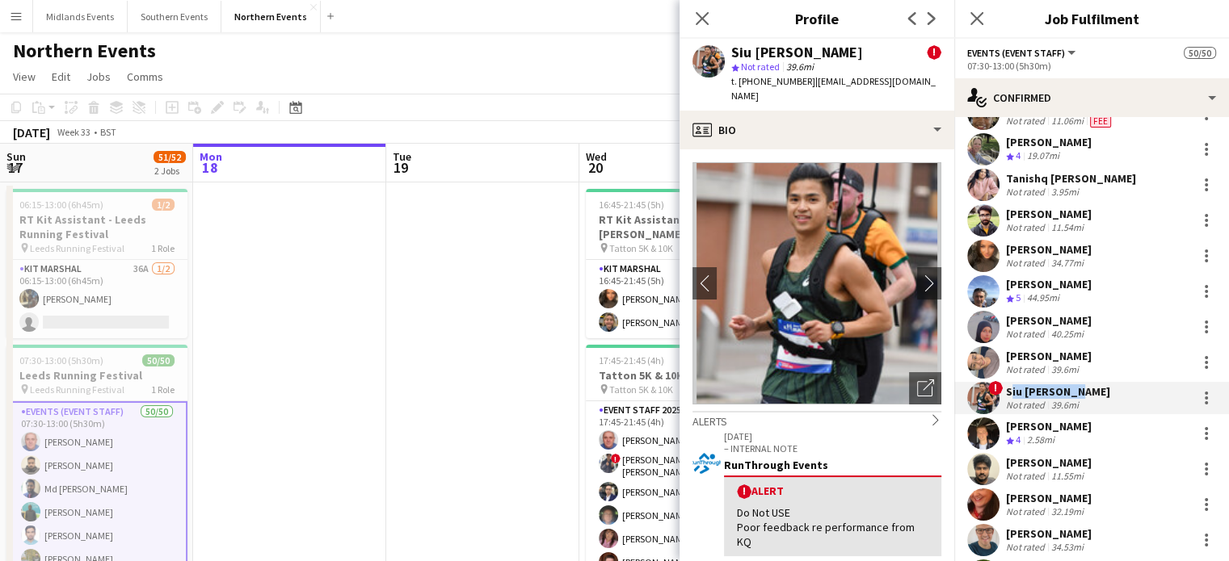
copy div "Siu [PERSON_NAME]"
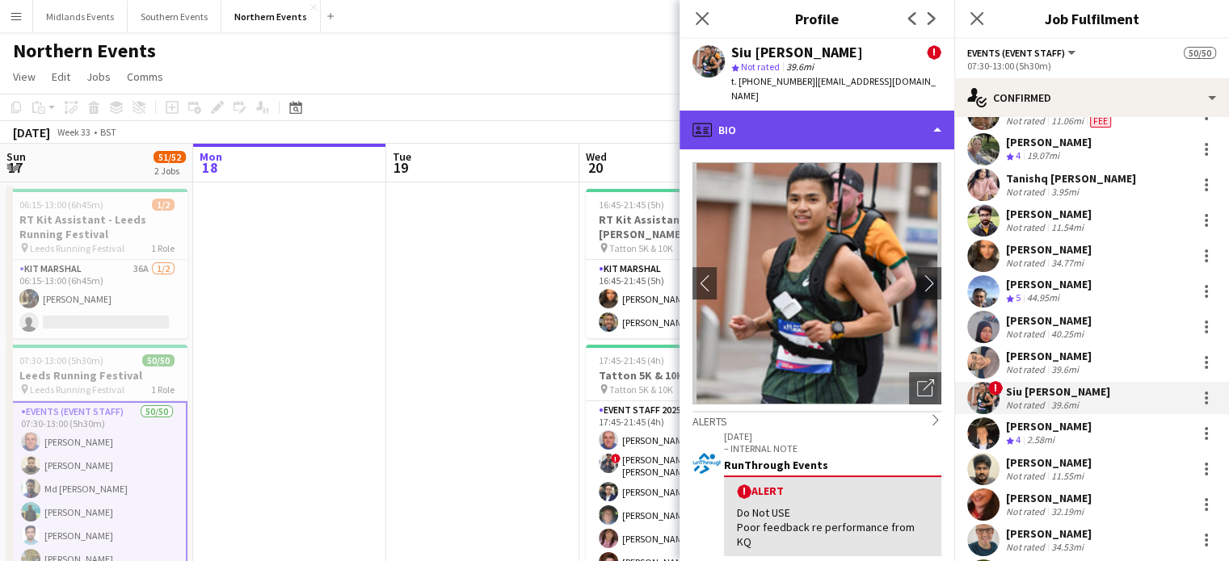
click at [785, 127] on div "profile Bio" at bounding box center [816, 130] width 275 height 39
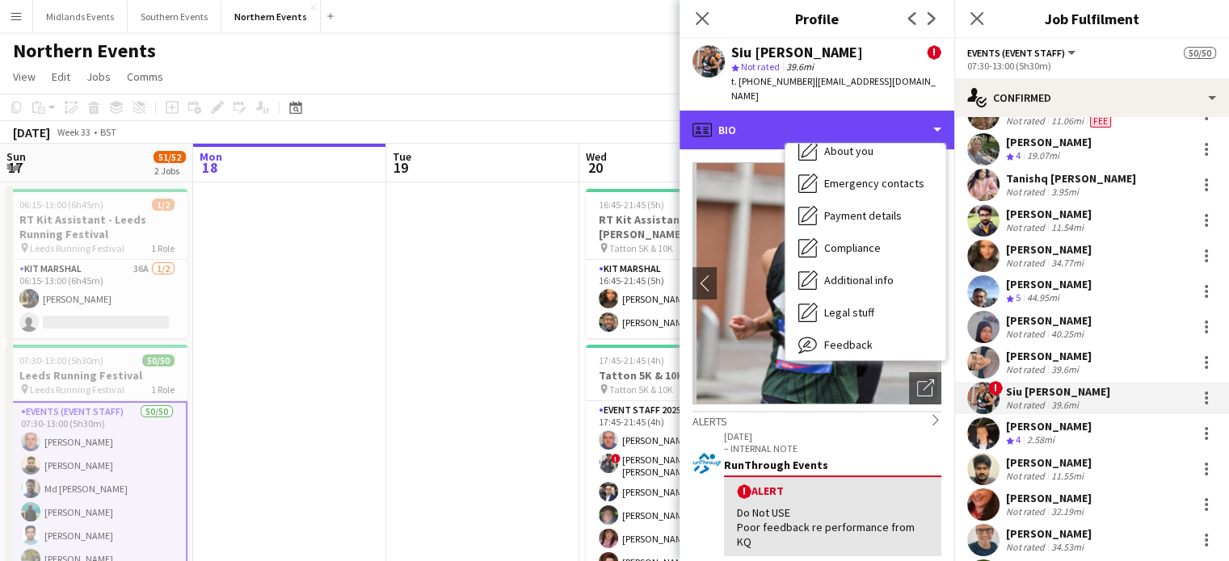
scroll to position [152, 0]
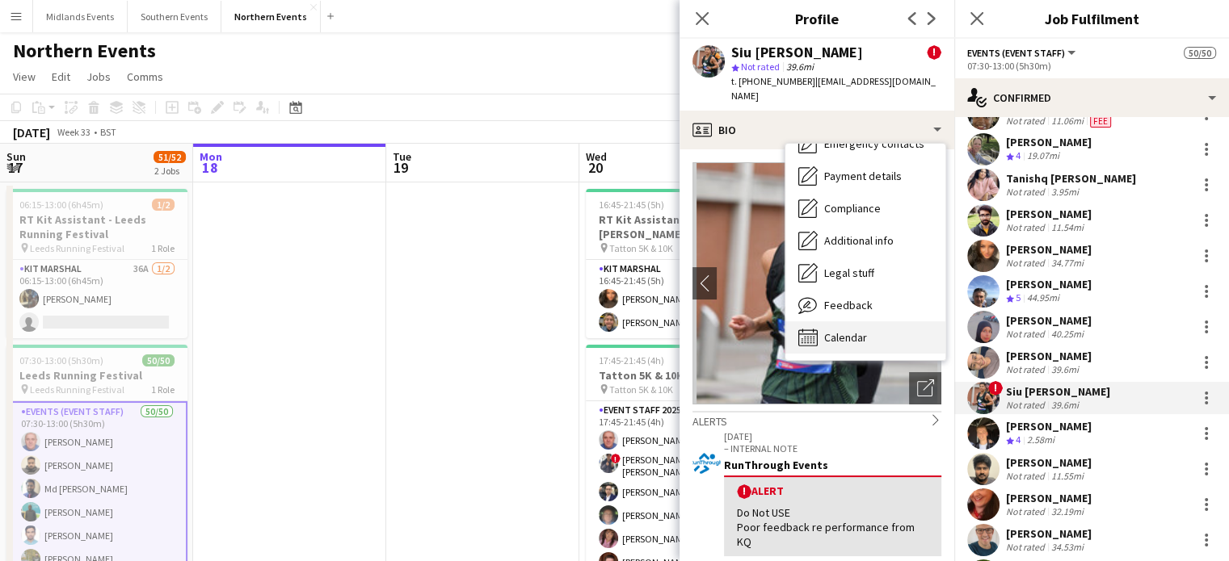
click at [888, 321] on div "Calendar Calendar" at bounding box center [865, 337] width 160 height 32
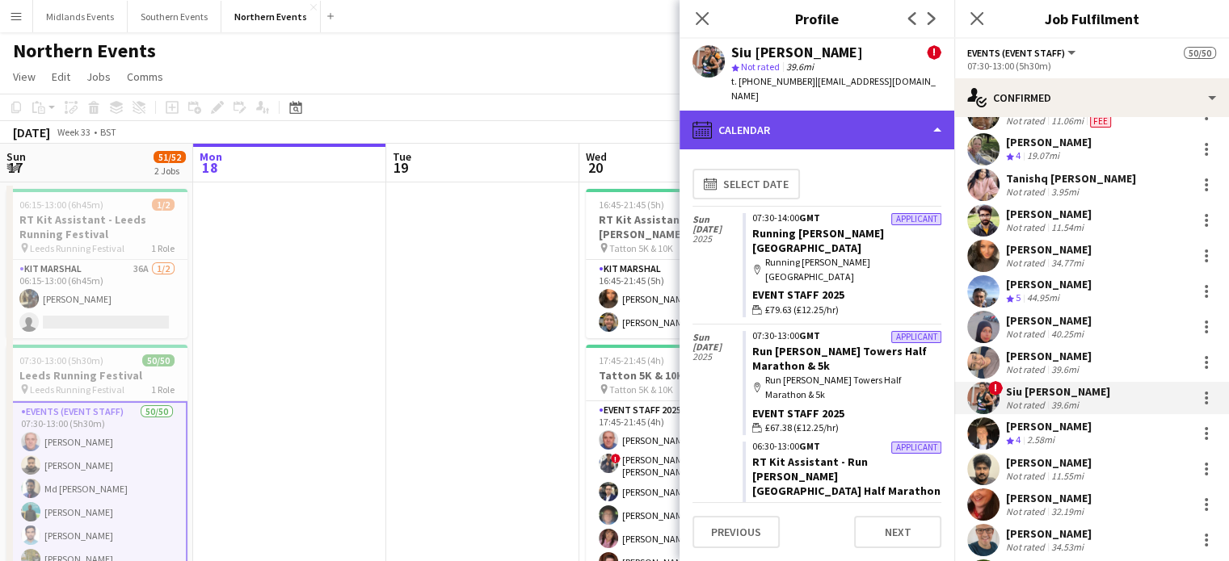
click at [851, 111] on div "calendar-full Calendar" at bounding box center [816, 130] width 275 height 39
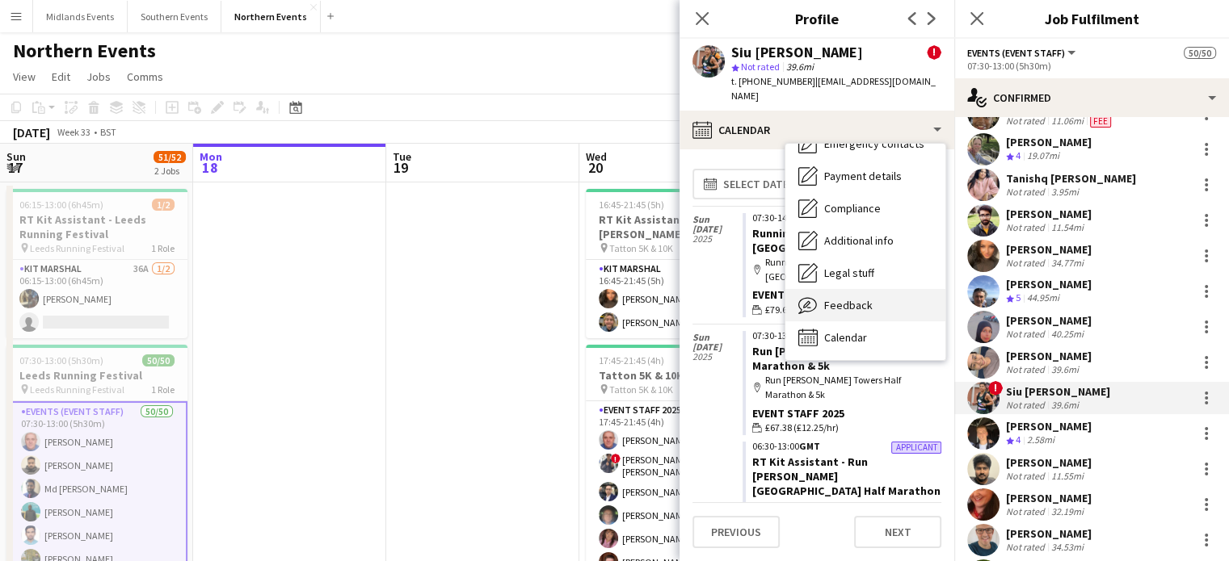
click at [878, 293] on div "Feedback Feedback" at bounding box center [865, 305] width 160 height 32
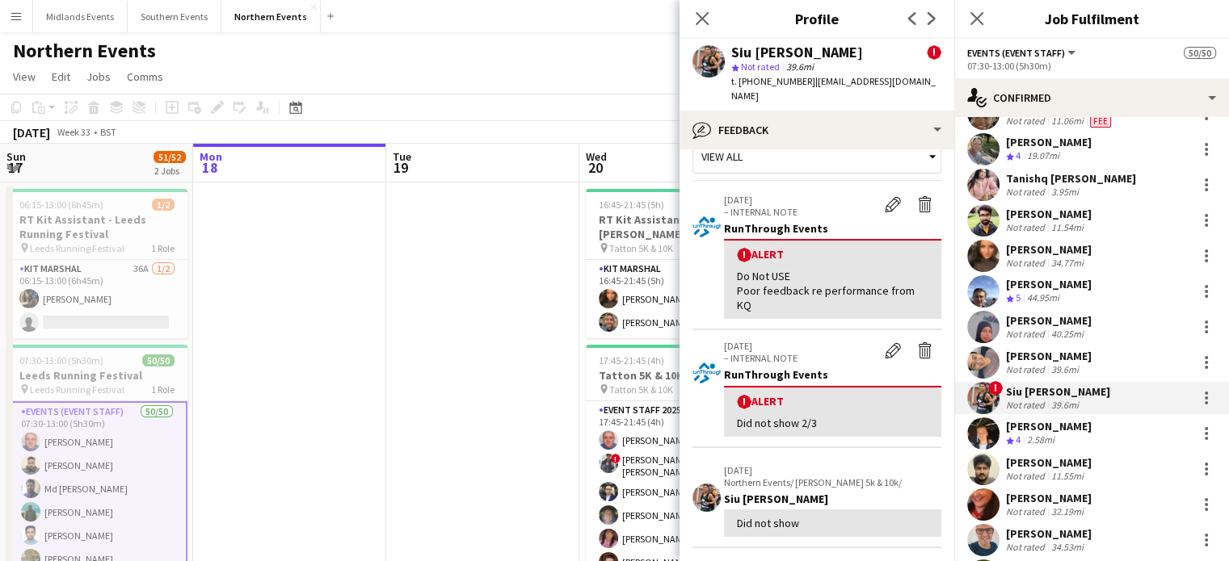
scroll to position [0, 0]
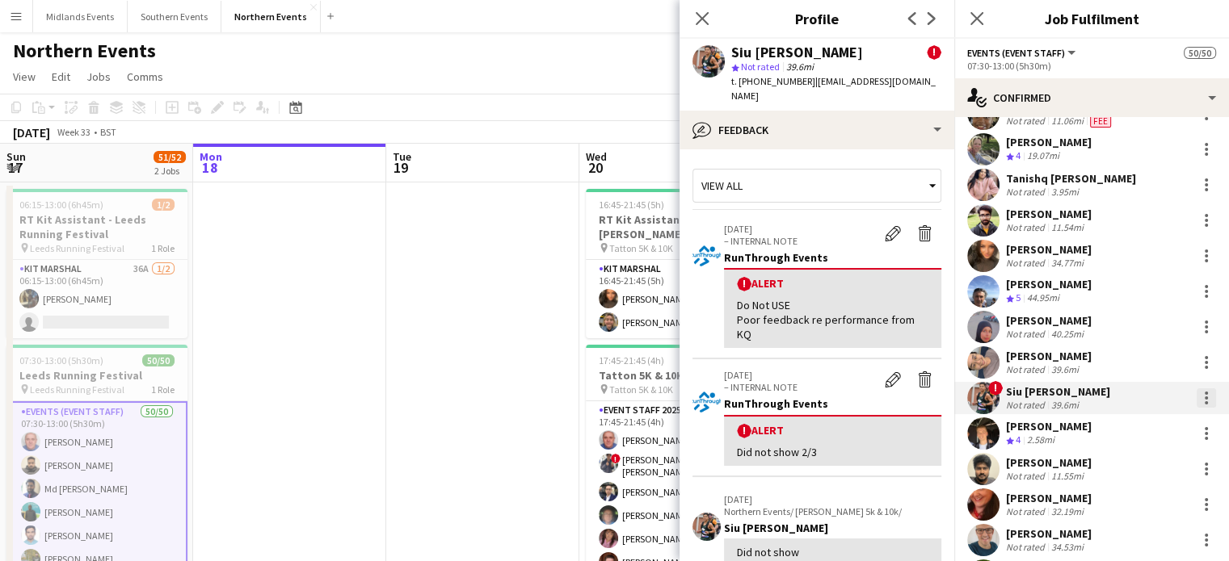
click at [1199, 401] on div at bounding box center [1205, 398] width 19 height 19
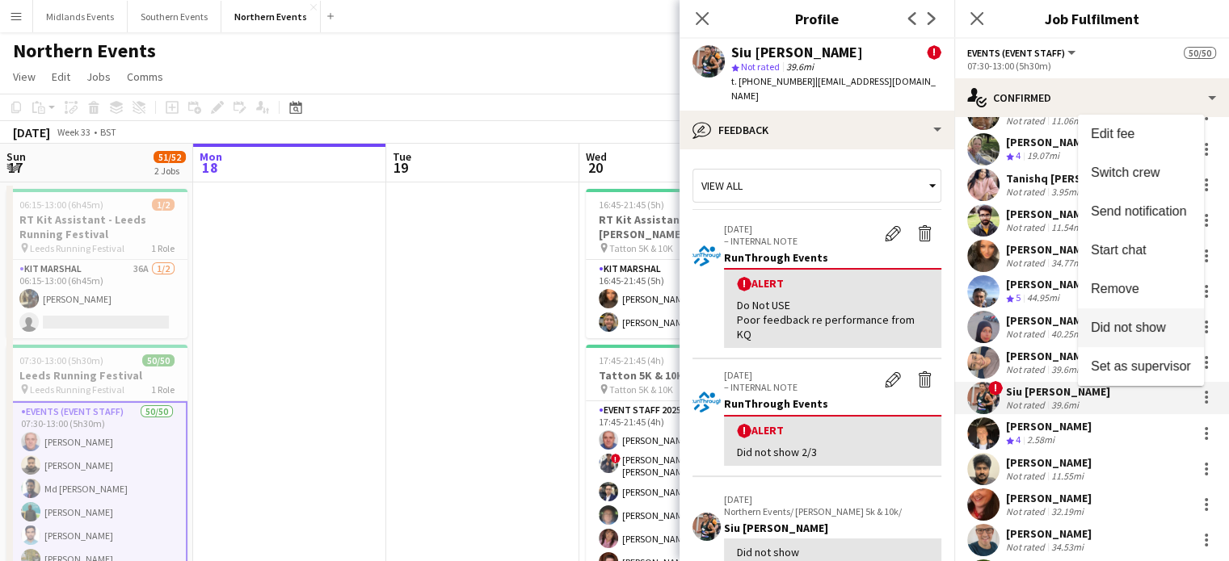
click at [1160, 334] on span "Did not show" at bounding box center [1127, 328] width 75 height 14
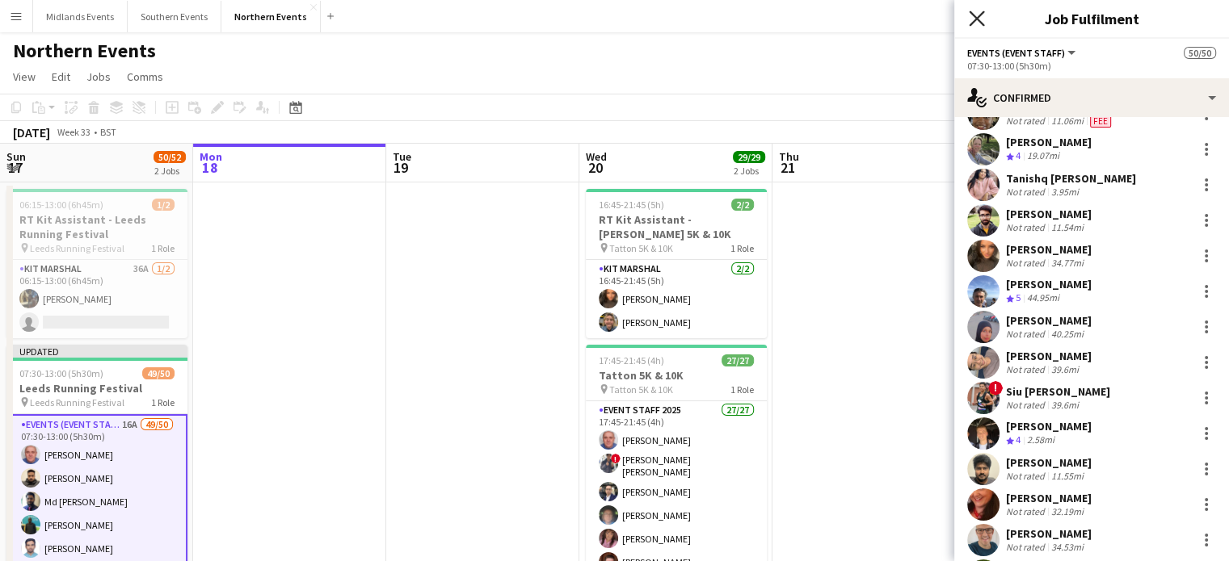
click at [973, 11] on icon "Close pop-in" at bounding box center [975, 18] width 15 height 15
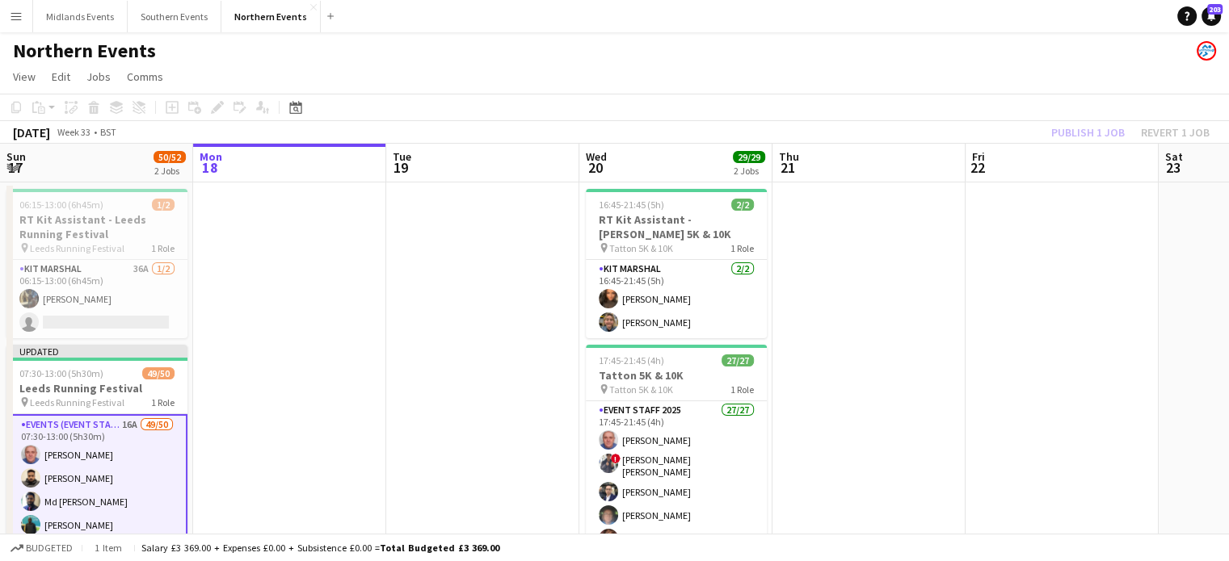
click at [1097, 135] on div "Publish 1 job Revert 1 job" at bounding box center [1130, 132] width 197 height 21
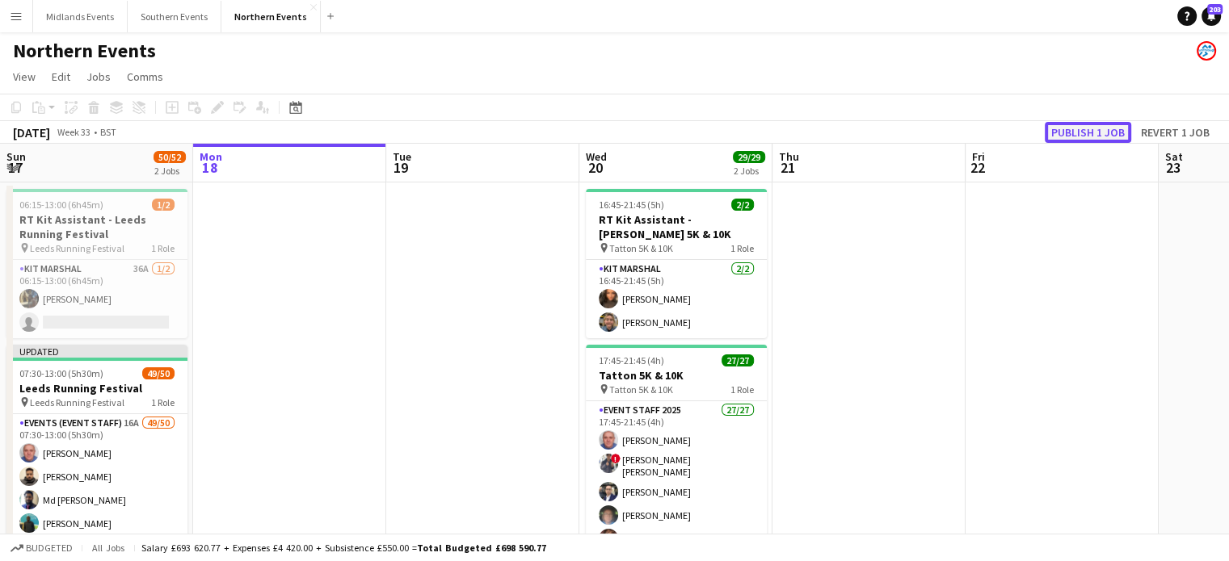
click at [1097, 135] on button "Publish 1 job" at bounding box center [1087, 132] width 86 height 21
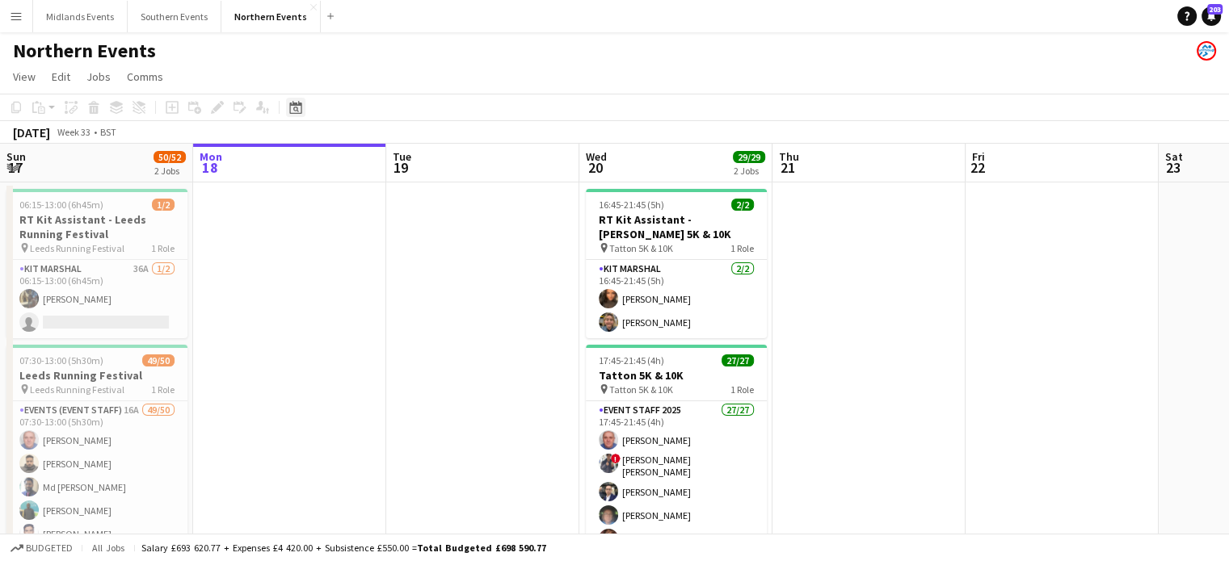
click at [294, 110] on icon at bounding box center [296, 110] width 6 height 6
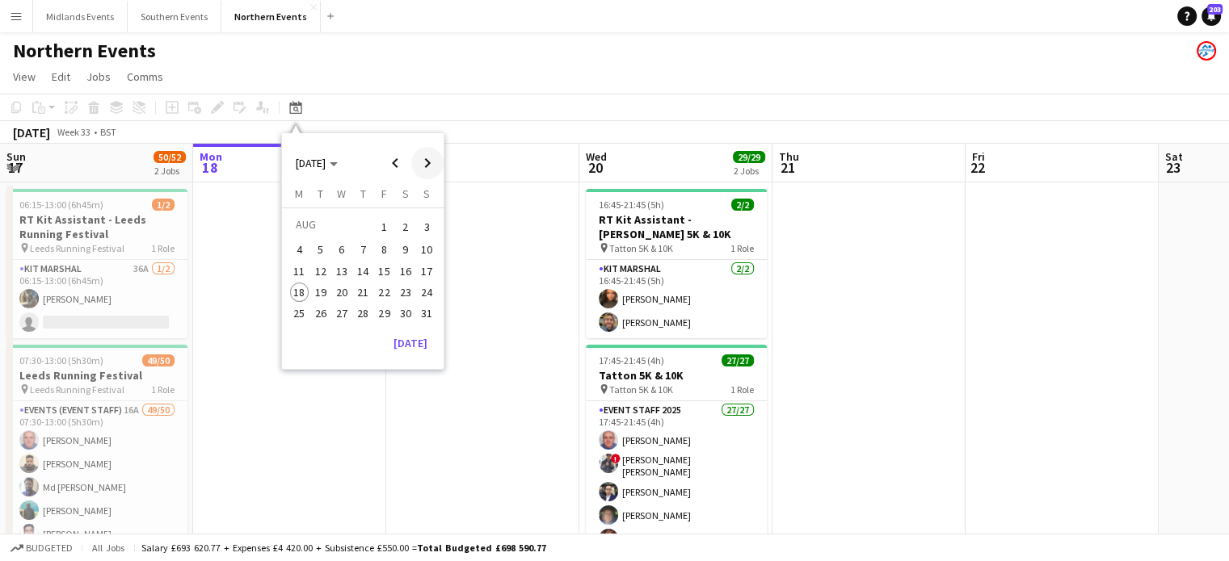
click at [425, 158] on span "Next month" at bounding box center [427, 163] width 32 height 32
click at [405, 312] on span "29" at bounding box center [405, 313] width 19 height 19
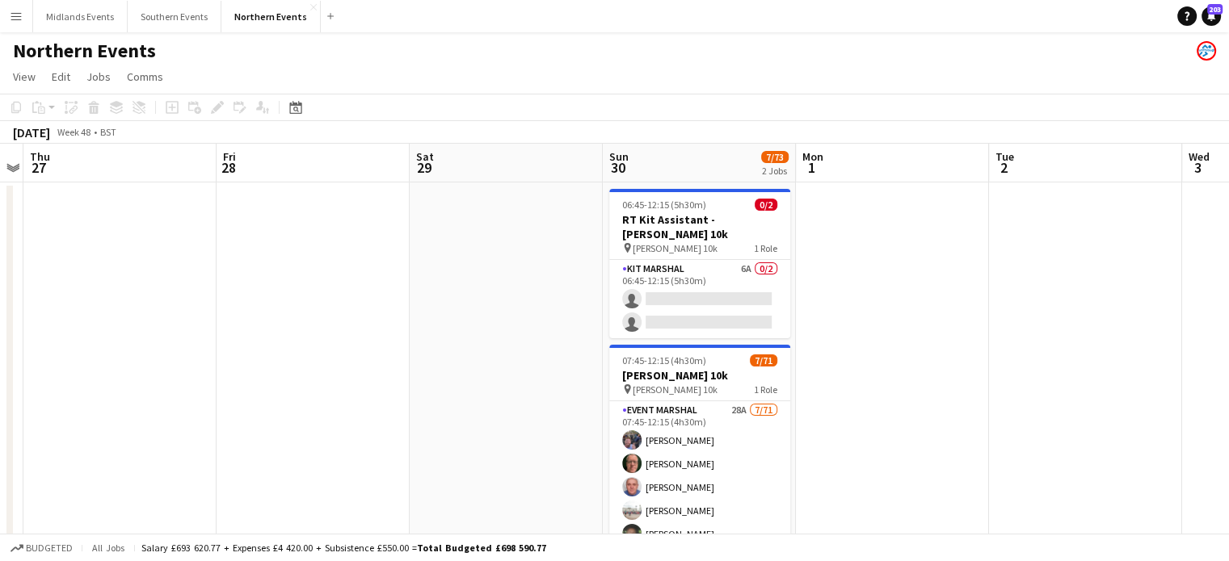
click at [855, 241] on app-date-cell at bounding box center [892, 400] width 193 height 435
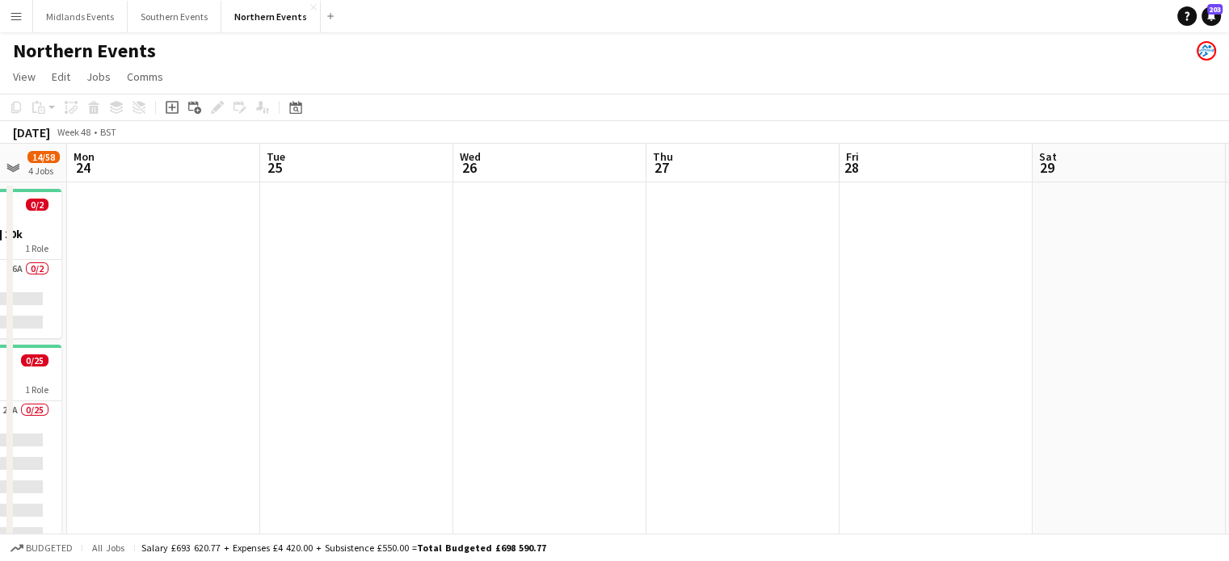
drag, startPoint x: 305, startPoint y: 287, endPoint x: 769, endPoint y: 271, distance: 464.7
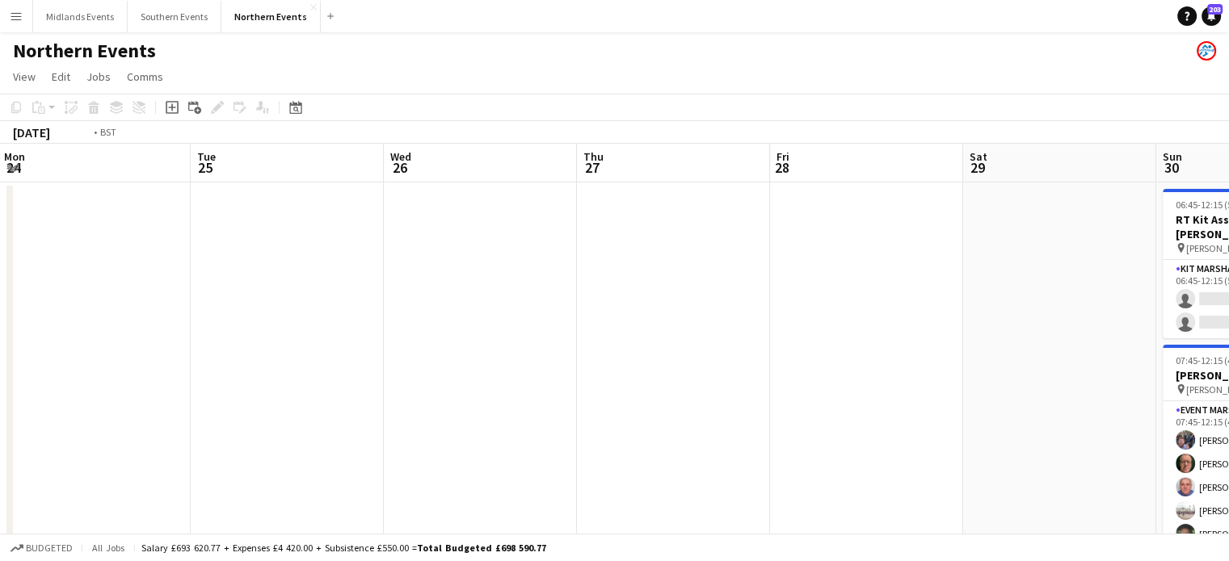
scroll to position [0, 445]
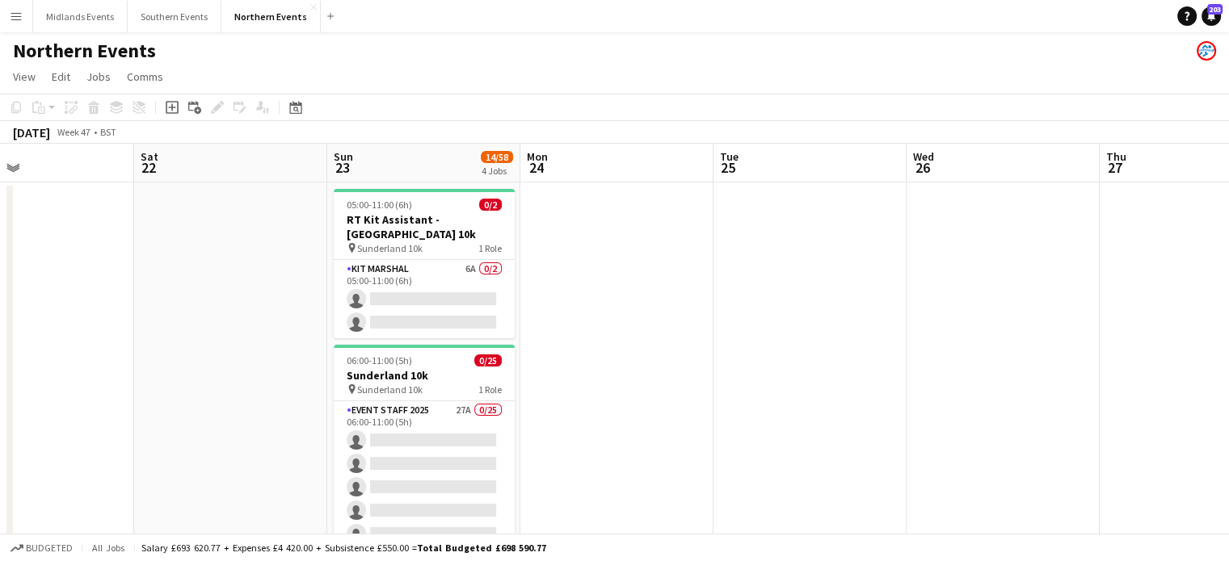
drag, startPoint x: 277, startPoint y: 324, endPoint x: 867, endPoint y: 310, distance: 589.8
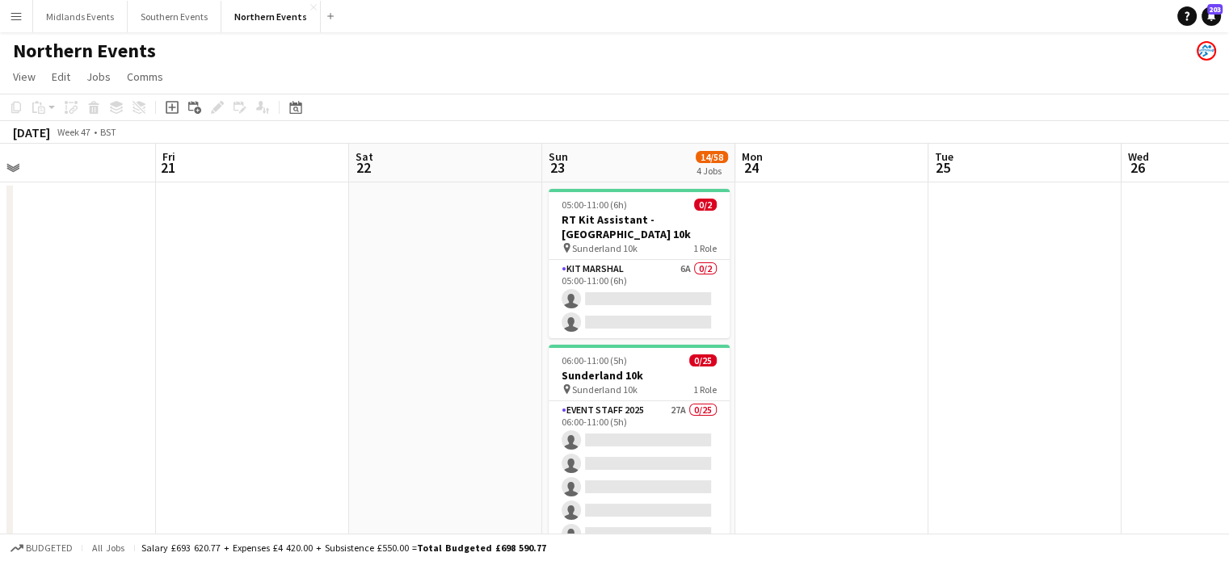
drag, startPoint x: 303, startPoint y: 370, endPoint x: 519, endPoint y: 385, distance: 217.0
click at [291, 110] on icon "Date picker" at bounding box center [295, 107] width 13 height 13
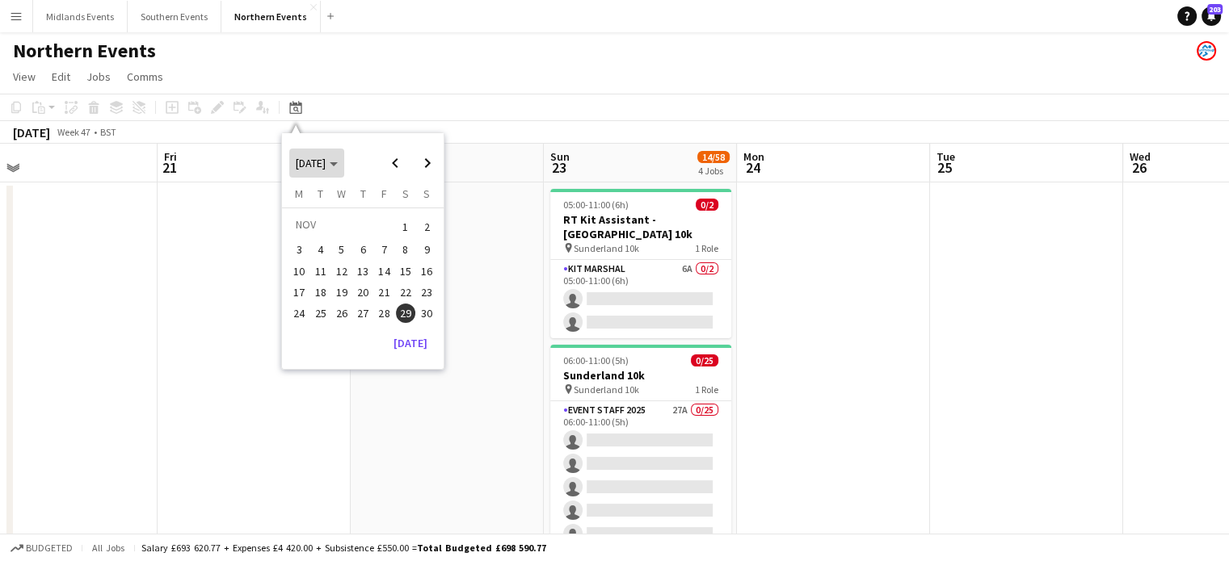
click at [323, 167] on span "NOV 2025" at bounding box center [311, 163] width 30 height 15
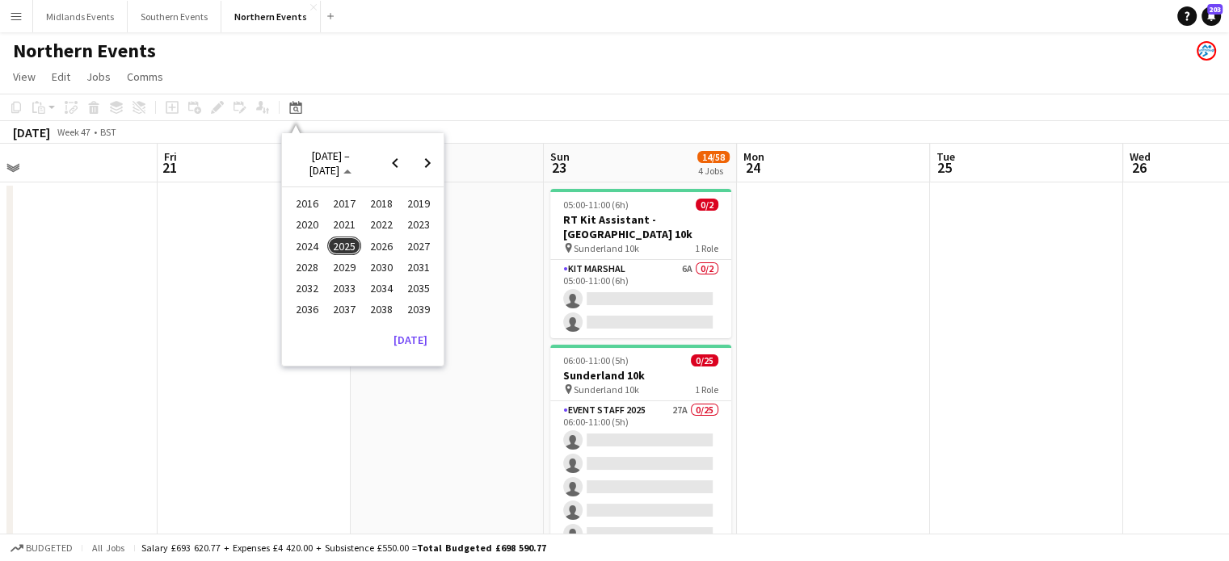
click at [348, 240] on span "2025" at bounding box center [343, 246] width 33 height 19
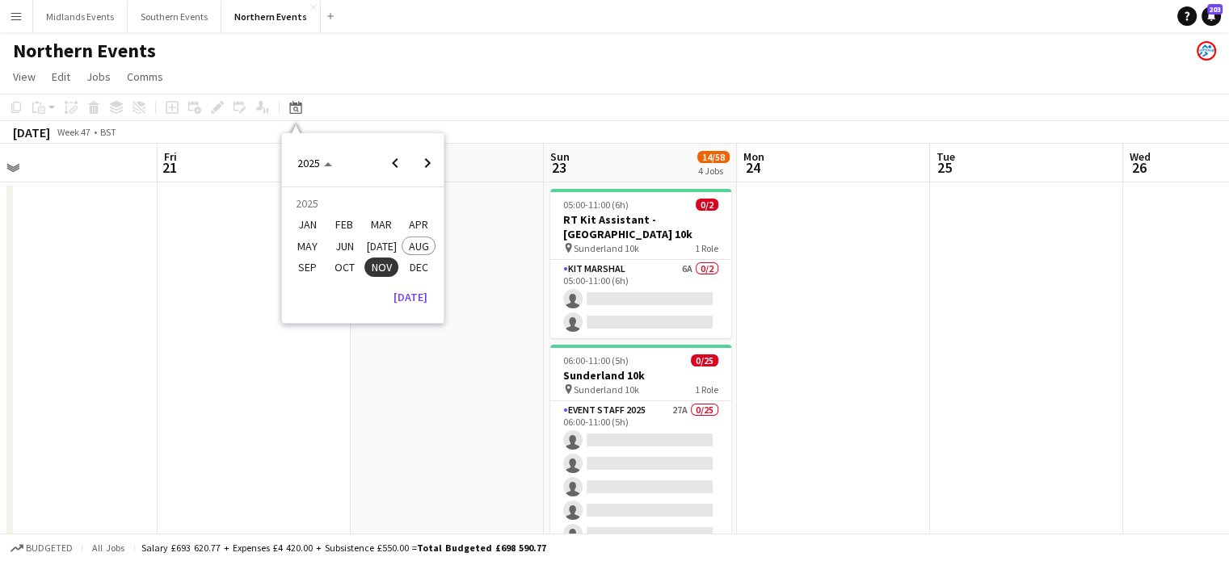
click at [413, 247] on span "AUG" at bounding box center [417, 246] width 33 height 19
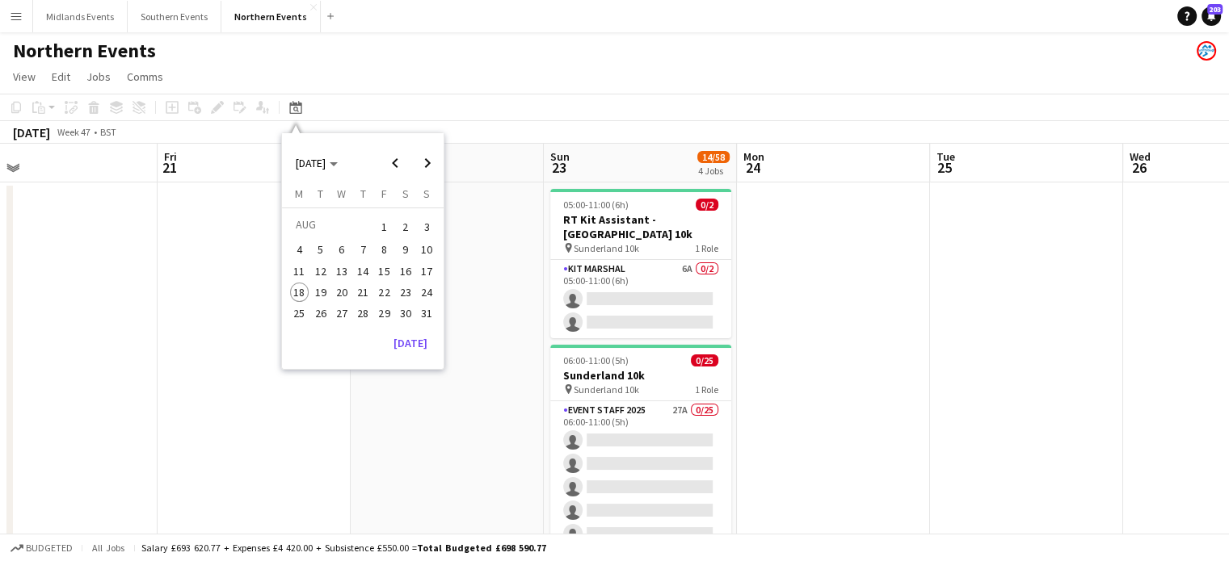
click at [365, 309] on span "28" at bounding box center [362, 313] width 19 height 19
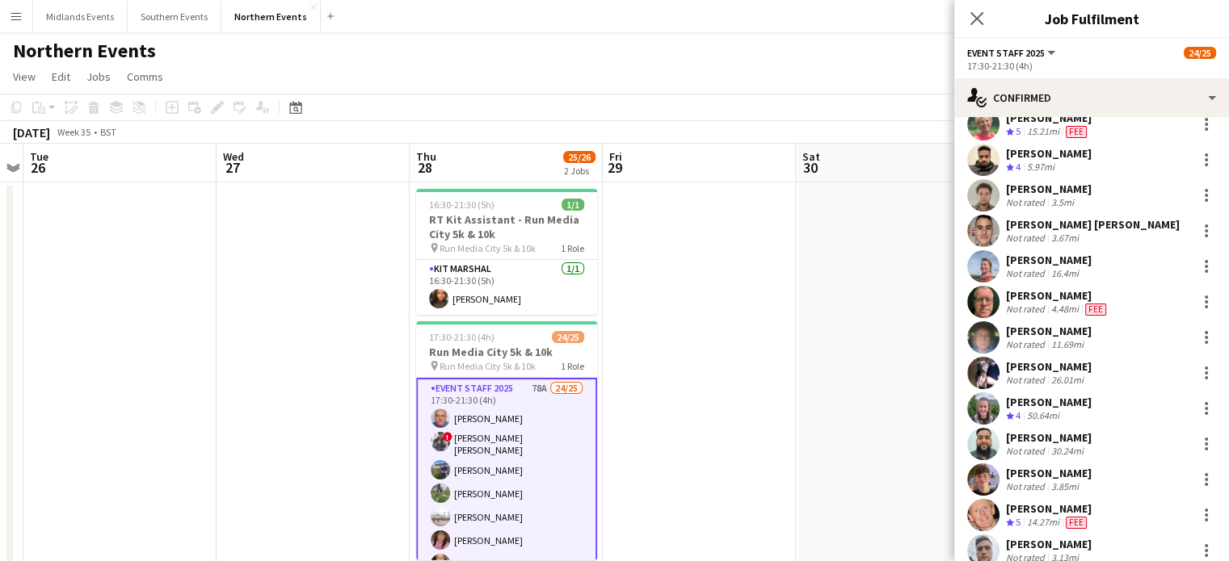
scroll to position [399, 0]
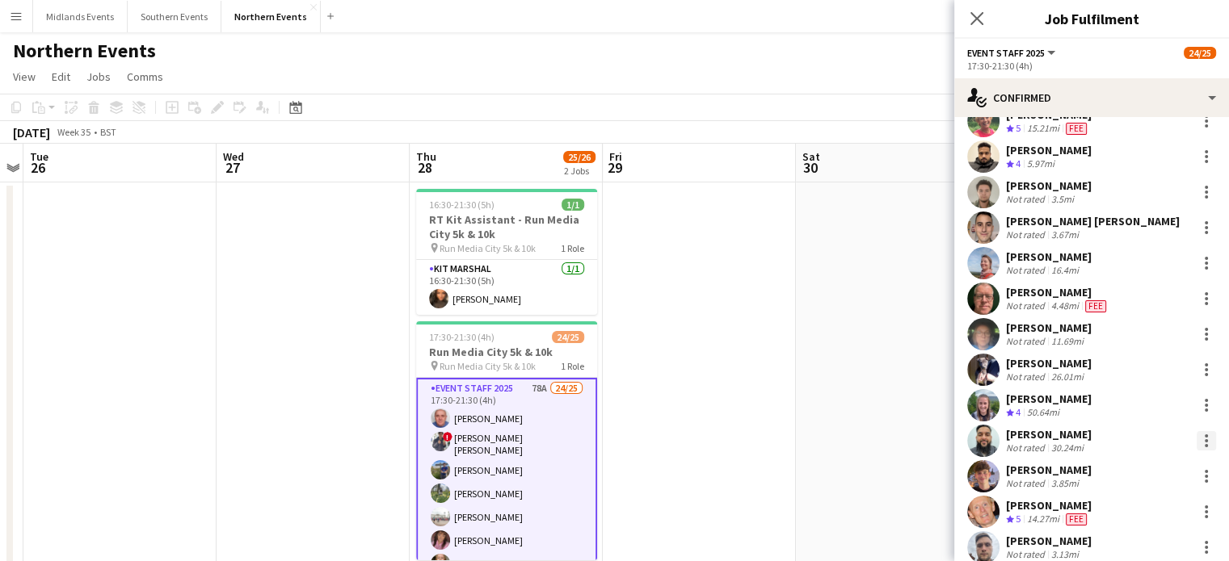
click at [1196, 439] on div at bounding box center [1205, 440] width 19 height 19
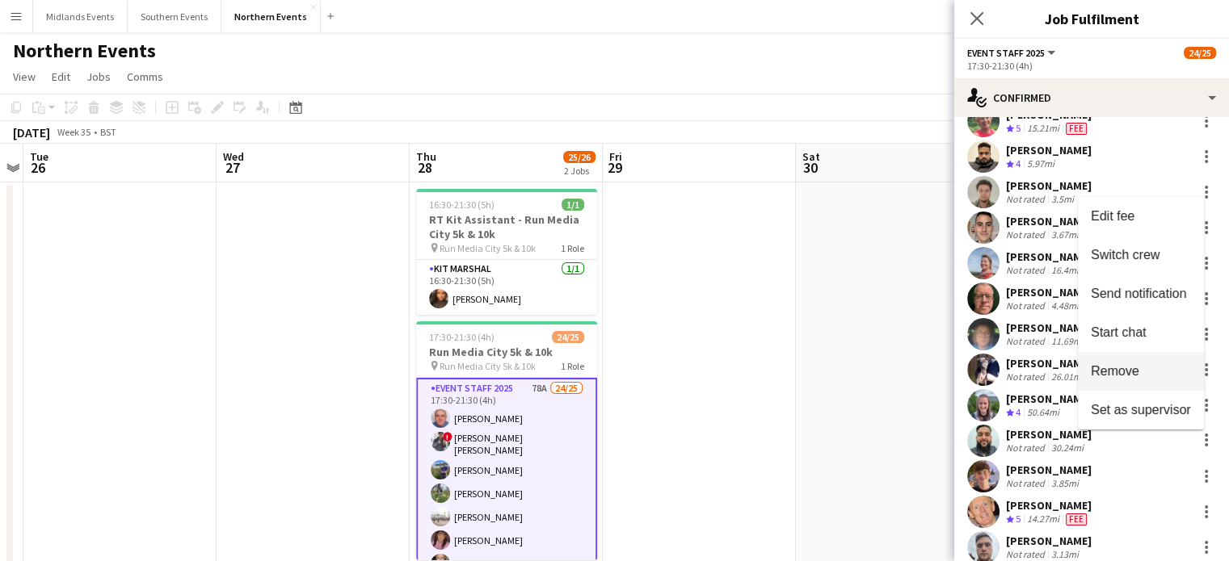
click at [1135, 377] on span "Remove" at bounding box center [1114, 371] width 48 height 14
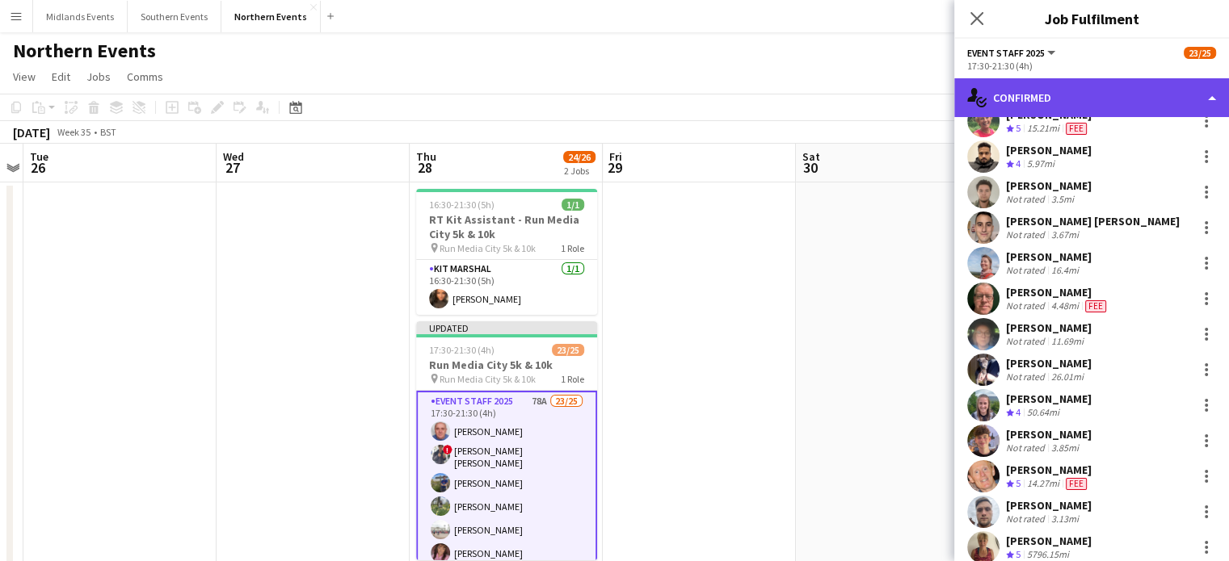
click at [1202, 99] on div "single-neutral-actions-check-2 Confirmed" at bounding box center [1091, 97] width 275 height 39
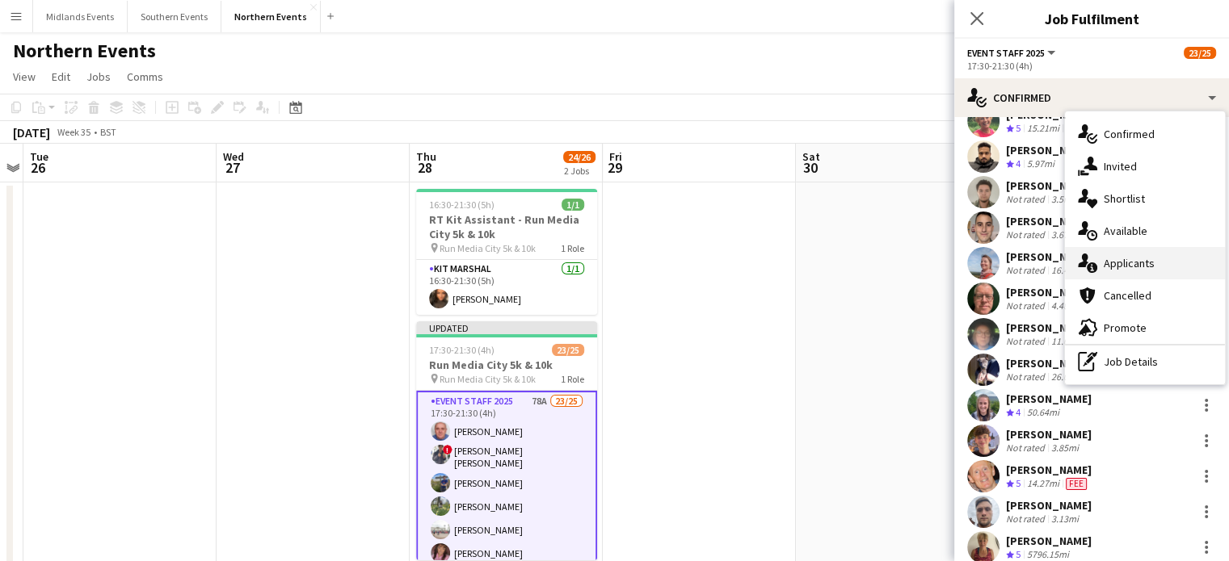
click at [1173, 266] on div "single-neutral-actions-information Applicants" at bounding box center [1145, 263] width 160 height 32
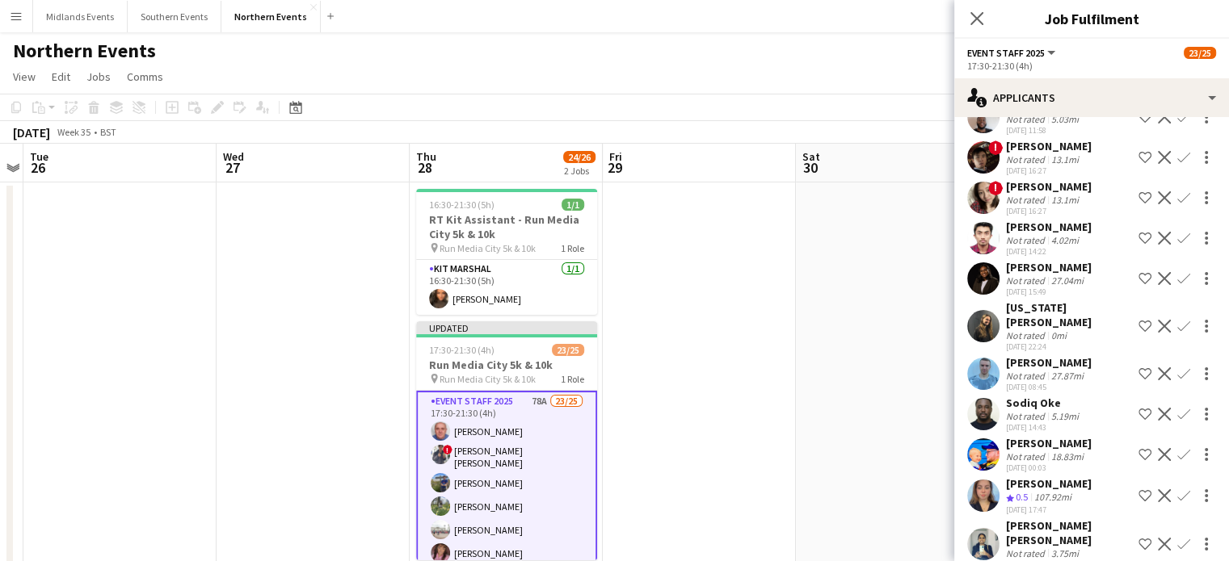
scroll to position [828, 0]
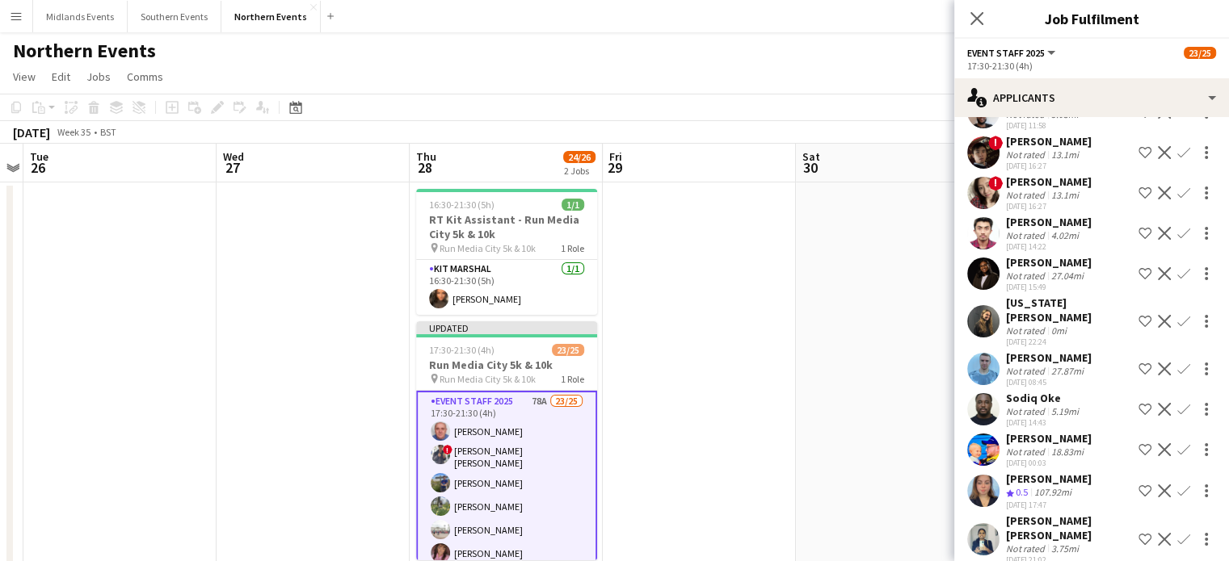
click at [1177, 363] on app-icon "Confirm" at bounding box center [1183, 369] width 13 height 13
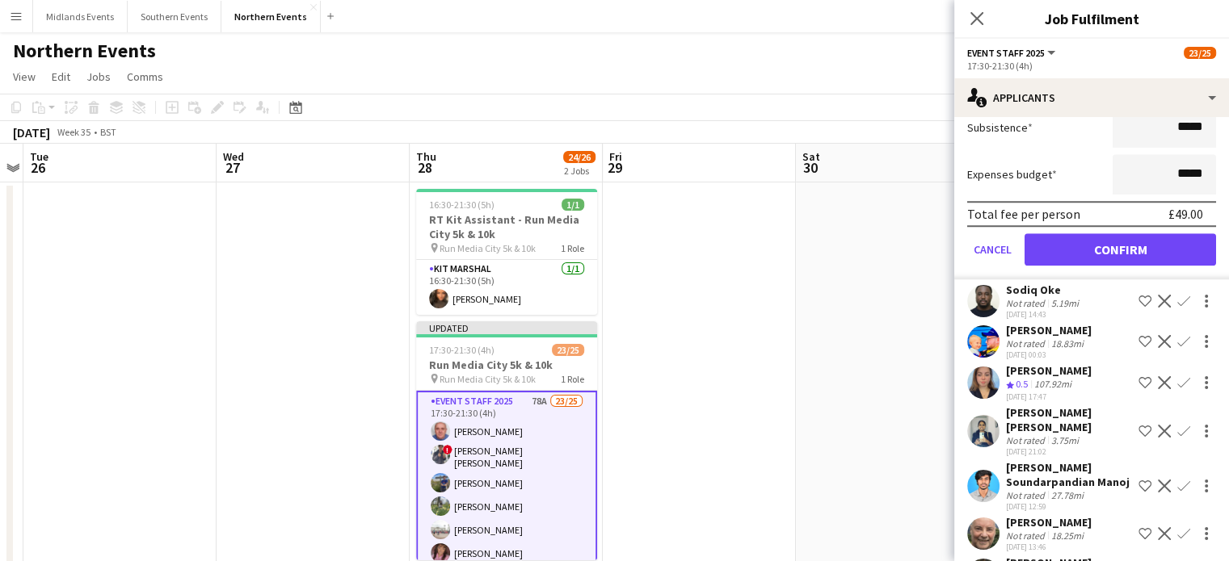
scroll to position [1315, 0]
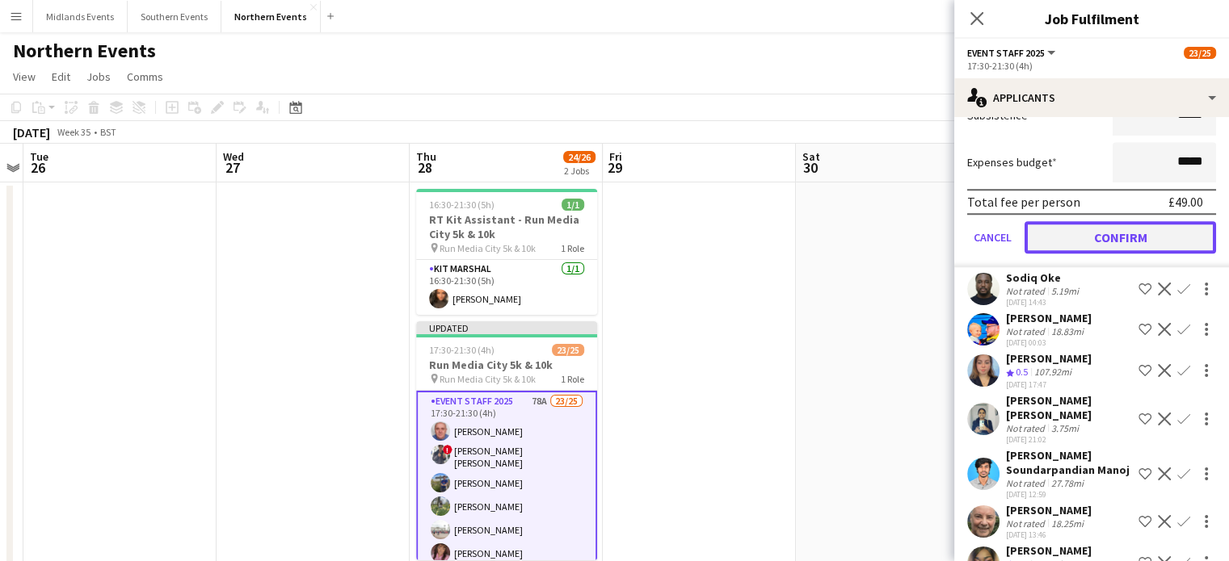
click at [1158, 221] on button "Confirm" at bounding box center [1119, 237] width 191 height 32
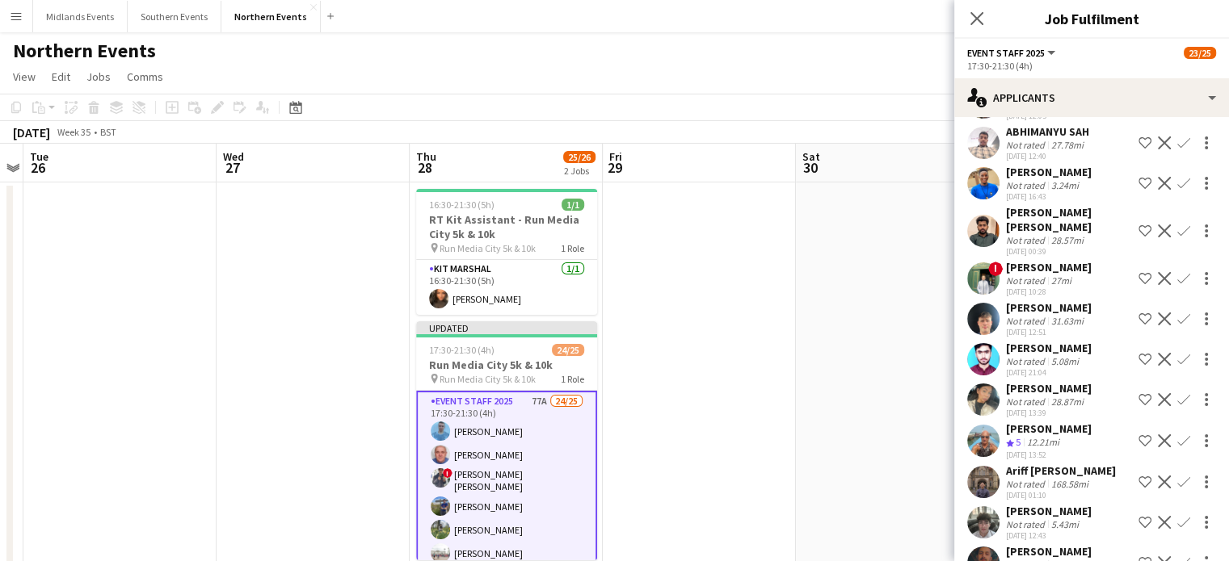
scroll to position [2164, 0]
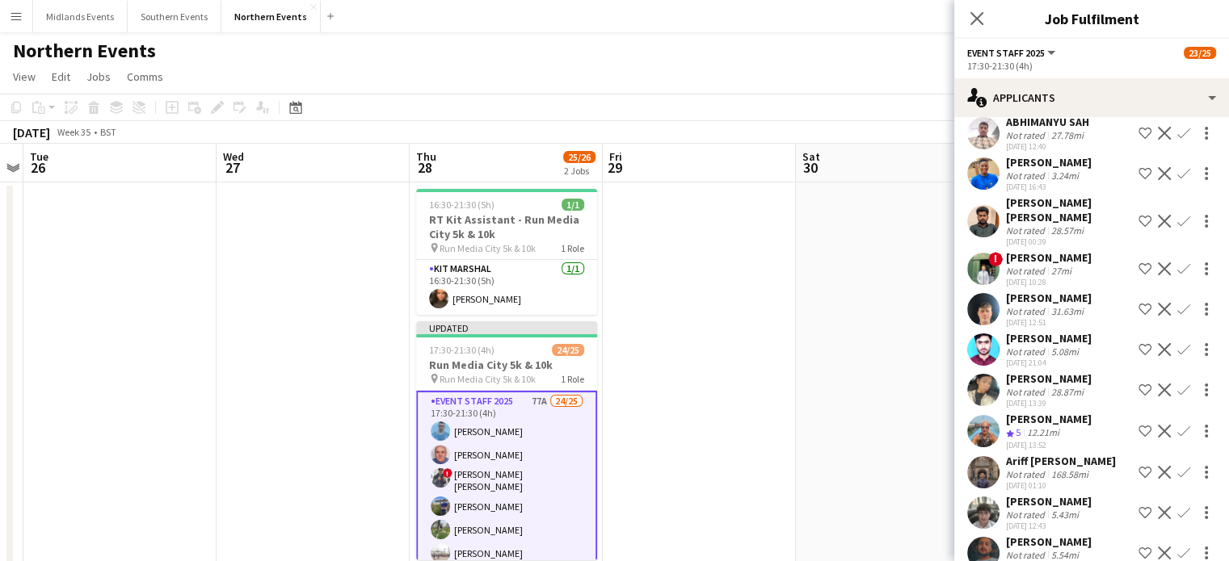
click at [1177, 425] on app-icon "Confirm" at bounding box center [1183, 431] width 13 height 13
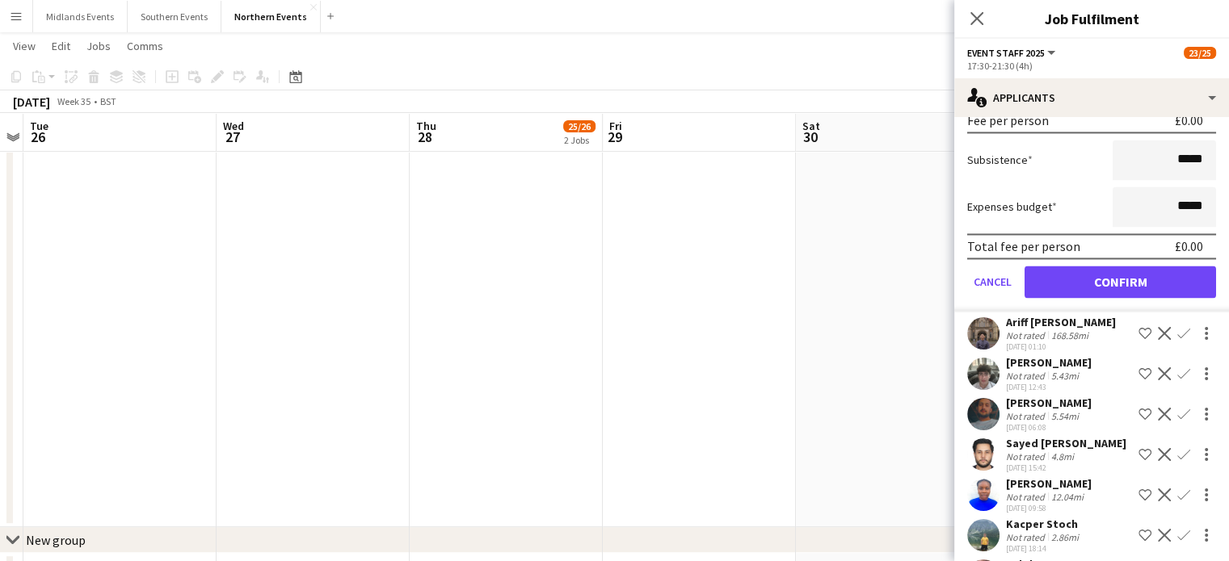
scroll to position [2659, 0]
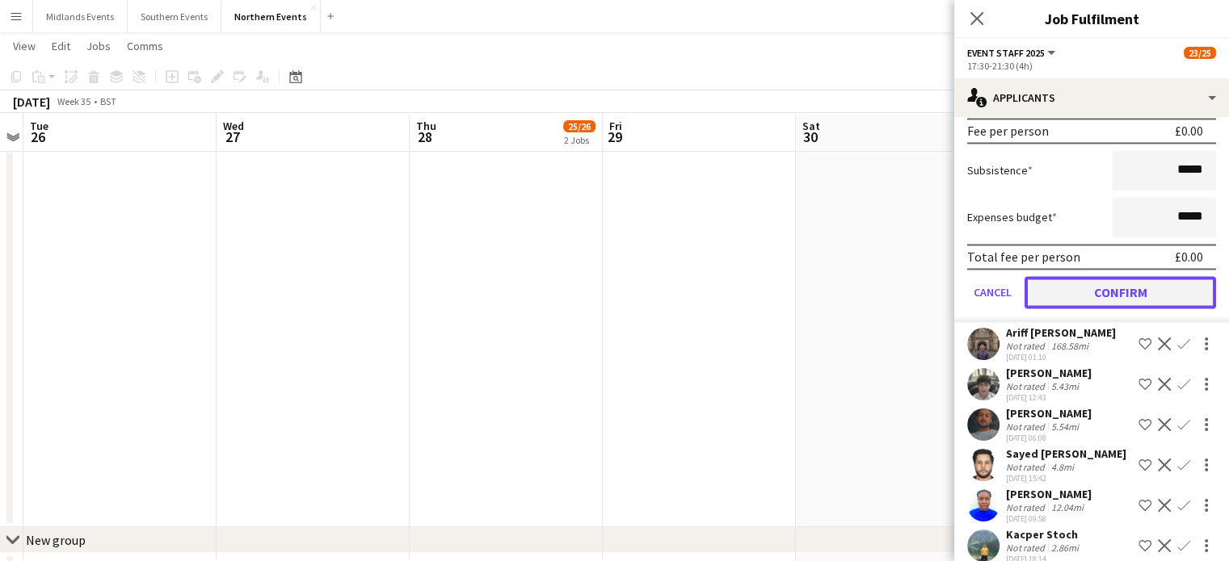
click at [1105, 276] on button "Confirm" at bounding box center [1119, 292] width 191 height 32
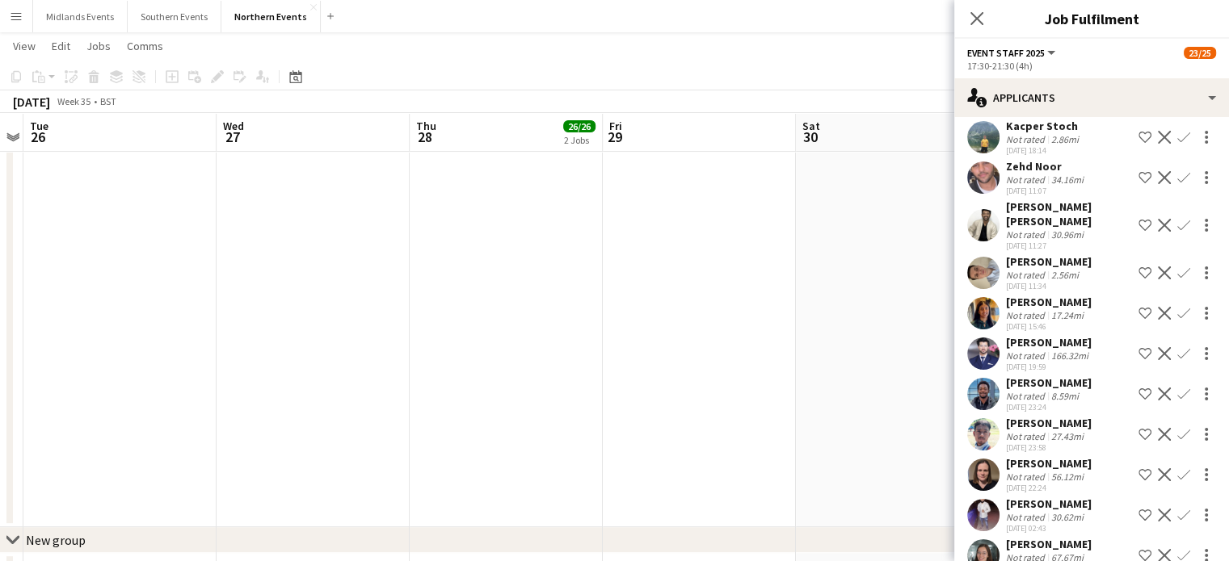
scroll to position [2253, 0]
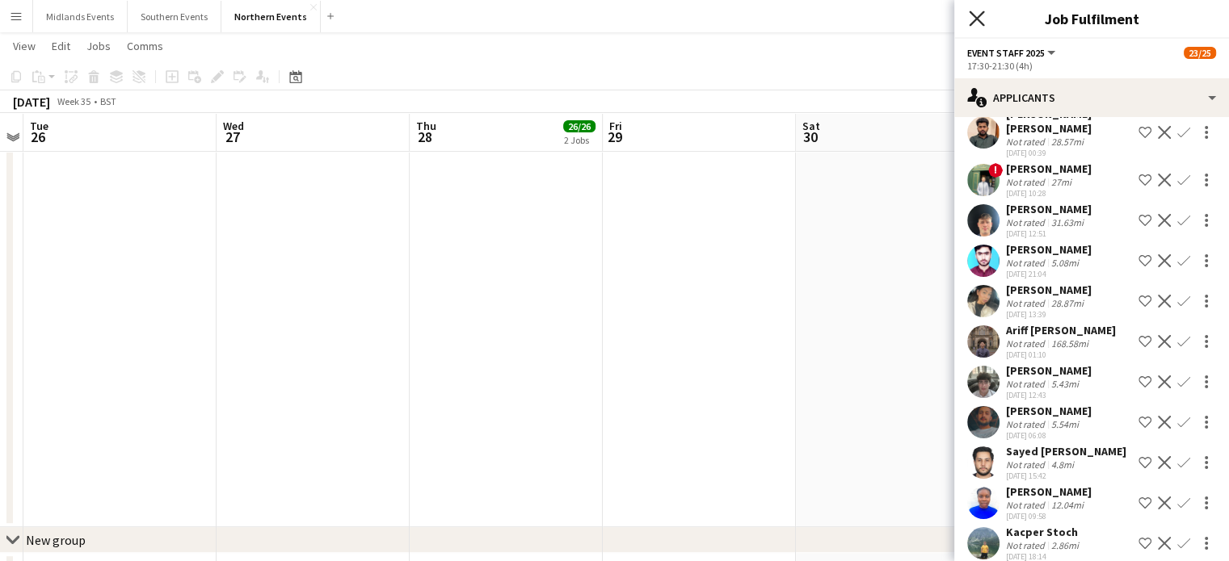
click at [974, 12] on icon "Close pop-in" at bounding box center [975, 18] width 15 height 15
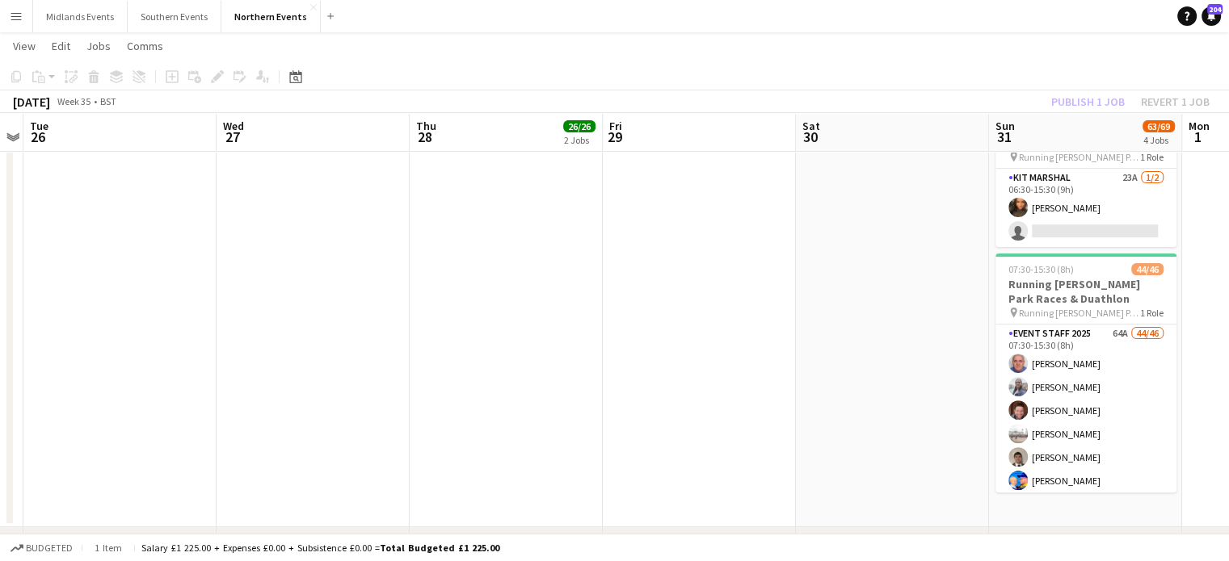
click at [1080, 106] on div "Publish 1 job Revert 1 job" at bounding box center [1130, 101] width 197 height 21
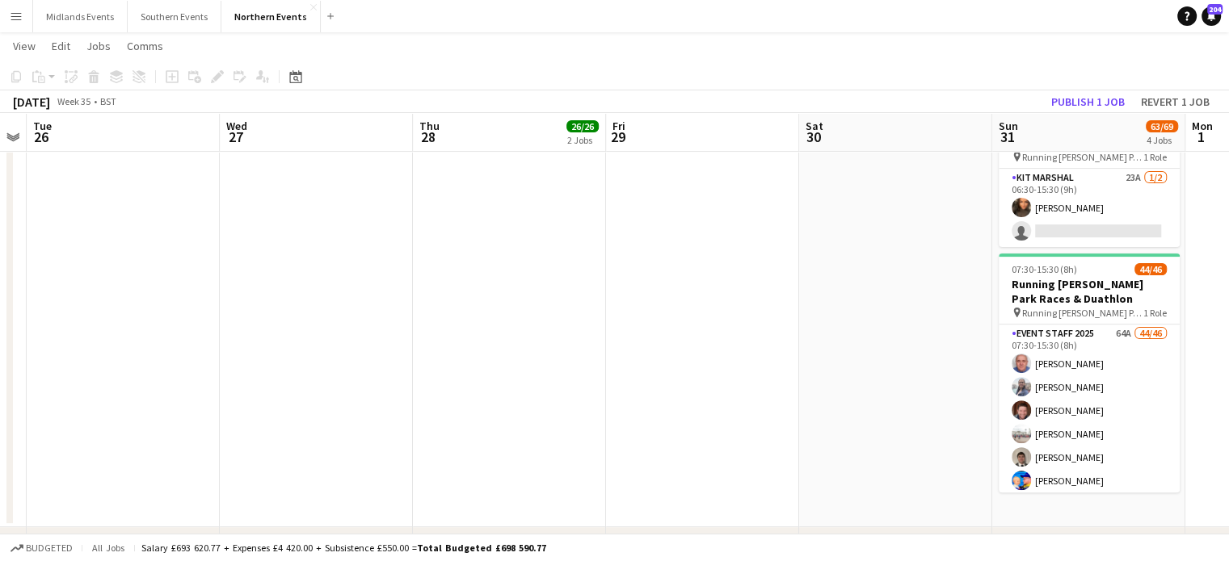
drag, startPoint x: 756, startPoint y: 306, endPoint x: 292, endPoint y: 381, distance: 470.5
click at [292, 381] on app-calendar-viewport "Sat 23 Sun 24 Mon 25 Tue 26 Wed 27 Thu 28 26/26 2 Jobs Fri 29 Sat 30 Sun 31 63/…" at bounding box center [614, 124] width 1229 height 1104
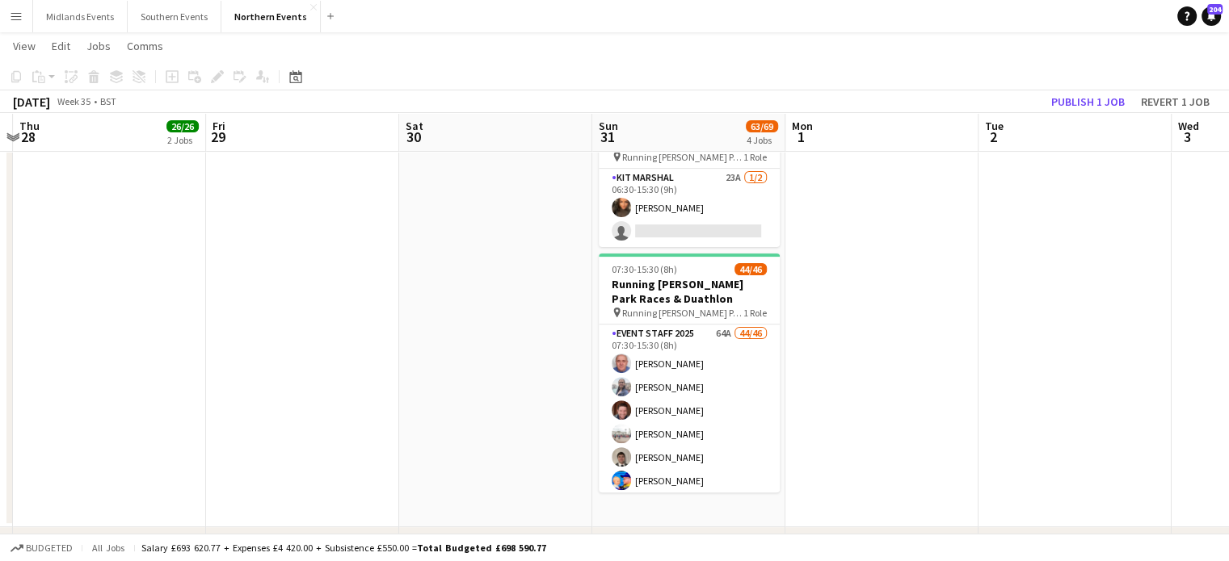
drag, startPoint x: 851, startPoint y: 400, endPoint x: 433, endPoint y: 403, distance: 417.6
click at [433, 403] on app-calendar-viewport "Mon 25 Tue 26 Wed 27 Thu 28 26/26 2 Jobs Fri 29 Sat 30 Sun 31 63/69 4 Jobs Mon …" at bounding box center [614, 124] width 1229 height 1104
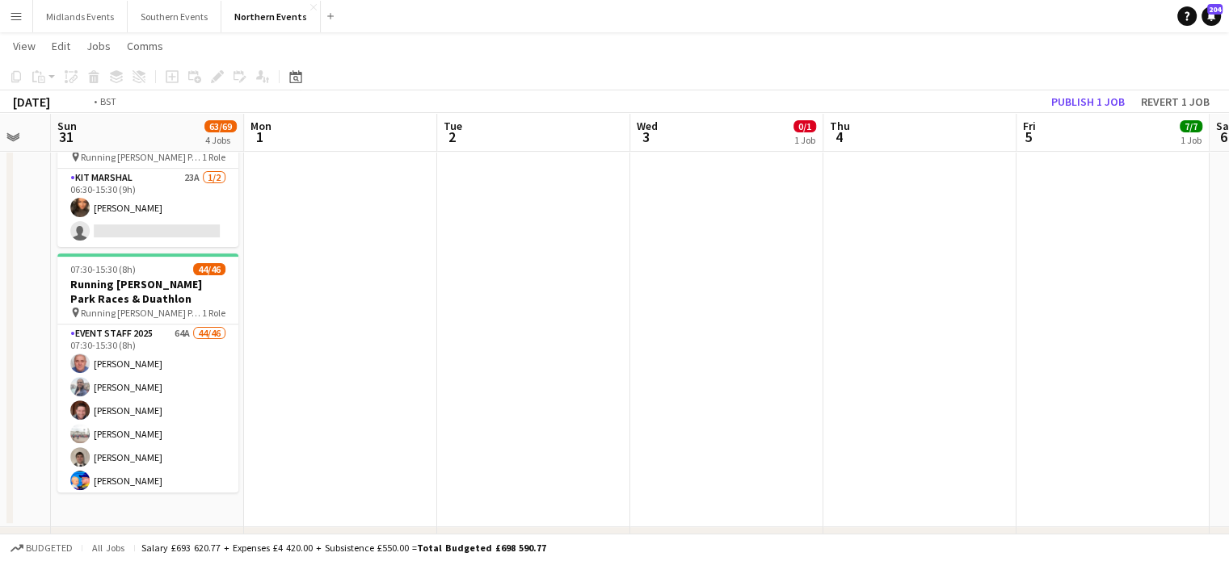
drag, startPoint x: 973, startPoint y: 401, endPoint x: 560, endPoint y: 414, distance: 413.0
click at [560, 414] on app-calendar-viewport "Wed 27 Thu 28 26/26 2 Jobs Fri 29 Sat 30 Sun 31 63/69 4 Jobs Mon 1 Tue 2 Wed 3 …" at bounding box center [614, 124] width 1229 height 1104
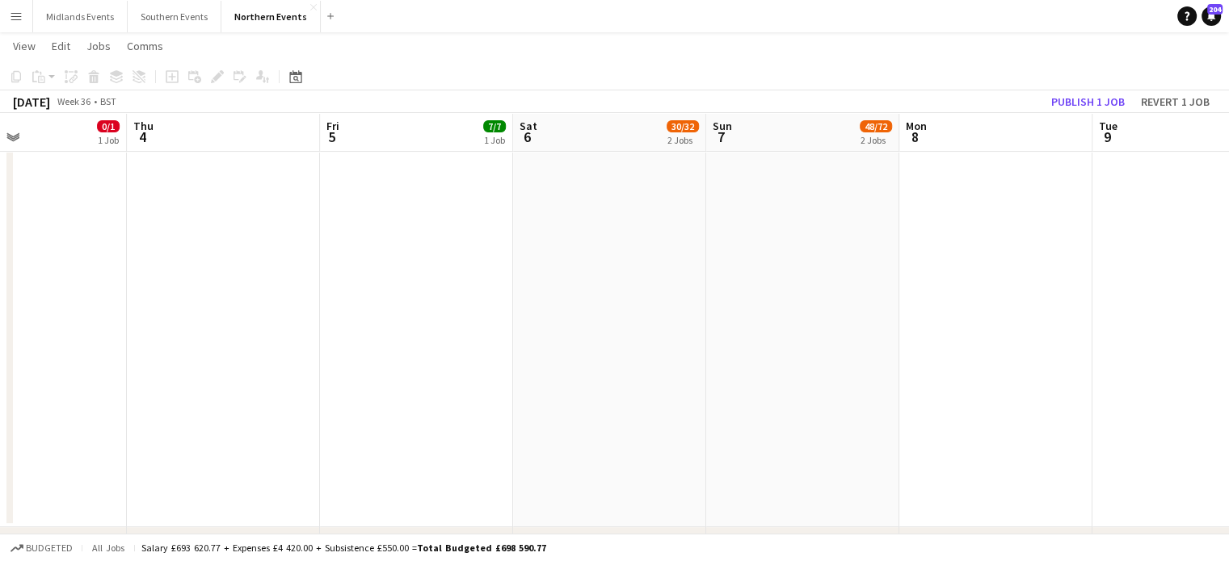
drag, startPoint x: 842, startPoint y: 439, endPoint x: 636, endPoint y: 454, distance: 206.5
click at [636, 454] on app-calendar-viewport "Sun 31 63/69 4 Jobs Mon 1 Tue 2 Wed 3 0/1 1 Job Thu 4 Fri 5 7/7 1 Job Sat 6 30/…" at bounding box center [614, 124] width 1229 height 1104
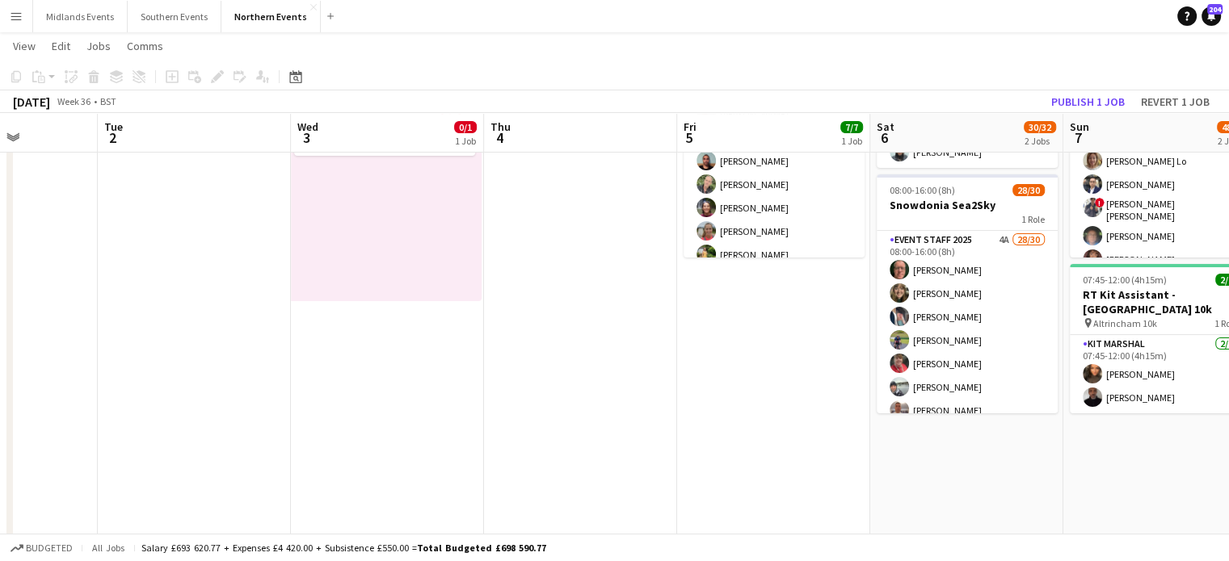
scroll to position [0, 352]
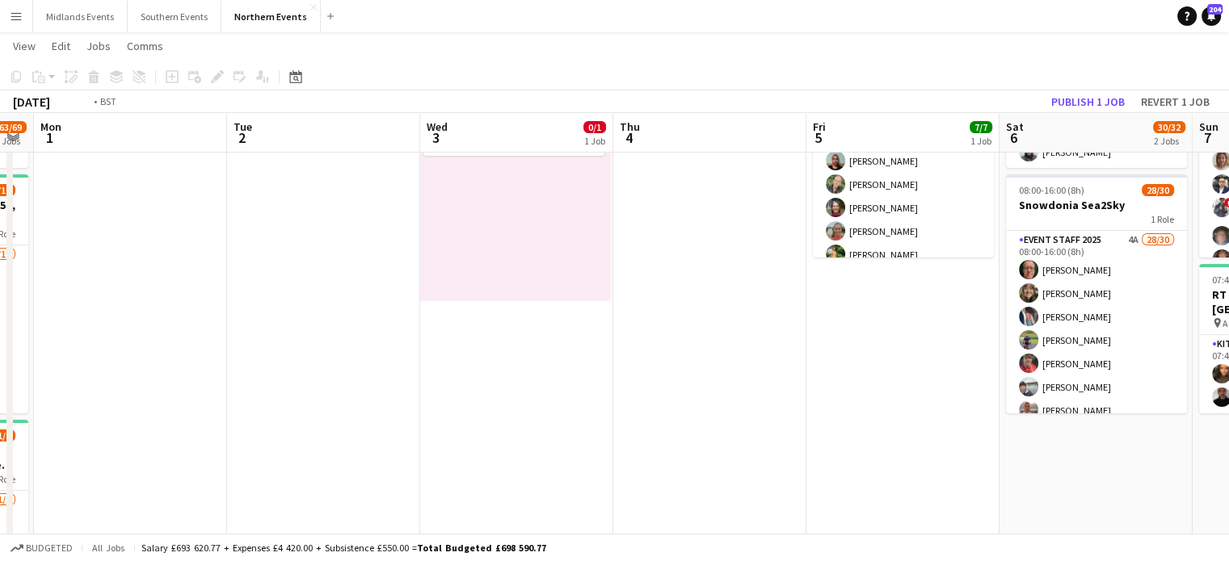
drag, startPoint x: 321, startPoint y: 361, endPoint x: 834, endPoint y: 388, distance: 512.8
click at [834, 388] on app-calendar-viewport "Sat 30 Sun 31 63/69 4 Jobs Mon 1 Tue 2 Wed 3 0/1 1 Job Thu 4 Fri 5 7/7 1 Job Sa…" at bounding box center [614, 446] width 1229 height 1104
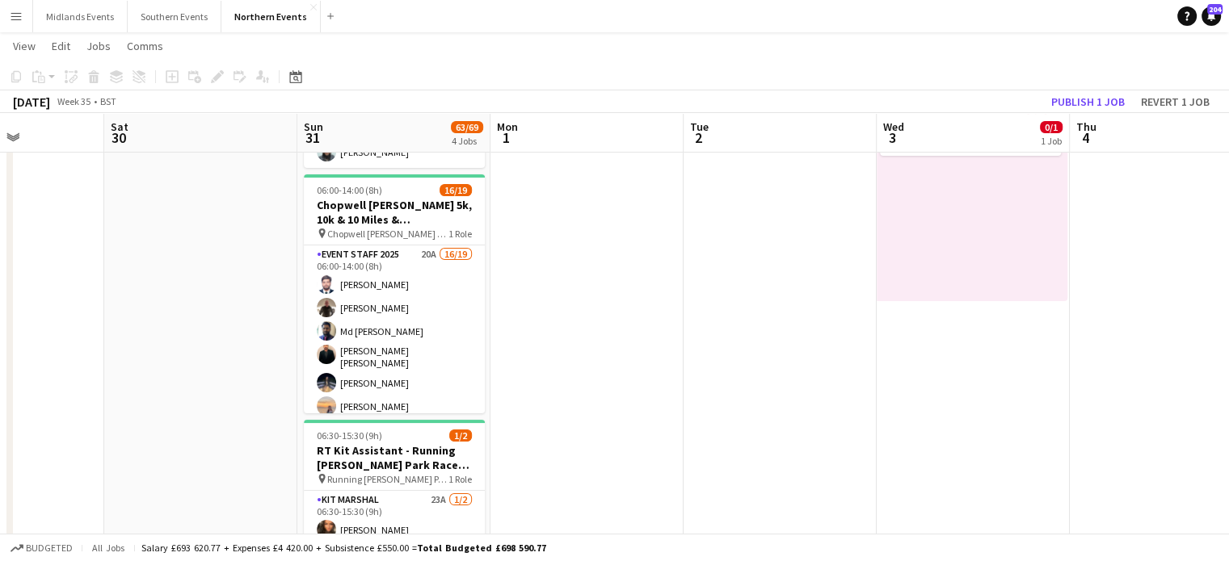
drag, startPoint x: 401, startPoint y: 409, endPoint x: 874, endPoint y: 442, distance: 474.5
click at [874, 442] on app-calendar-viewport "Wed 27 Thu 28 26/26 2 Jobs Fri 29 Sat 30 Sun 31 63/69 4 Jobs Mon 1 Tue 2 Wed 3 …" at bounding box center [614, 446] width 1229 height 1104
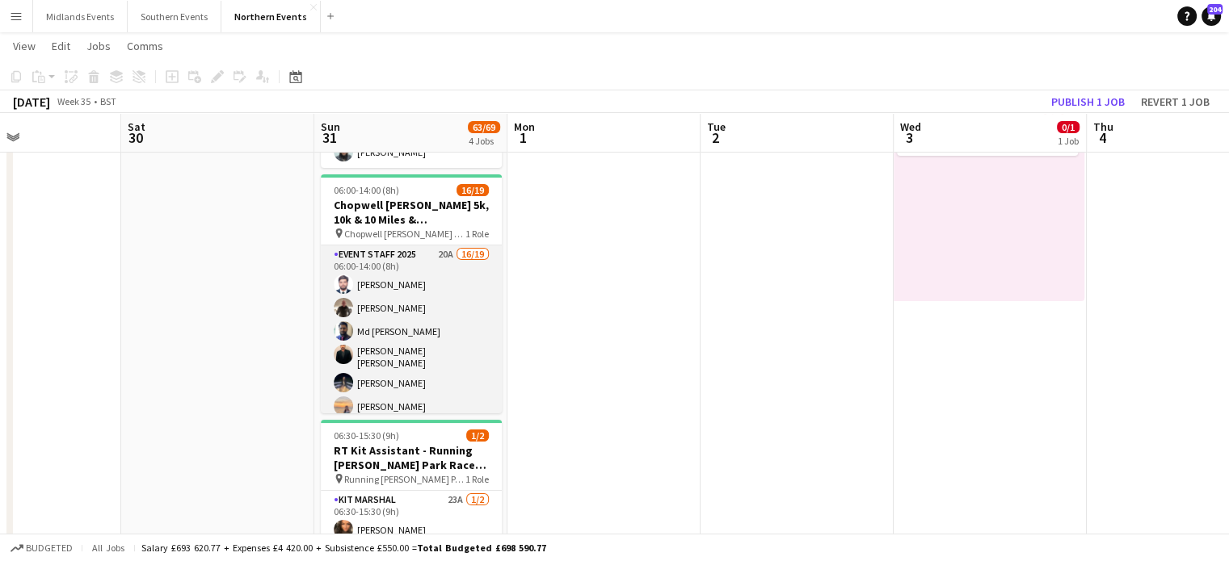
click at [380, 300] on app-card-role "Event Staff 2025 20A 16/19 06:00-14:00 (8h) Mazhar Zulfiqar Stephen Parr Md Zak…" at bounding box center [411, 486] width 181 height 481
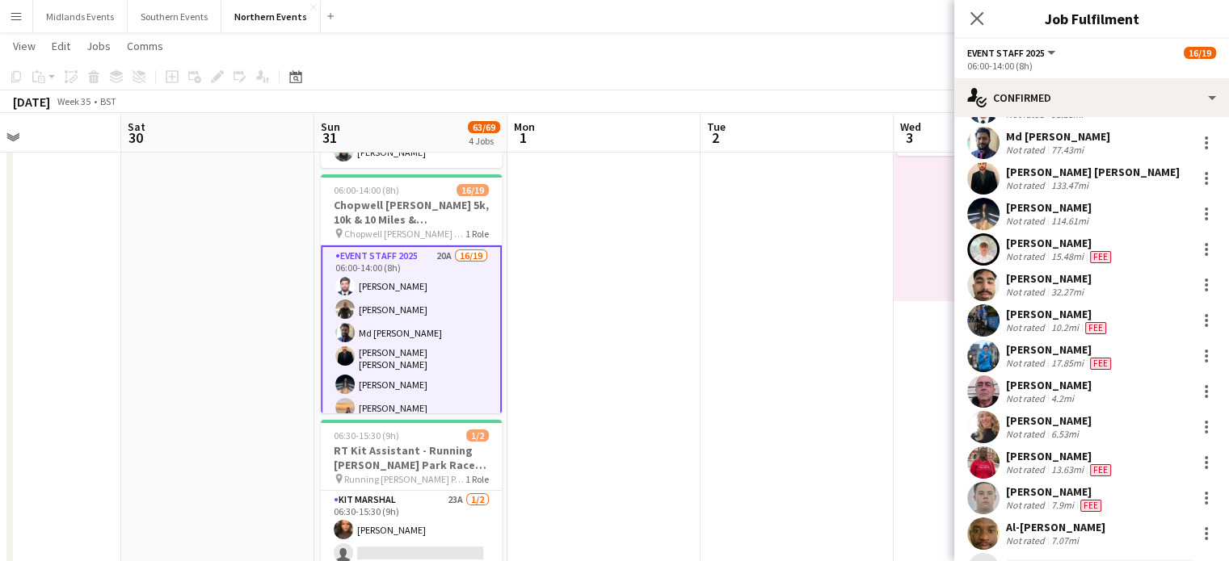
scroll to position [227, 0]
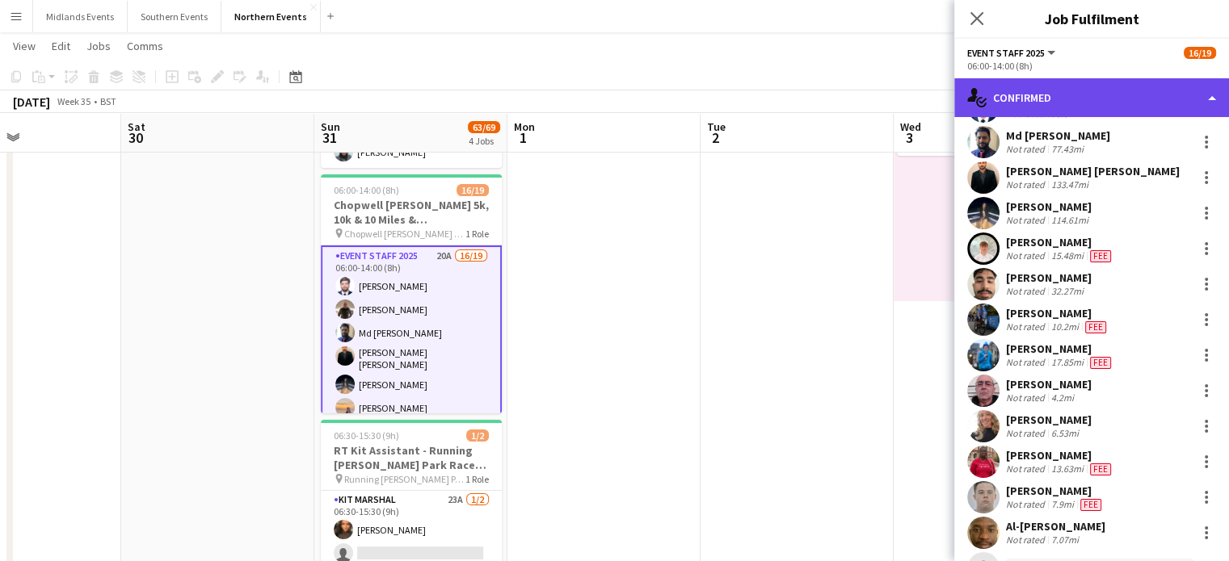
click at [1107, 107] on div "single-neutral-actions-check-2 Confirmed" at bounding box center [1091, 97] width 275 height 39
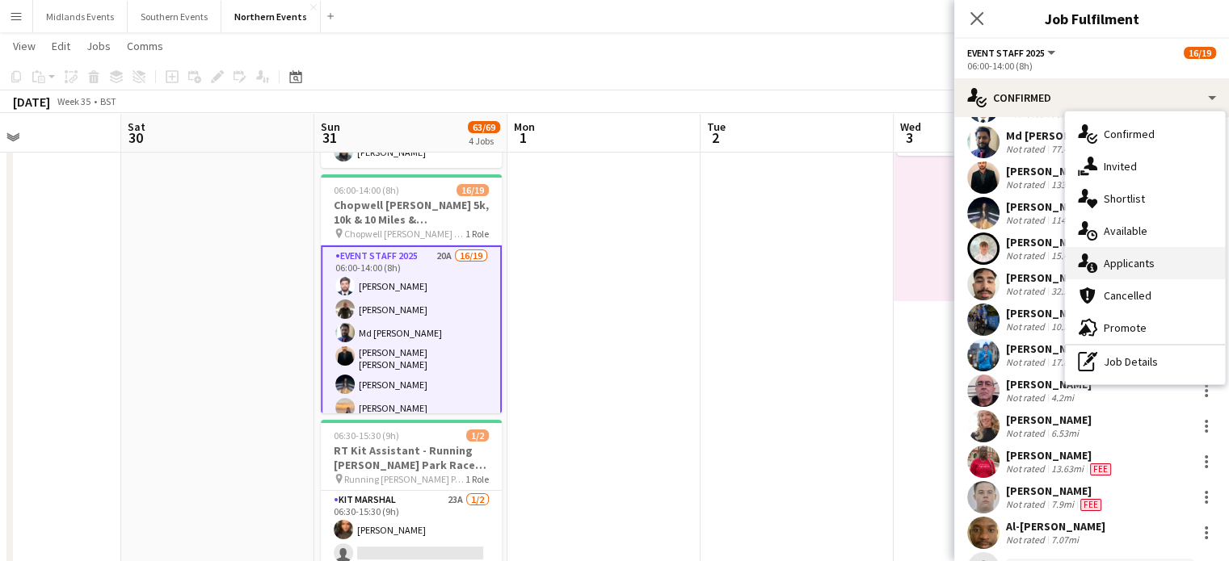
click at [1133, 263] on div "single-neutral-actions-information Applicants" at bounding box center [1145, 263] width 160 height 32
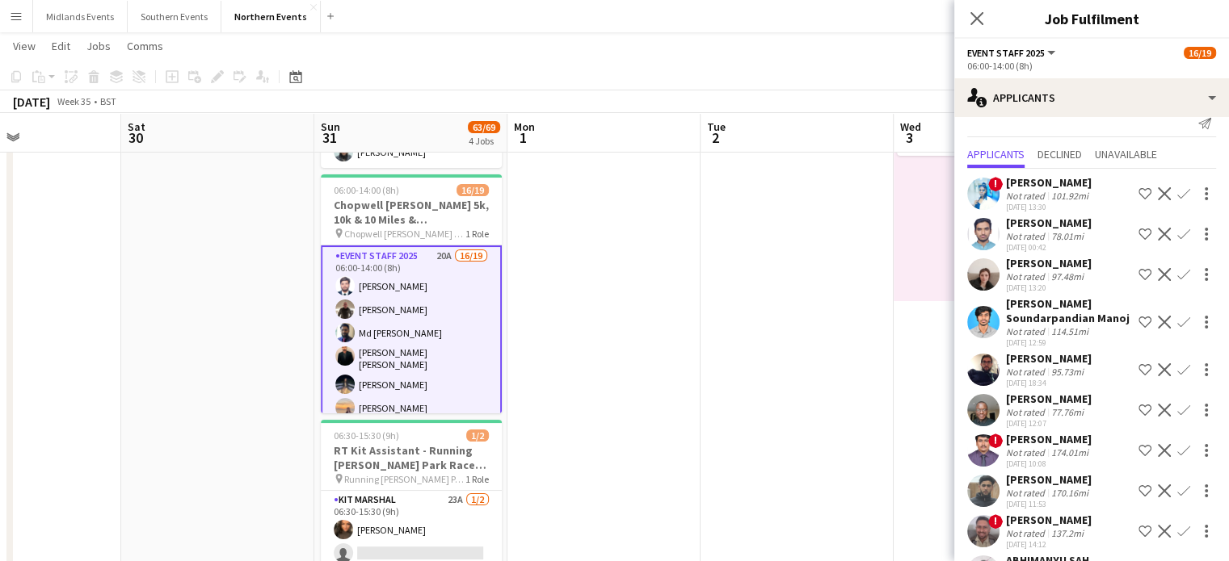
scroll to position [8, 0]
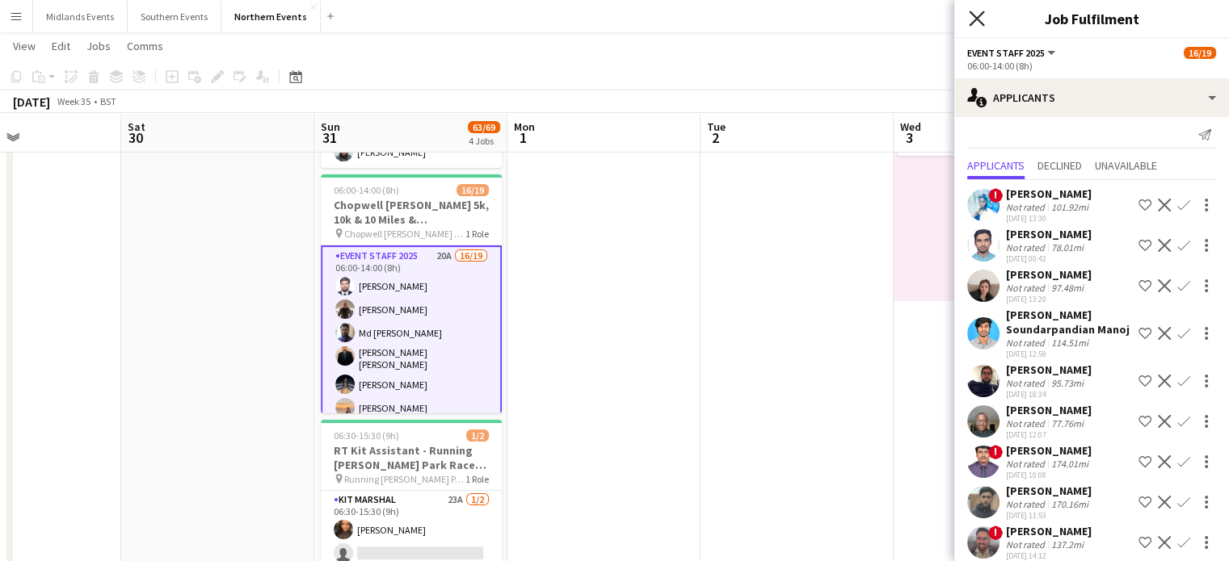
click at [977, 11] on icon "Close pop-in" at bounding box center [975, 18] width 15 height 15
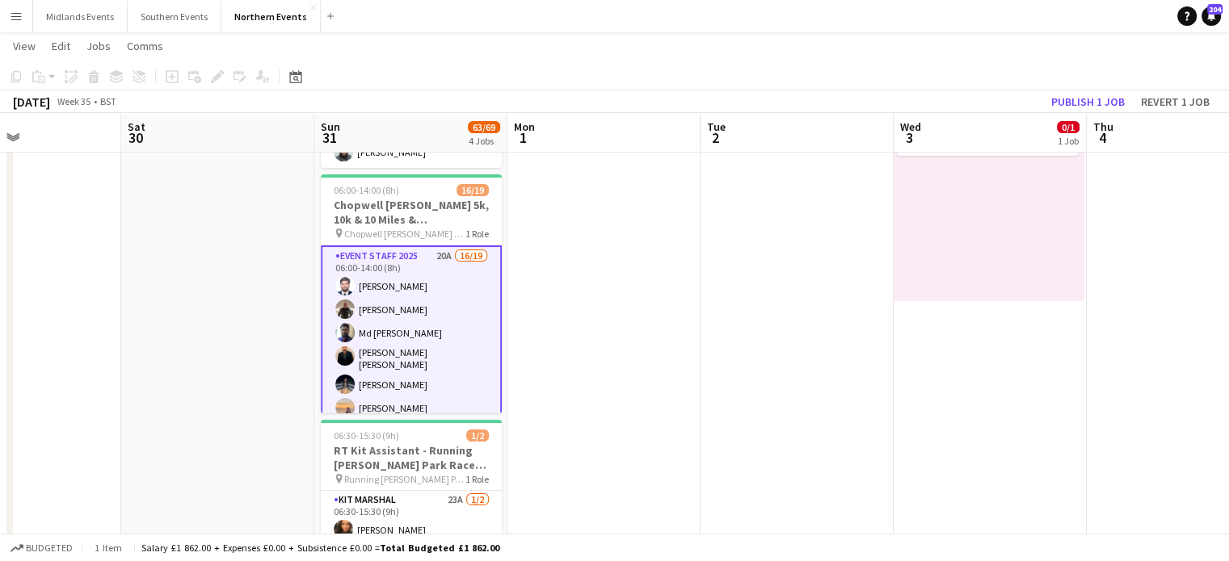
click at [444, 347] on app-card-role "Event Staff 2025 20A 16/19 06:00-14:00 (8h) Mazhar Zulfiqar Stephen Parr Md Zak…" at bounding box center [411, 488] width 181 height 485
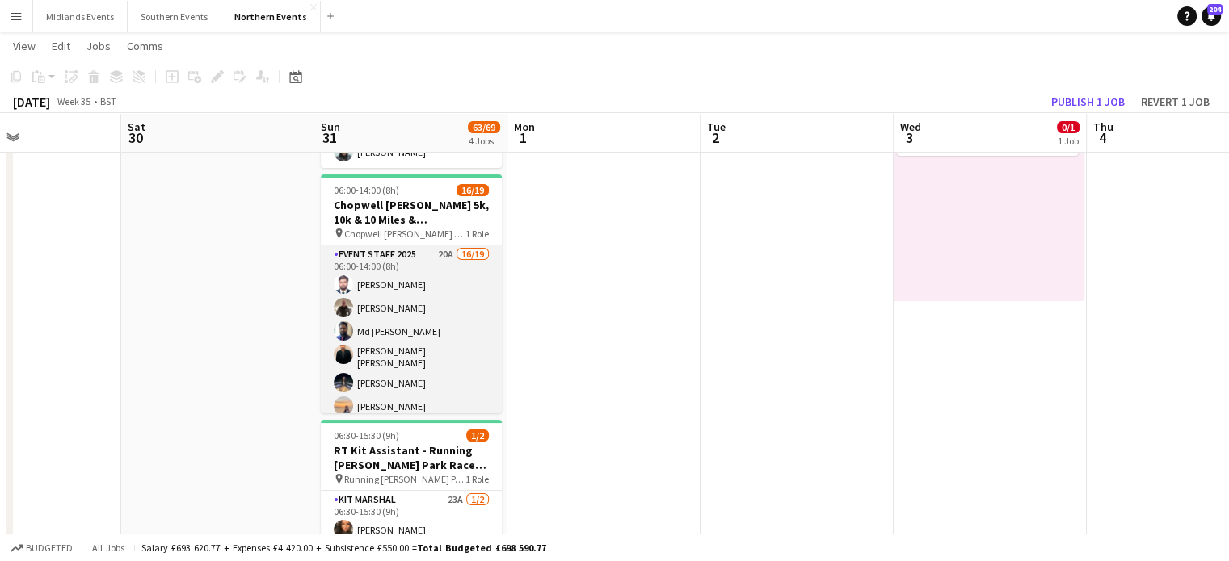
click at [363, 338] on app-card-role "Event Staff 2025 20A 16/19 06:00-14:00 (8h) Mazhar Zulfiqar Stephen Parr Md Zak…" at bounding box center [411, 486] width 181 height 481
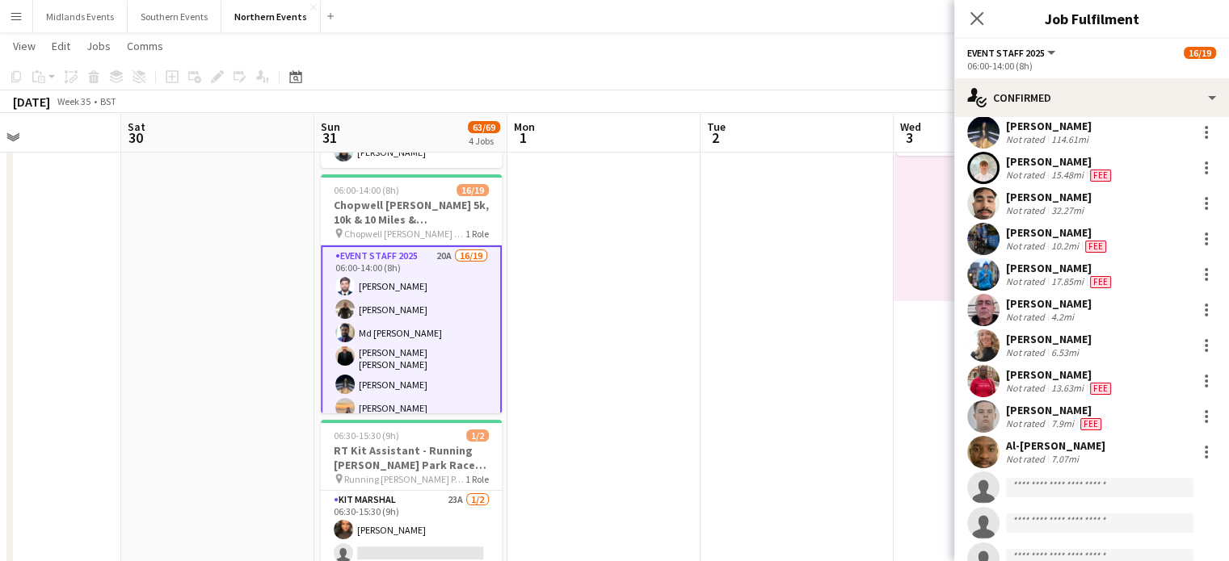
scroll to position [310, 0]
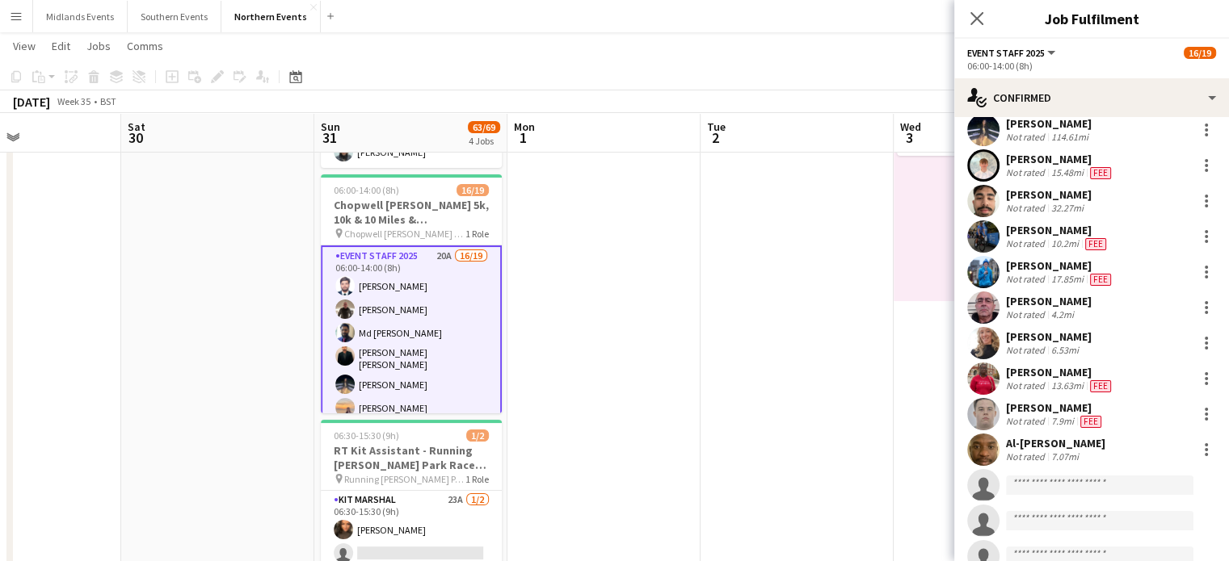
click at [1031, 470] on app-invite-slot "single-neutral-actions" at bounding box center [1091, 485] width 275 height 32
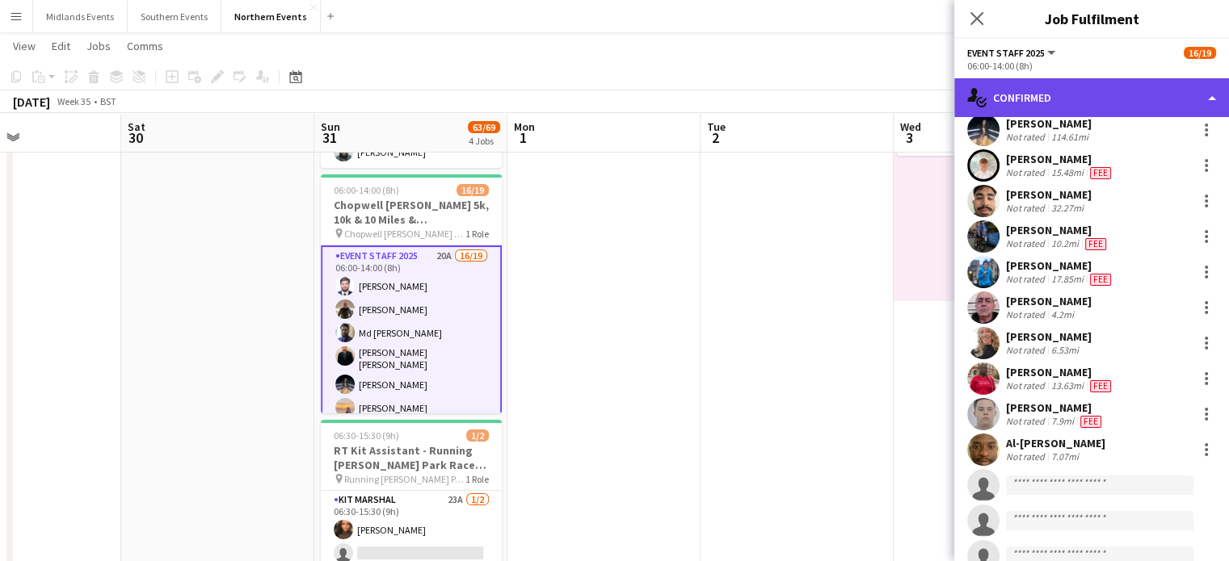
click at [1077, 90] on div "single-neutral-actions-check-2 Confirmed" at bounding box center [1091, 97] width 275 height 39
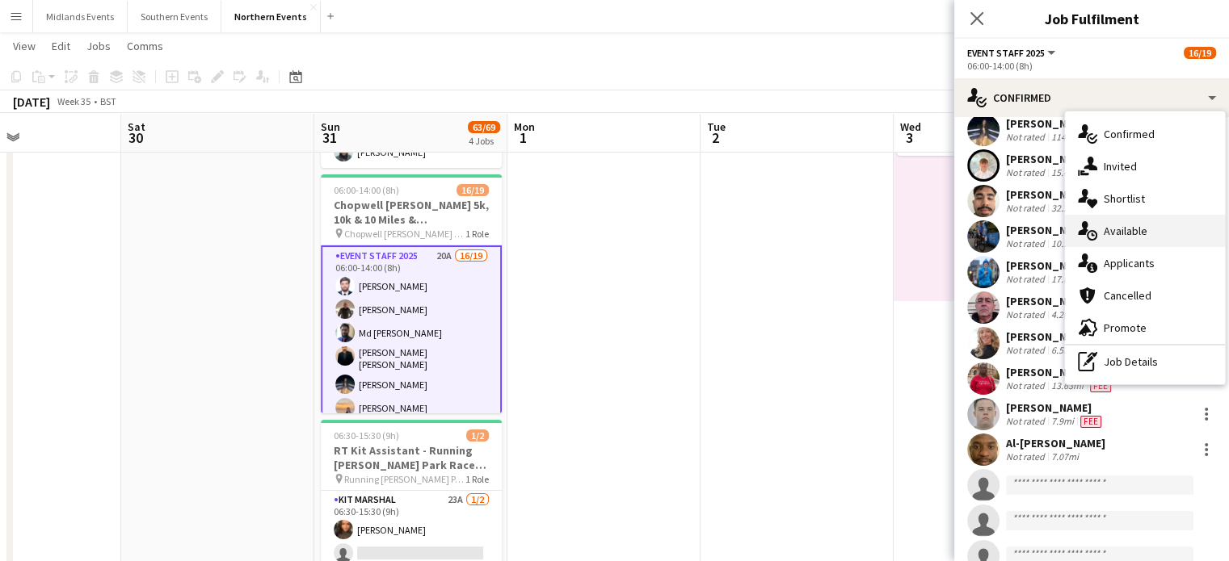
click at [1147, 233] on div "single-neutral-actions-upload Available" at bounding box center [1145, 231] width 160 height 32
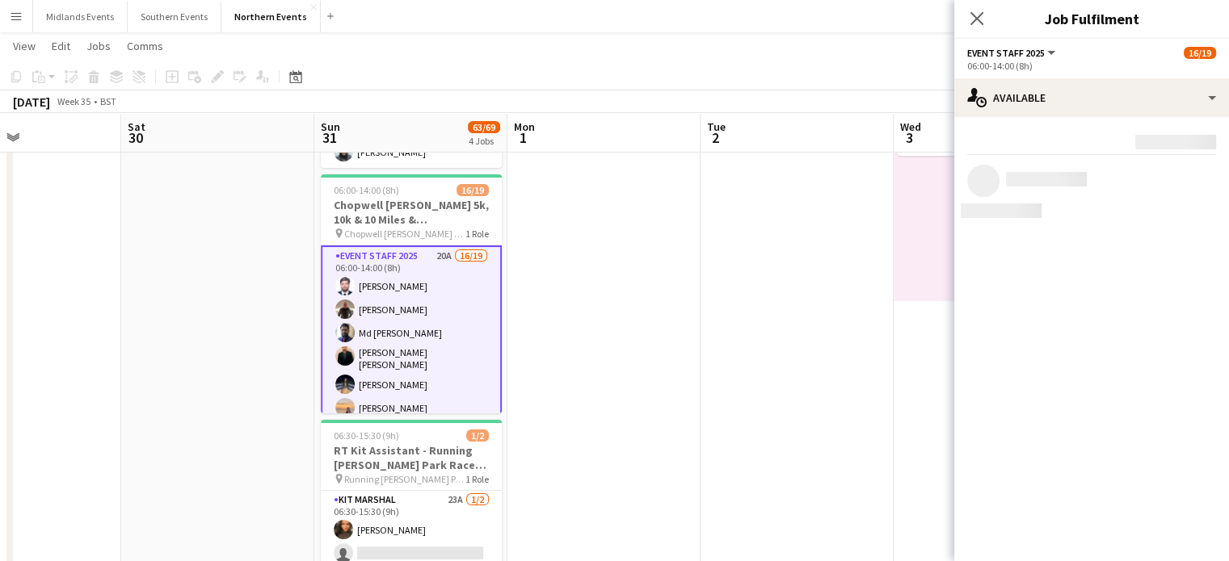
scroll to position [0, 0]
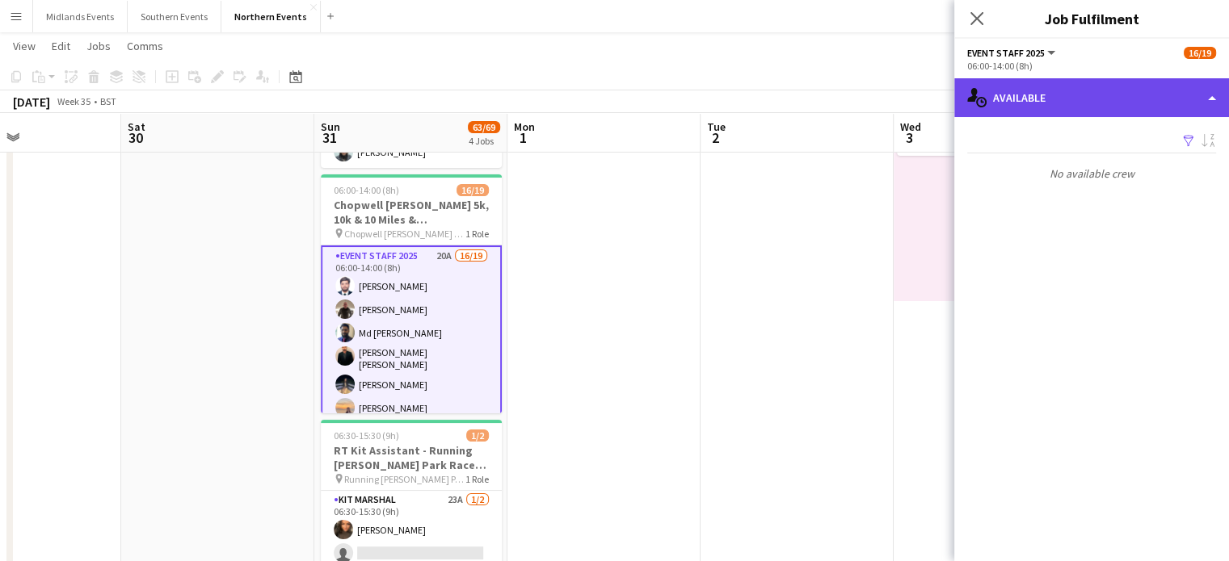
click at [1087, 90] on div "single-neutral-actions-upload Available" at bounding box center [1091, 97] width 275 height 39
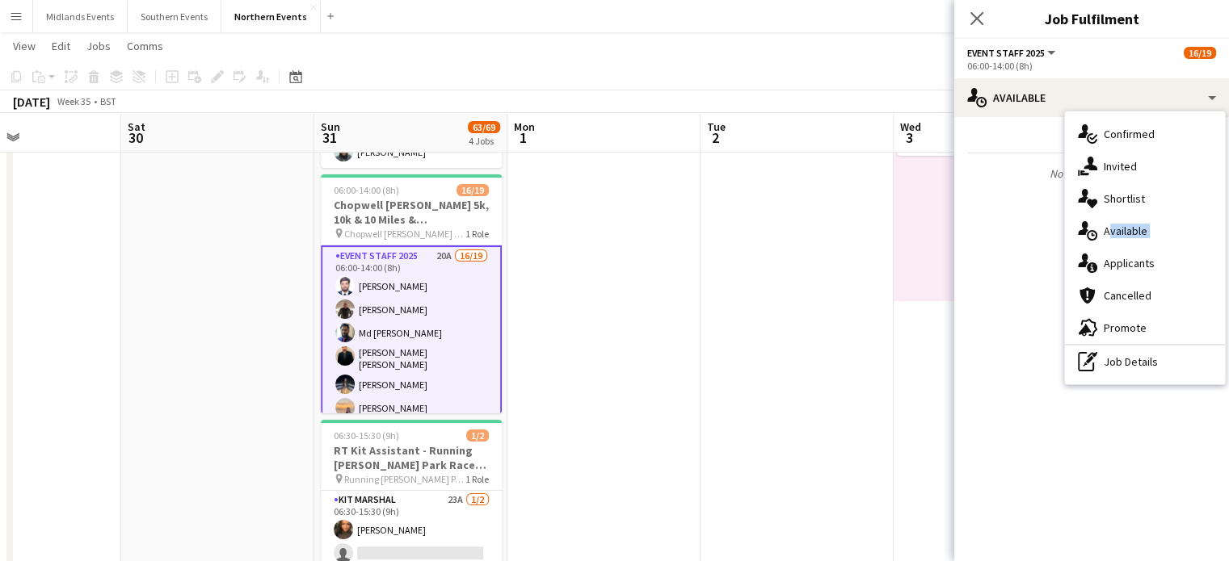
drag, startPoint x: 1114, startPoint y: 239, endPoint x: 1121, endPoint y: 250, distance: 13.4
click at [1121, 250] on div "single-neutral-actions-check-2 Confirmed single-neutral-actions-share-1 Invited…" at bounding box center [1145, 247] width 160 height 273
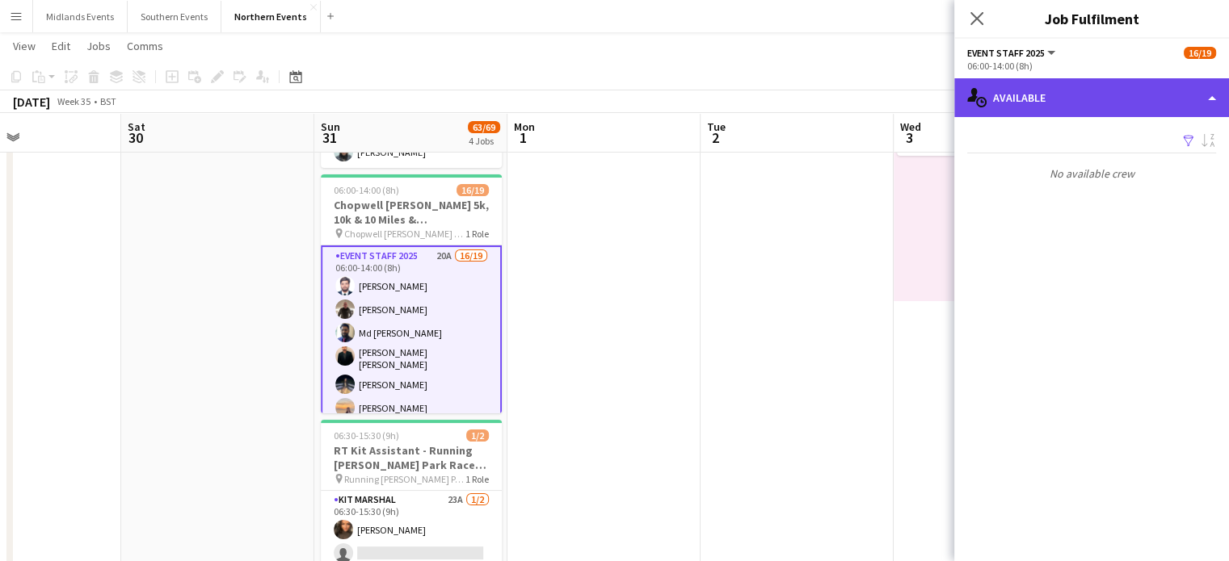
click at [1099, 103] on div "single-neutral-actions-upload Available" at bounding box center [1091, 97] width 275 height 39
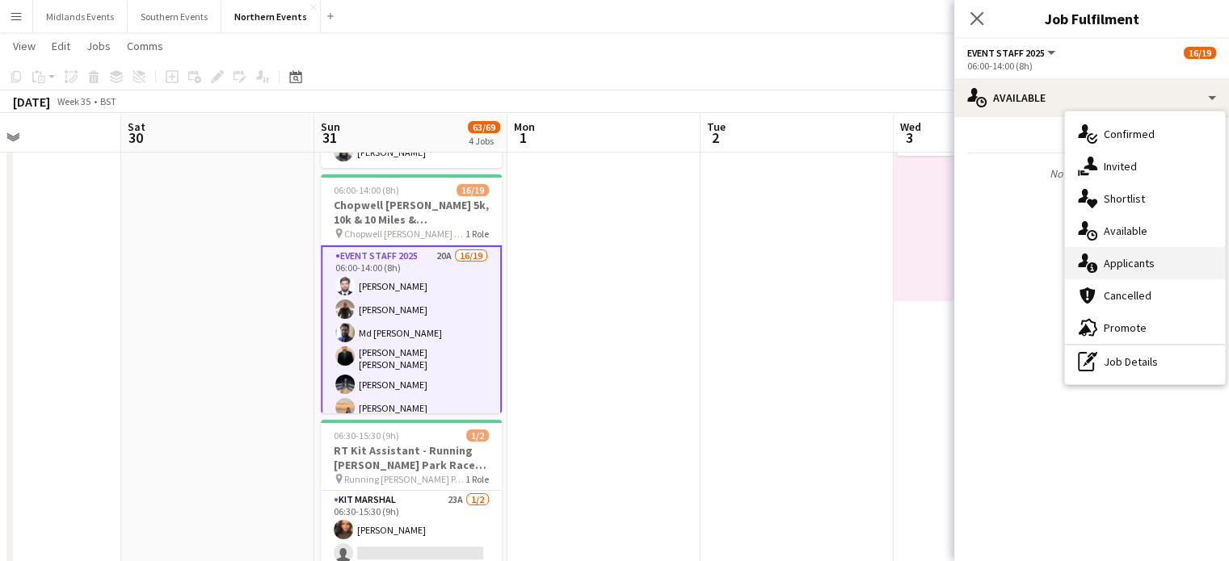
click at [1128, 263] on div "single-neutral-actions-information Applicants" at bounding box center [1145, 263] width 160 height 32
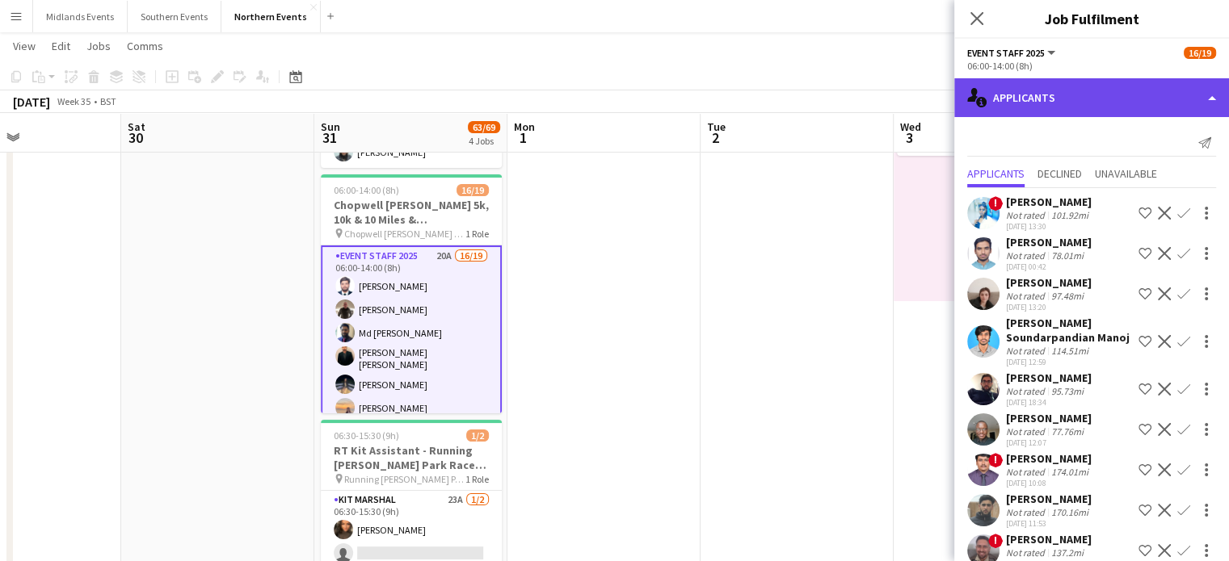
click at [1008, 93] on div "single-neutral-actions-information Applicants" at bounding box center [1091, 97] width 275 height 39
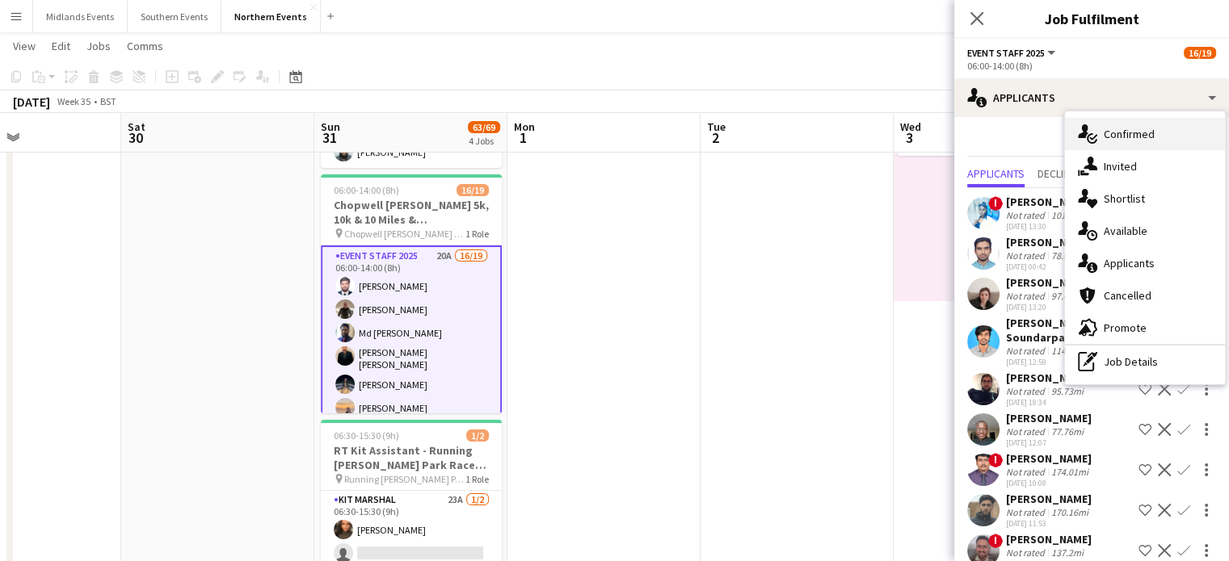
click at [1118, 137] on div "single-neutral-actions-check-2 Confirmed" at bounding box center [1145, 134] width 160 height 32
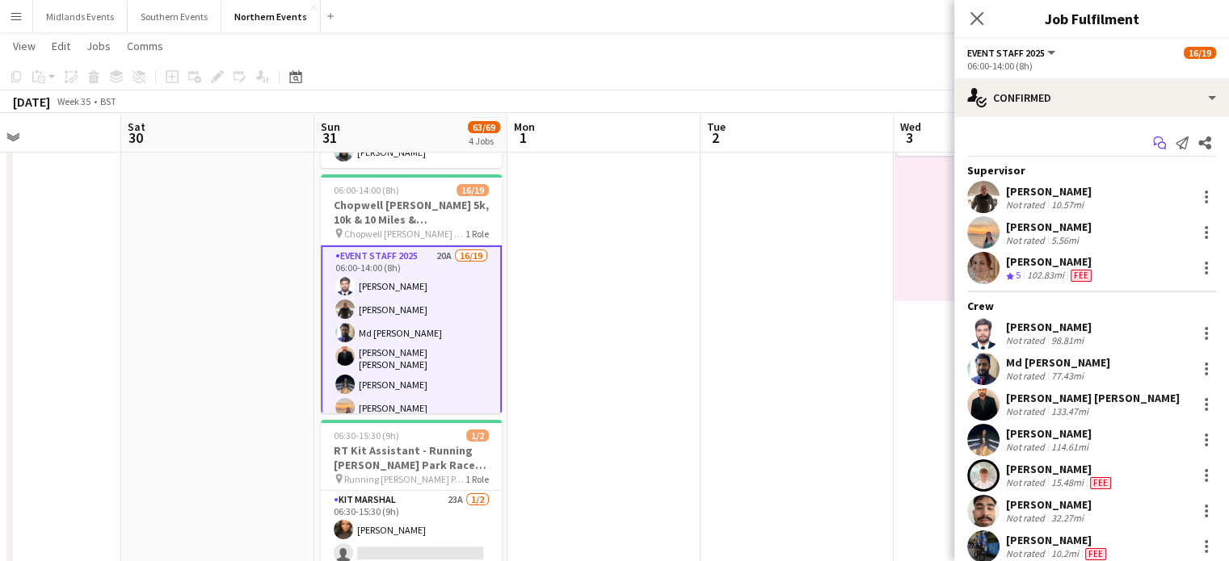
click at [1153, 141] on icon "Start chat" at bounding box center [1159, 143] width 13 height 13
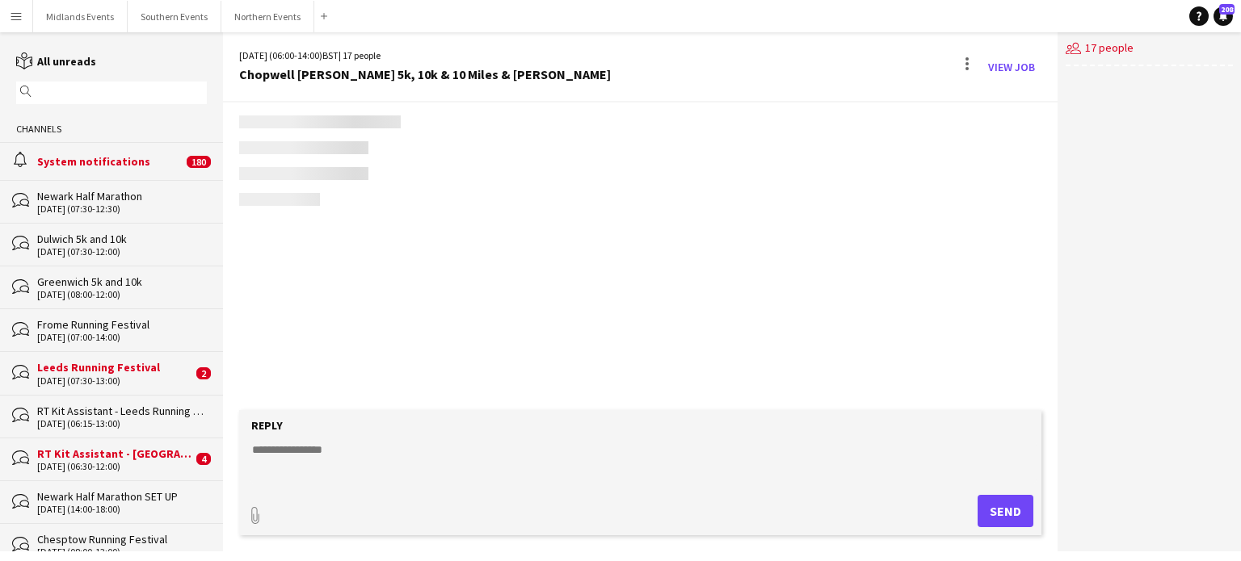
scroll to position [632, 0]
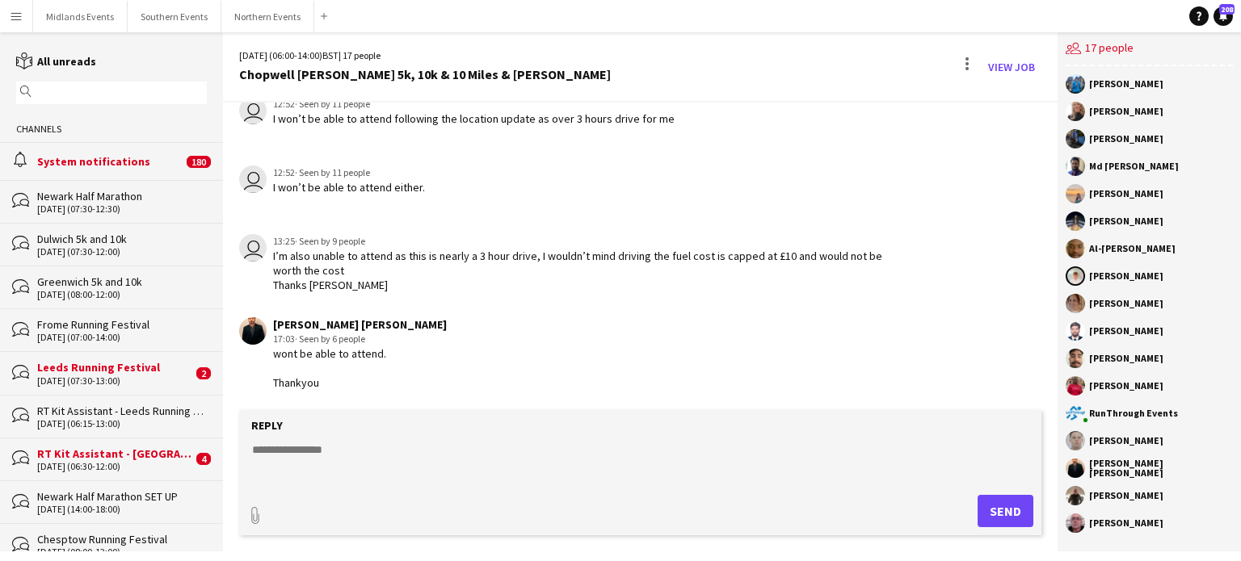
drag, startPoint x: 1089, startPoint y: 86, endPoint x: 1166, endPoint y: 539, distance: 458.9
click at [1166, 539] on div "Jacob Brady Suzanne Whelan Darren McBain Md Zakir Hosen Heather Donald Kavya Ag…" at bounding box center [1148, 307] width 183 height 483
copy div "Jacob Brady Suzanne Whelan Darren McBain Md Zakir Hosen Heather Donald Kavya Ag…"
